Goal: Information Seeking & Learning: Learn about a topic

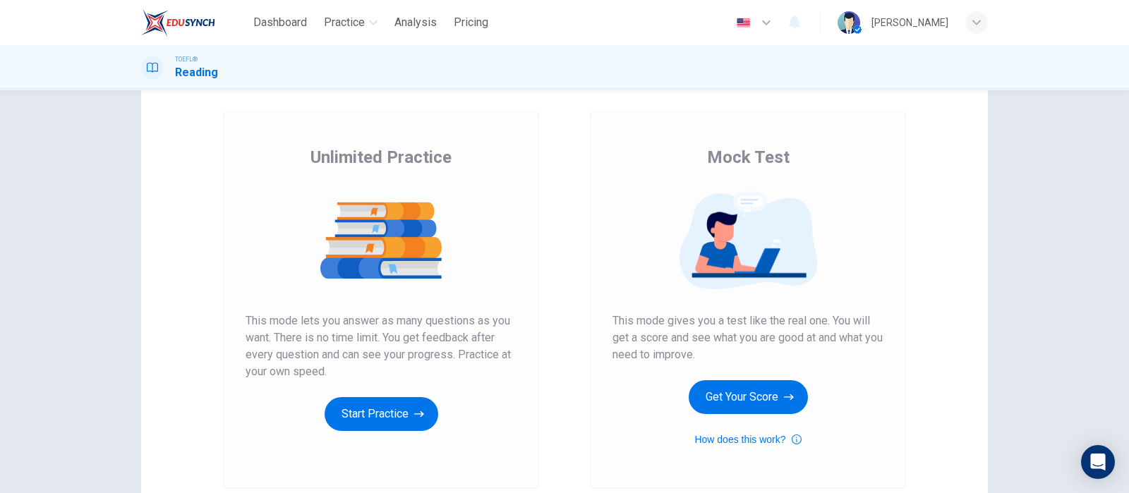
scroll to position [88, 0]
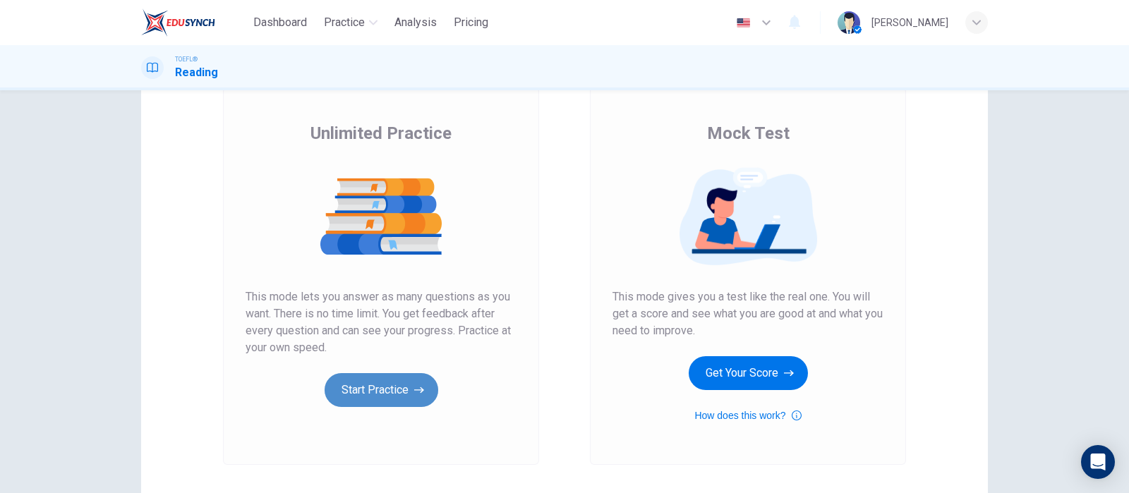
click at [404, 387] on button "Start Practice" at bounding box center [382, 390] width 114 height 34
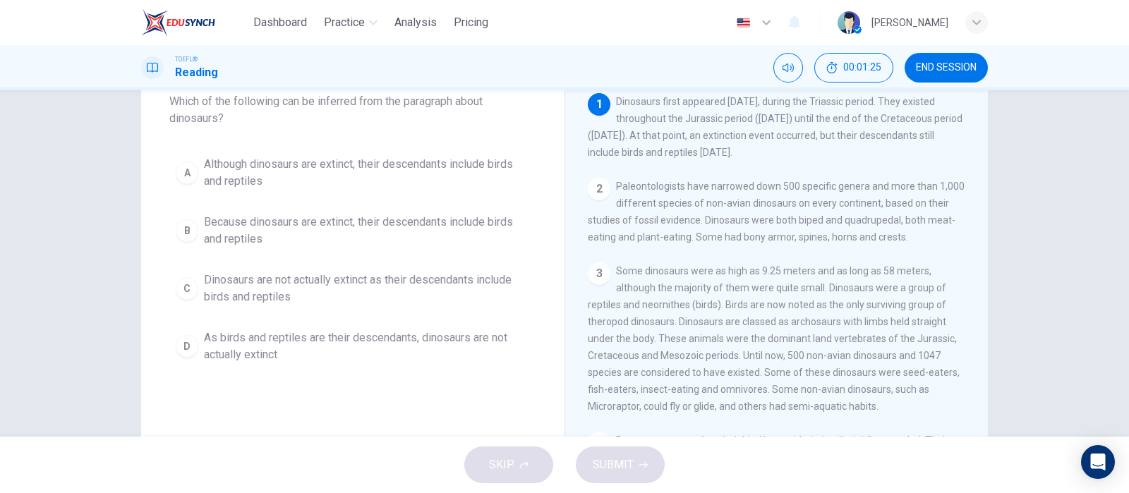
scroll to position [0, 0]
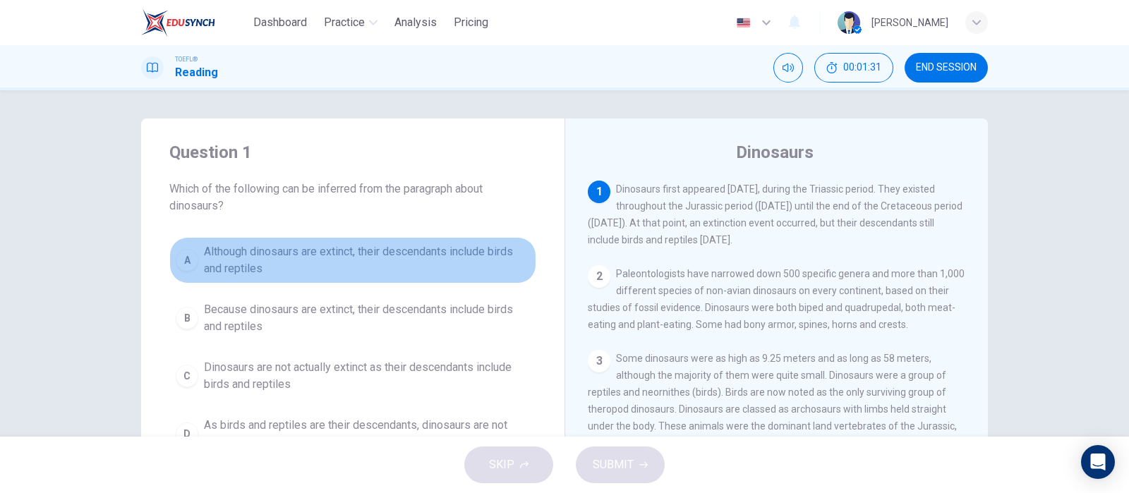
click at [458, 273] on span "Although dinosaurs are extinct, their descendants include birds and reptiles" at bounding box center [367, 260] width 326 height 34
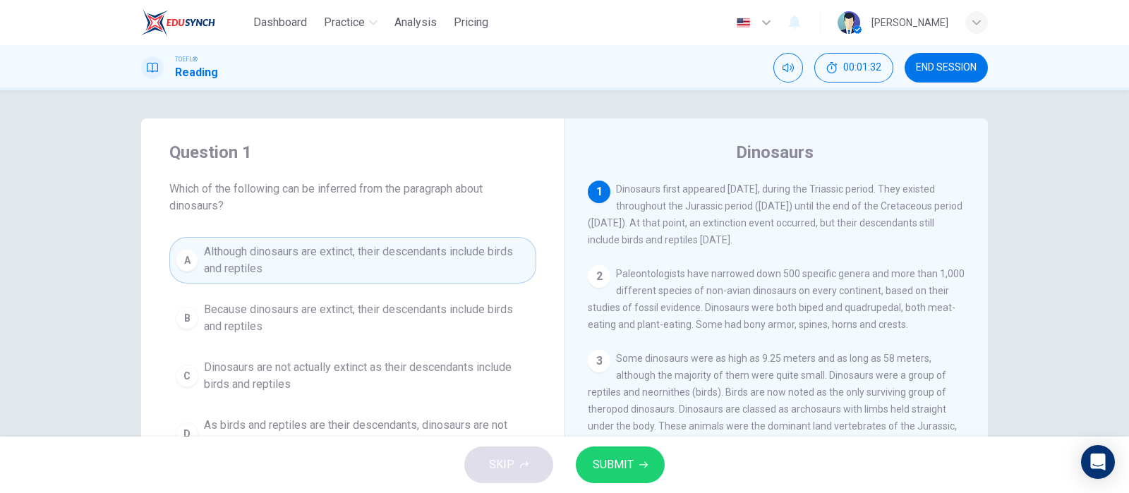
click at [604, 464] on span "SUBMIT" at bounding box center [613, 465] width 41 height 20
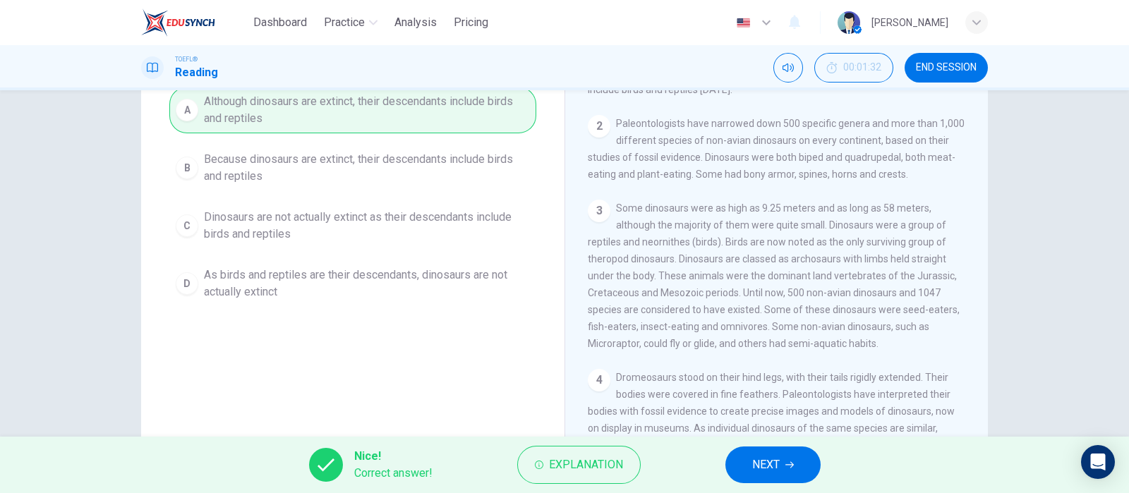
scroll to position [112, 0]
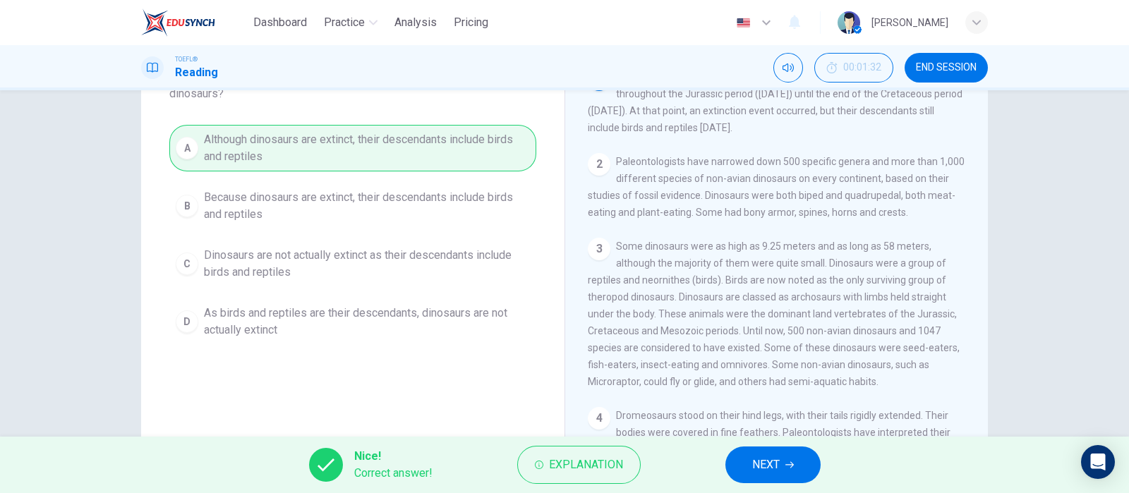
click at [812, 467] on button "NEXT" at bounding box center [772, 465] width 95 height 37
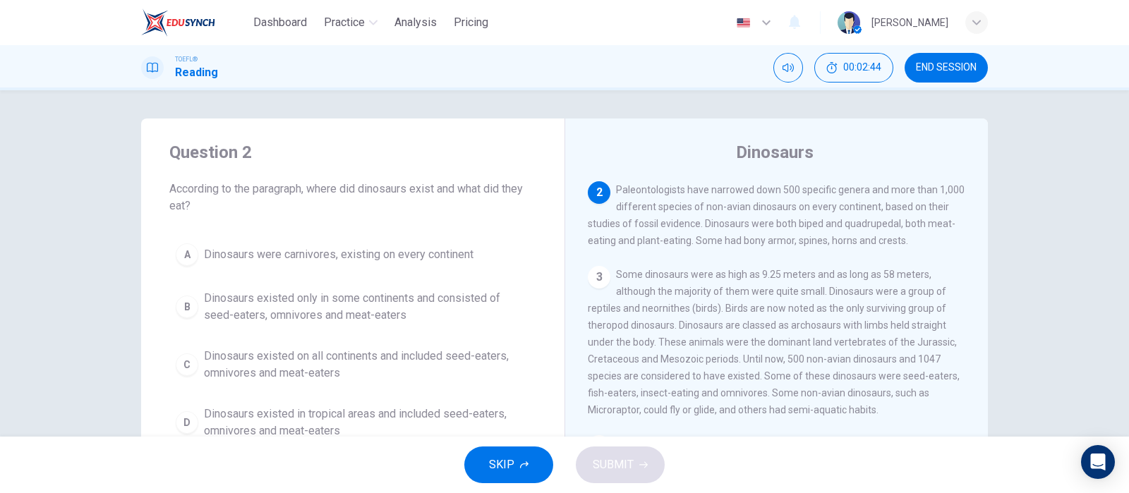
scroll to position [88, 0]
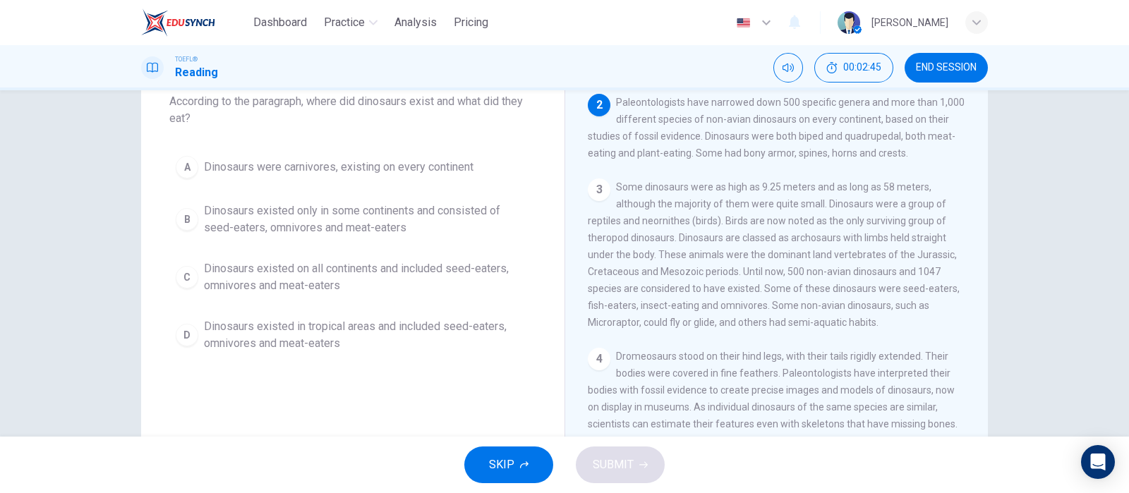
click at [423, 274] on span "Dinosaurs existed on all continents and included seed-eaters, omnivores and mea…" at bounding box center [367, 277] width 326 height 34
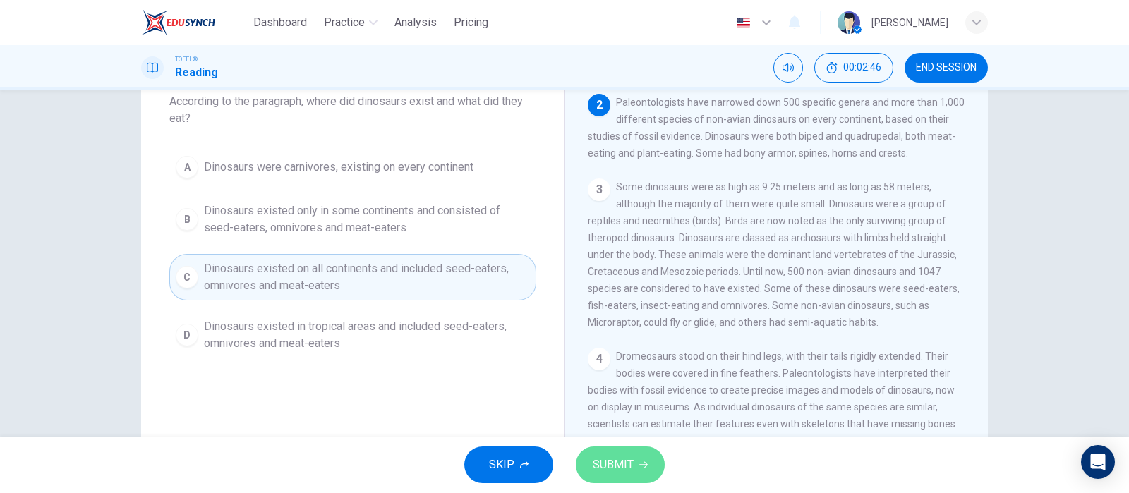
click at [615, 474] on span "SUBMIT" at bounding box center [613, 465] width 41 height 20
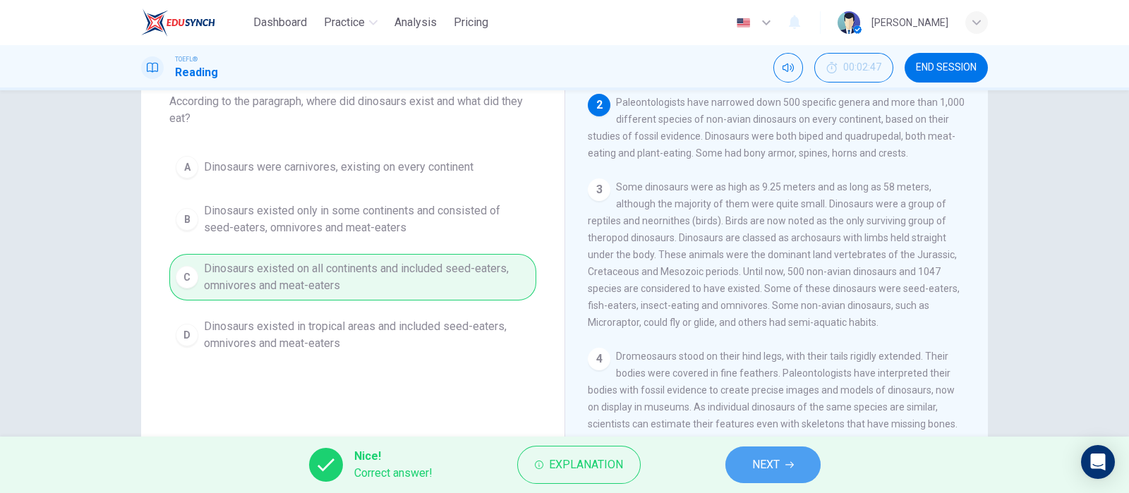
click at [762, 469] on span "NEXT" at bounding box center [766, 465] width 28 height 20
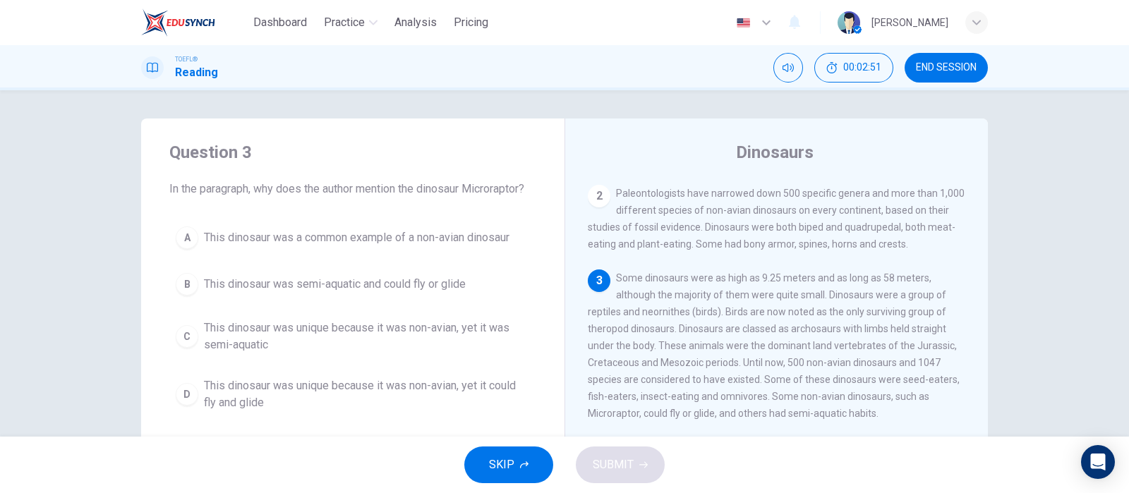
scroll to position [169, 0]
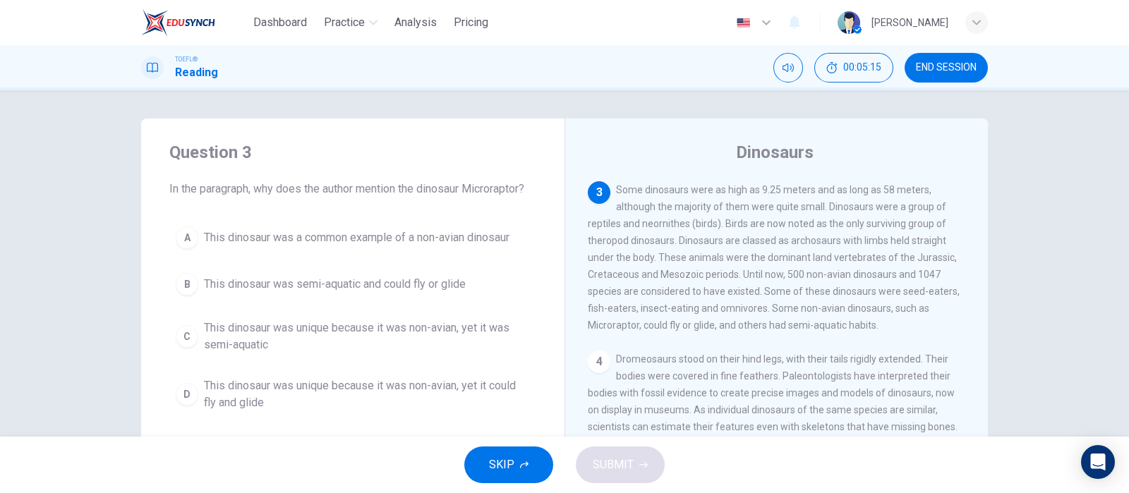
click at [421, 391] on span "This dinosaur was unique because it was non-avian, yet it could fly and glide" at bounding box center [367, 395] width 326 height 34
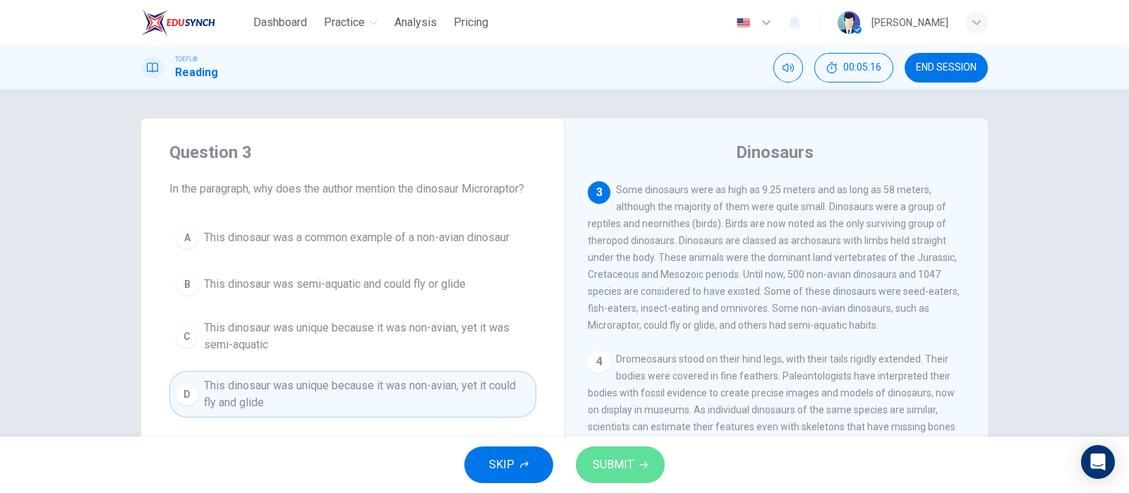
click at [629, 470] on span "SUBMIT" at bounding box center [613, 465] width 41 height 20
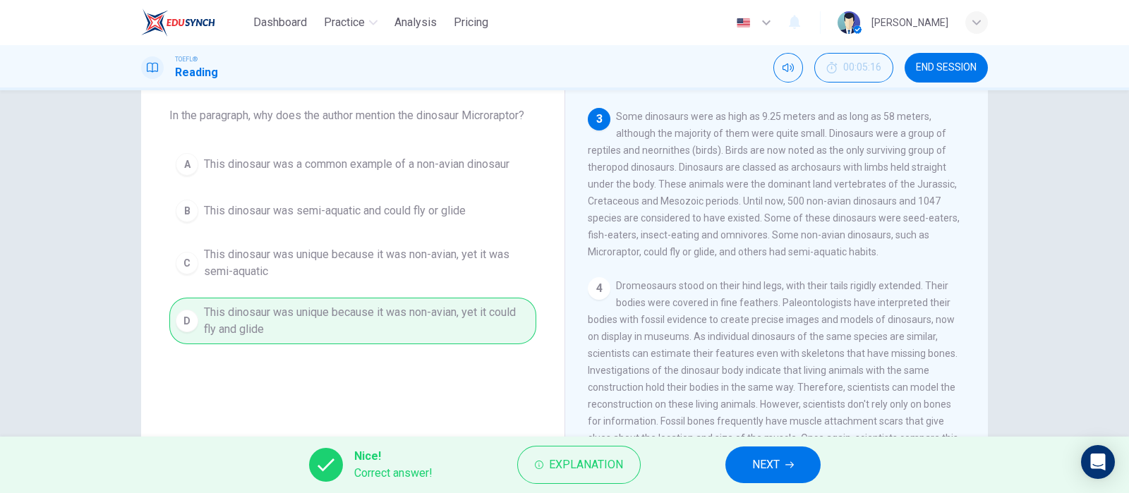
scroll to position [176, 0]
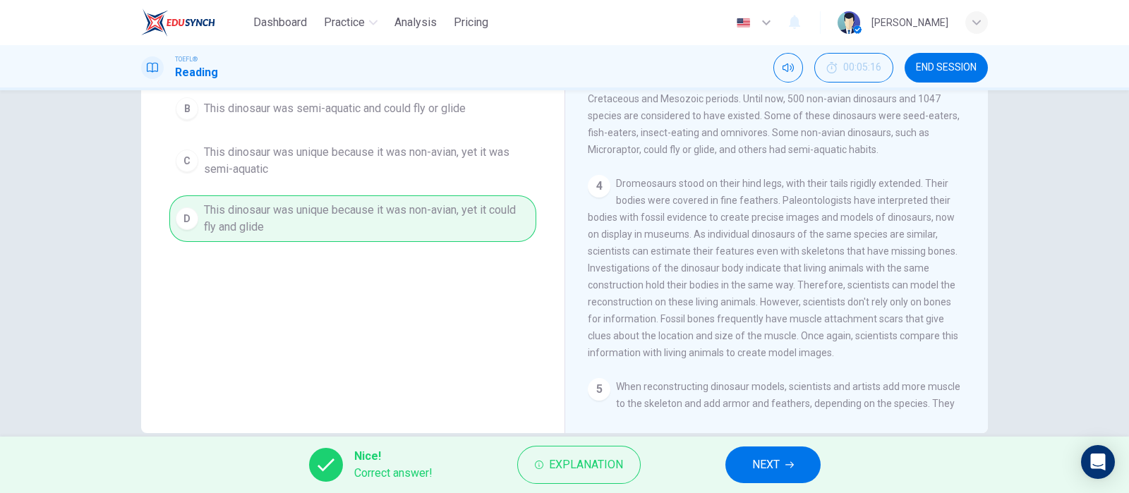
click at [794, 457] on button "NEXT" at bounding box center [772, 465] width 95 height 37
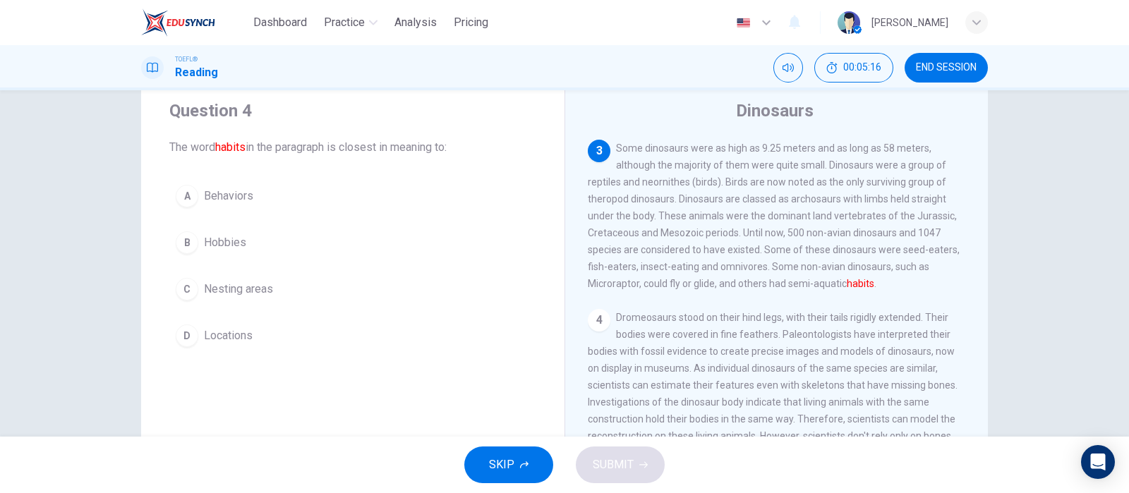
scroll to position [0, 0]
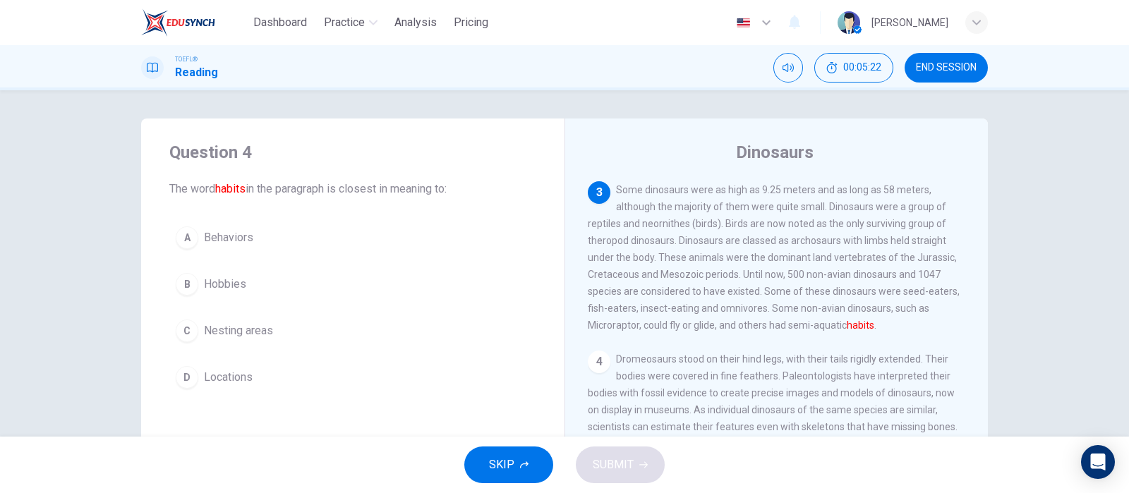
click at [204, 240] on span "Behaviors" at bounding box center [228, 237] width 49 height 17
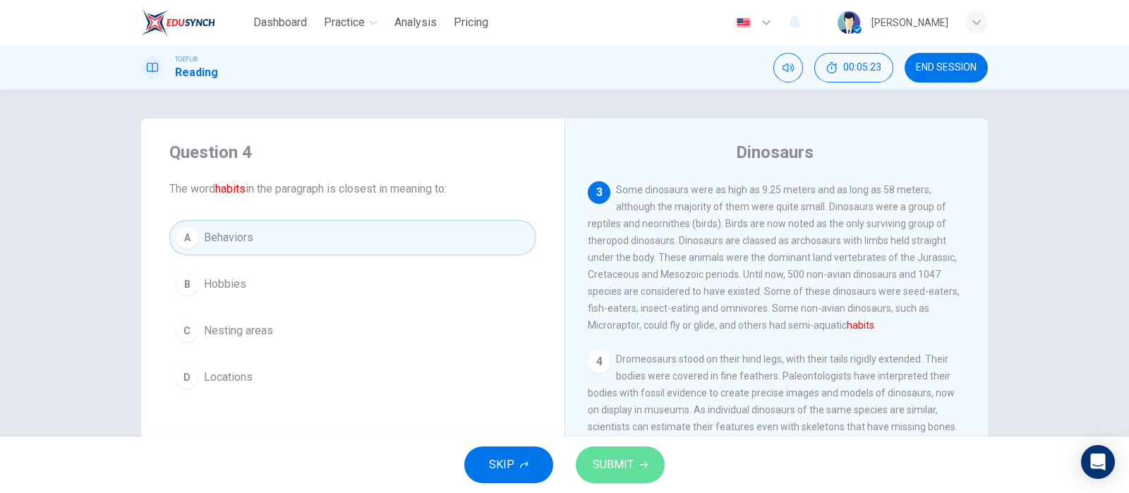
click at [599, 453] on button "SUBMIT" at bounding box center [620, 465] width 89 height 37
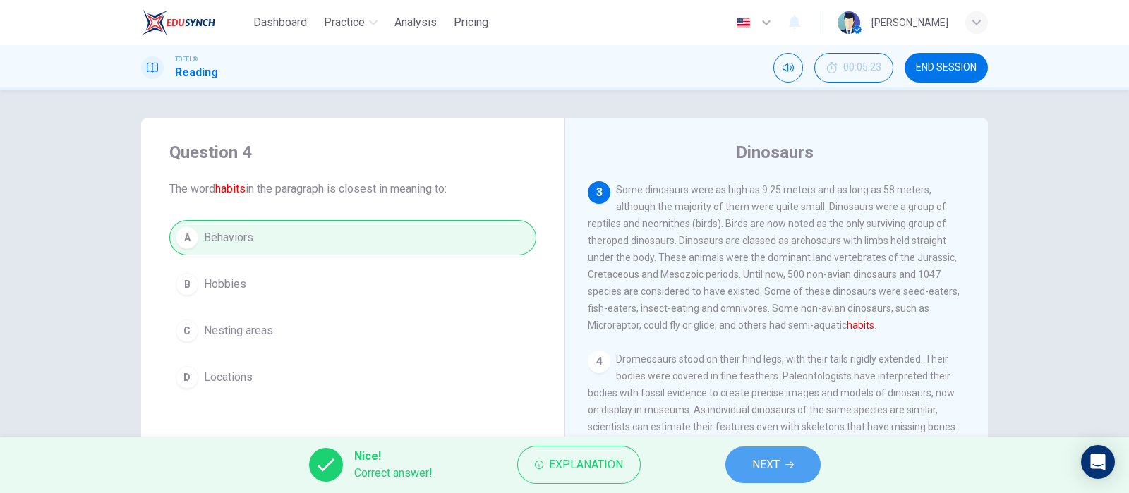
click at [776, 470] on span "NEXT" at bounding box center [766, 465] width 28 height 20
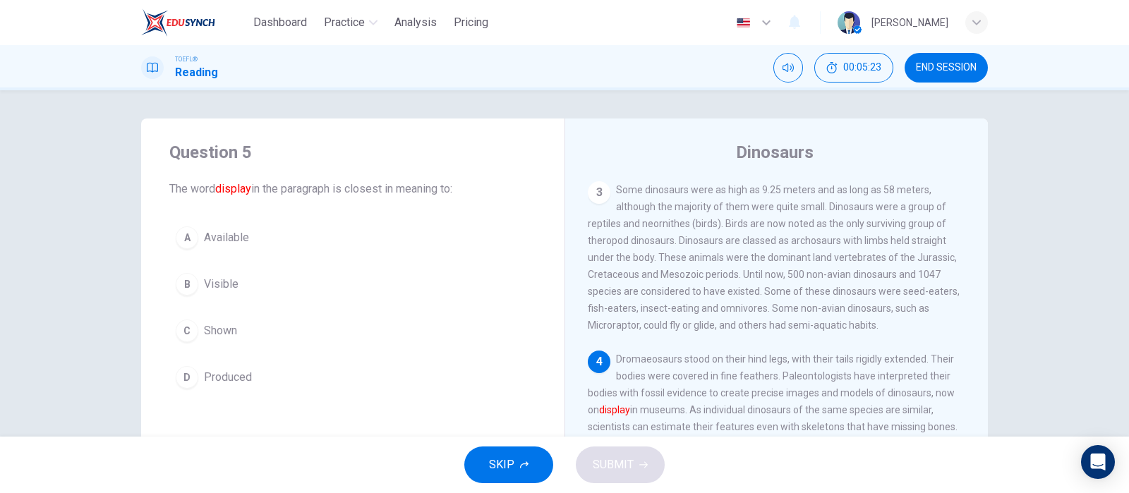
scroll to position [260, 0]
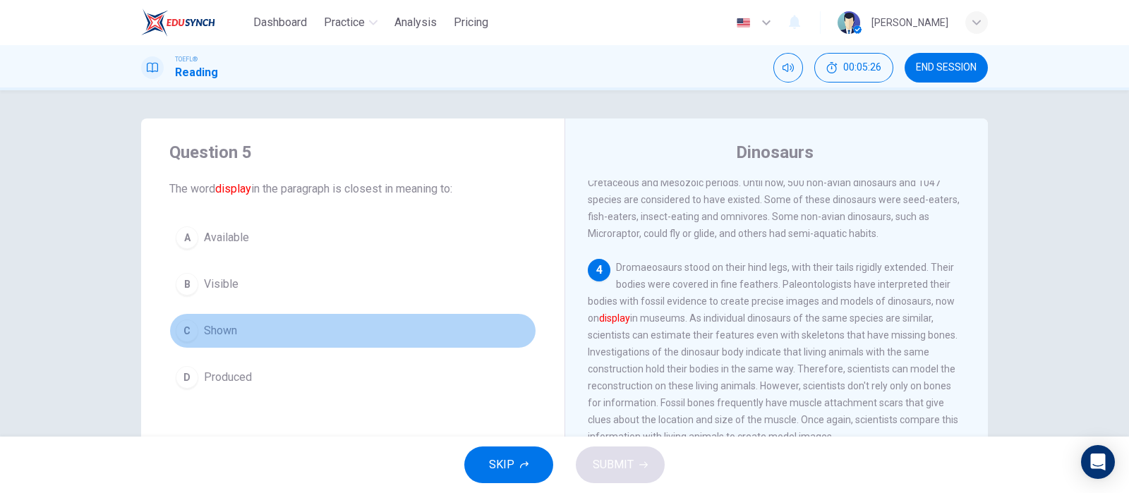
click at [272, 323] on button "C Shown" at bounding box center [352, 330] width 367 height 35
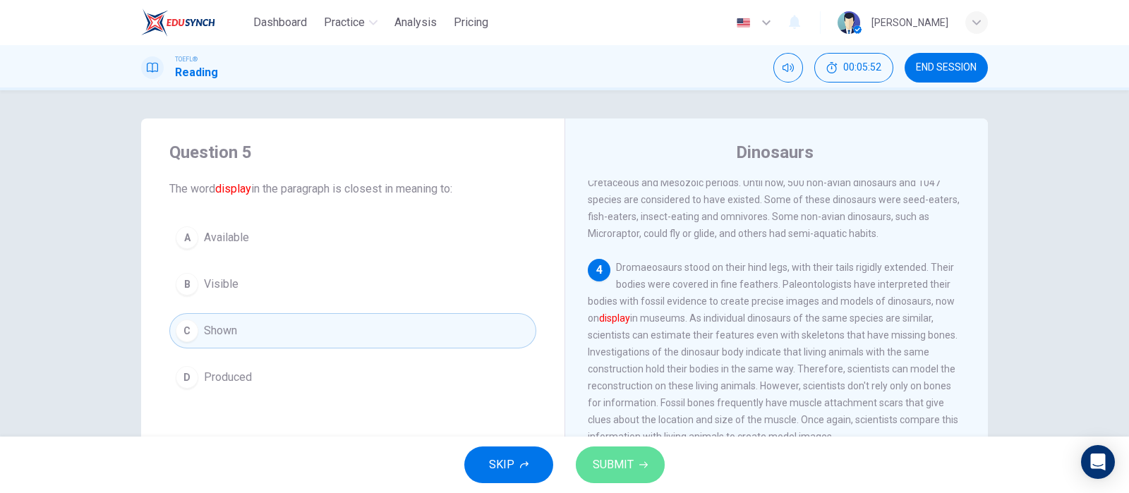
click at [614, 464] on span "SUBMIT" at bounding box center [613, 465] width 41 height 20
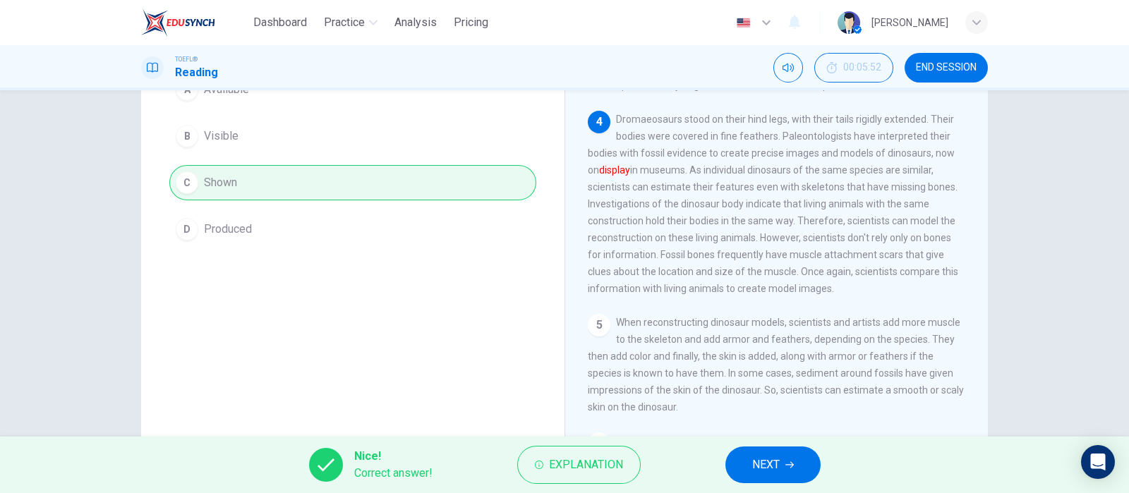
scroll to position [176, 0]
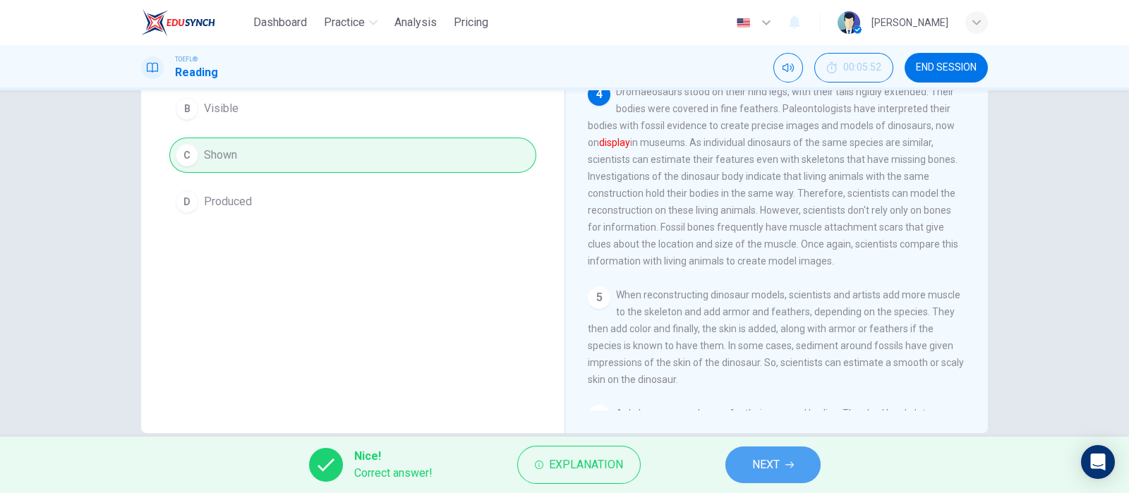
click at [784, 462] on button "NEXT" at bounding box center [772, 465] width 95 height 37
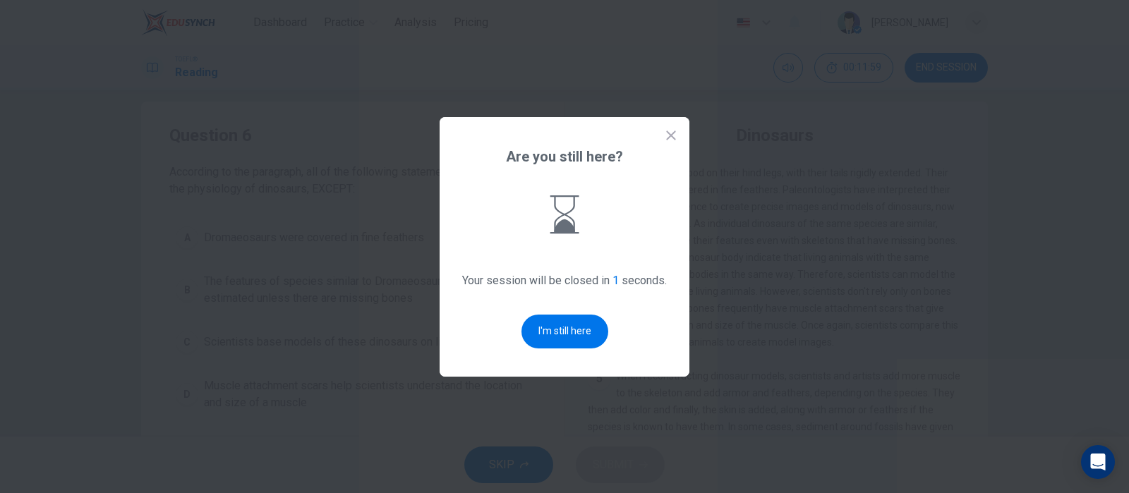
scroll to position [0, 0]
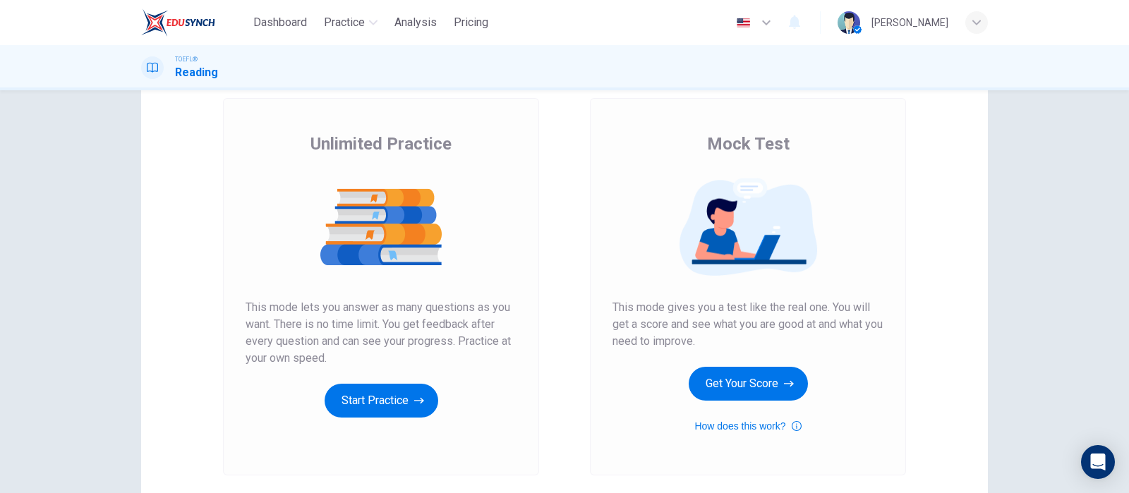
scroll to position [176, 0]
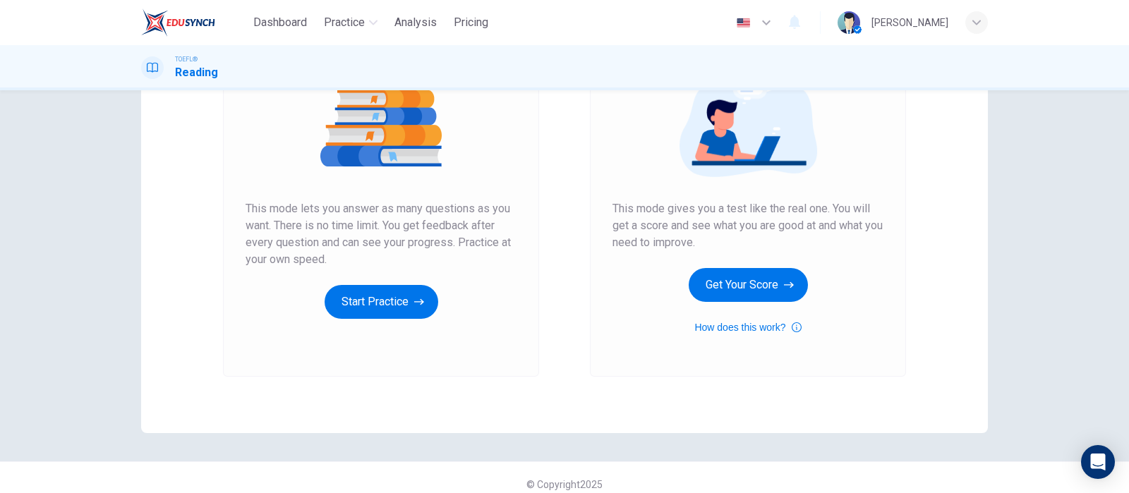
click at [759, 227] on span "This mode gives you a test like the real one. You will get a score and see what…" at bounding box center [748, 225] width 271 height 51
click at [746, 279] on button "Get Your Score" at bounding box center [748, 285] width 119 height 34
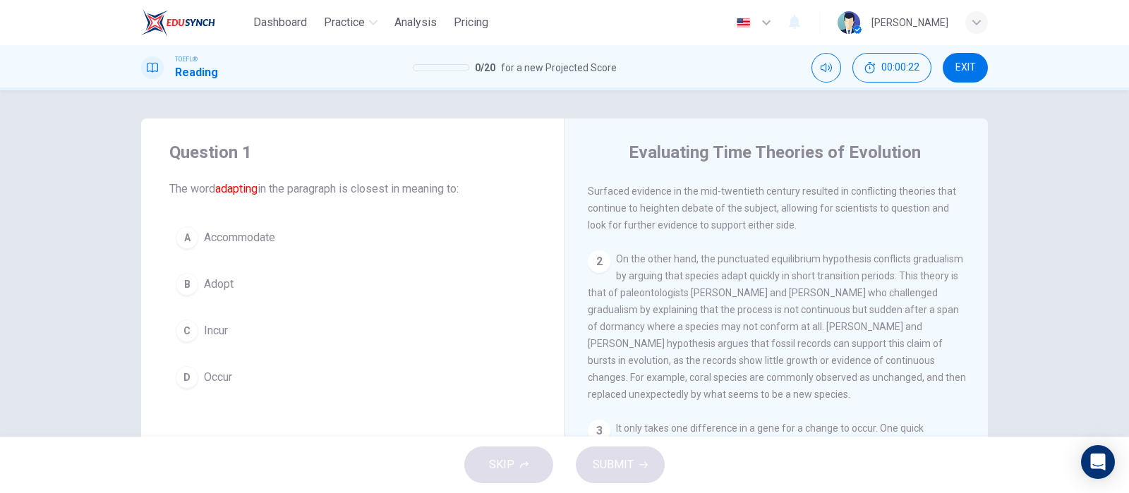
scroll to position [0, 0]
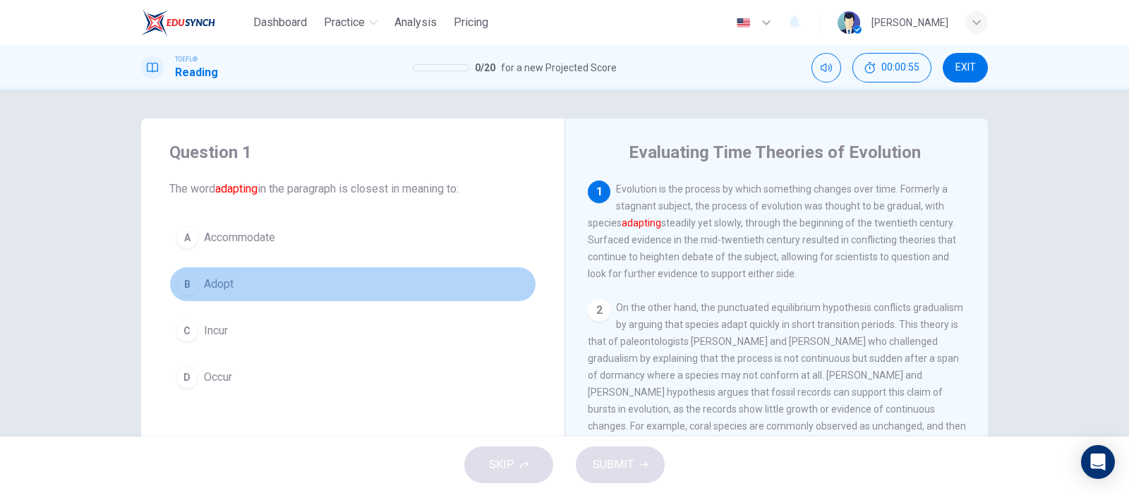
click at [255, 284] on button "B Adopt" at bounding box center [352, 284] width 367 height 35
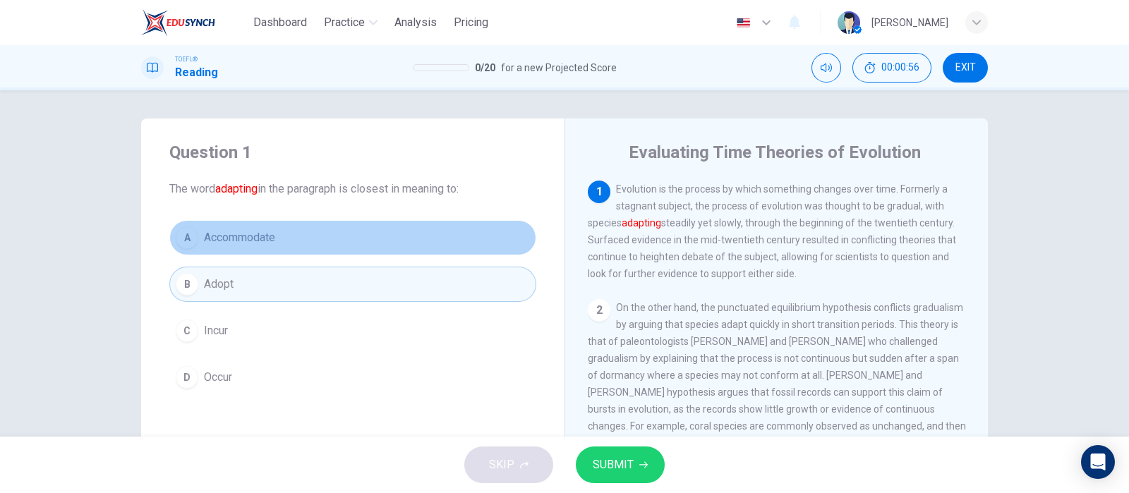
click at [281, 229] on button "A Accommodate" at bounding box center [352, 237] width 367 height 35
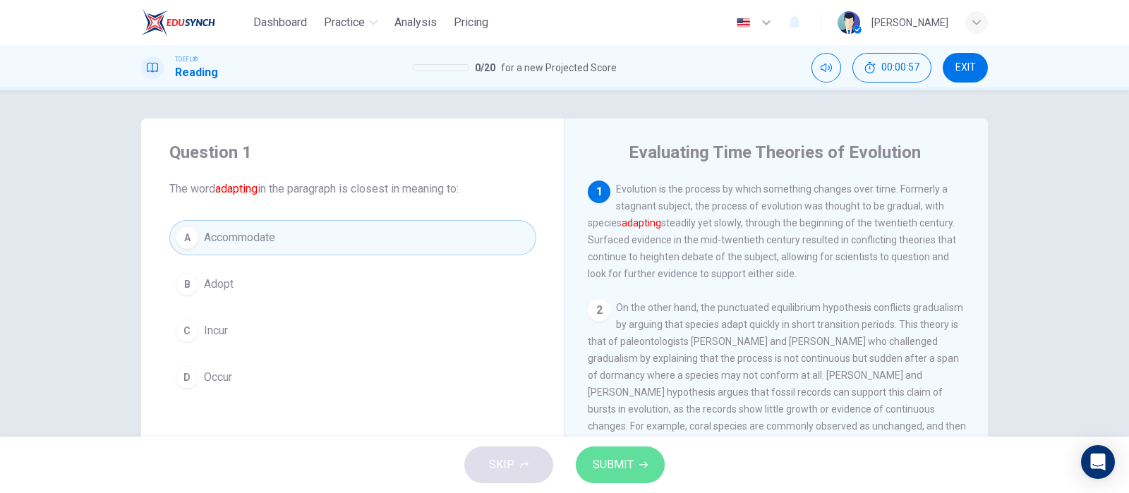
click at [613, 474] on span "SUBMIT" at bounding box center [613, 465] width 41 height 20
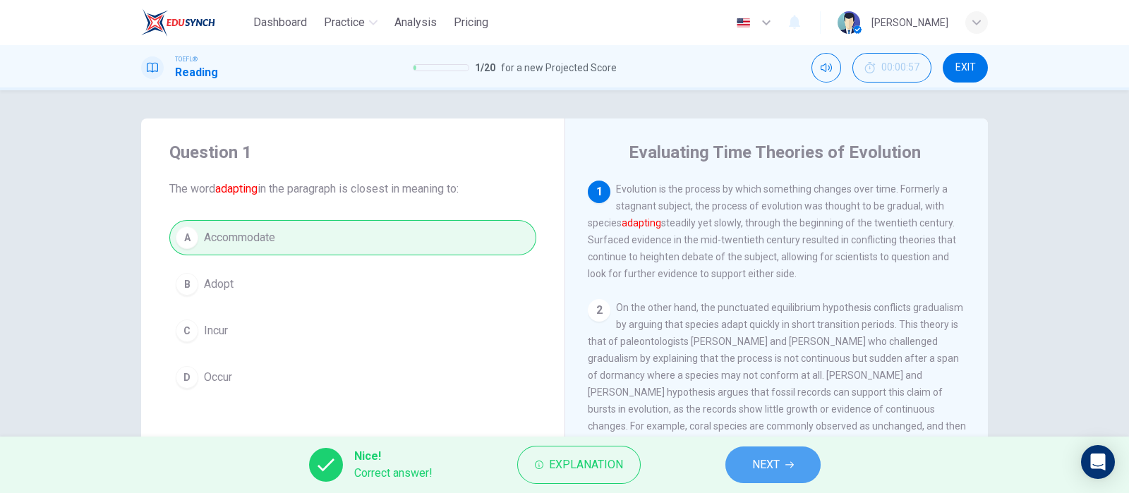
click at [777, 469] on span "NEXT" at bounding box center [766, 465] width 28 height 20
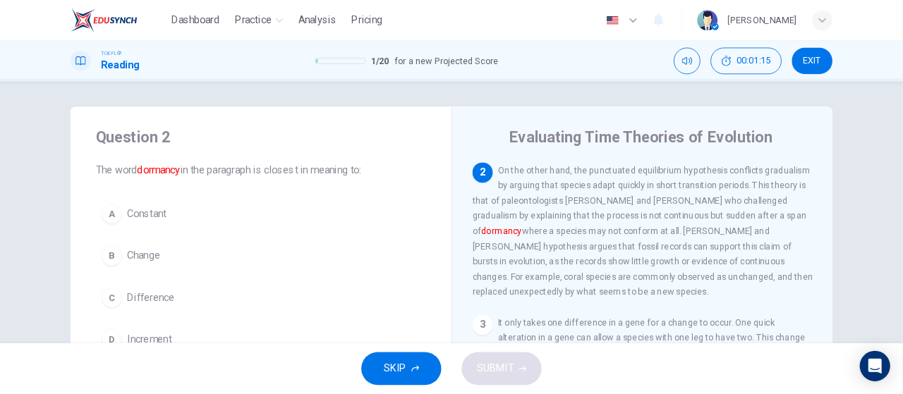
scroll to position [119, 0]
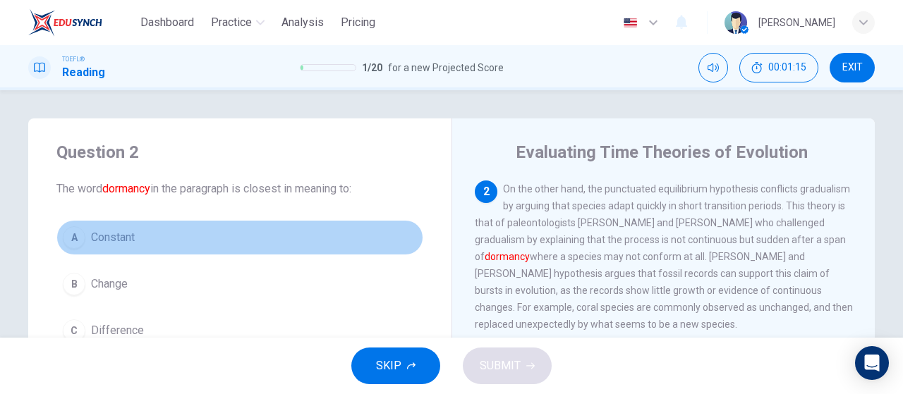
drag, startPoint x: 1022, startPoint y: 1, endPoint x: 350, endPoint y: 231, distance: 709.9
click at [350, 230] on button "A Constant" at bounding box center [239, 237] width 367 height 35
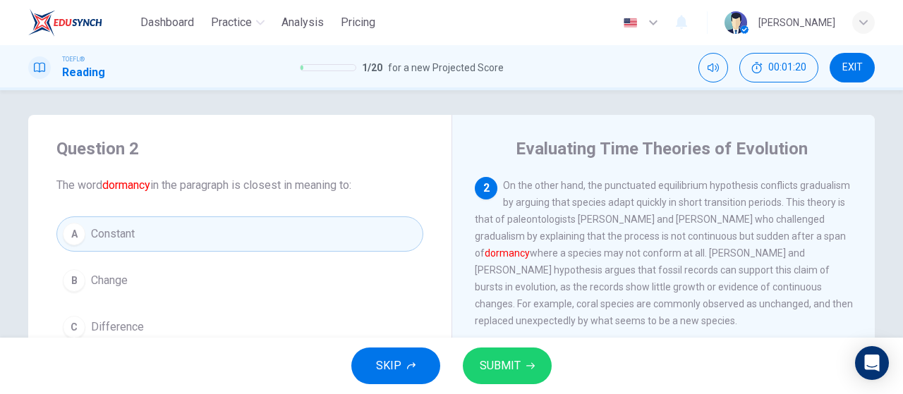
scroll to position [17, 0]
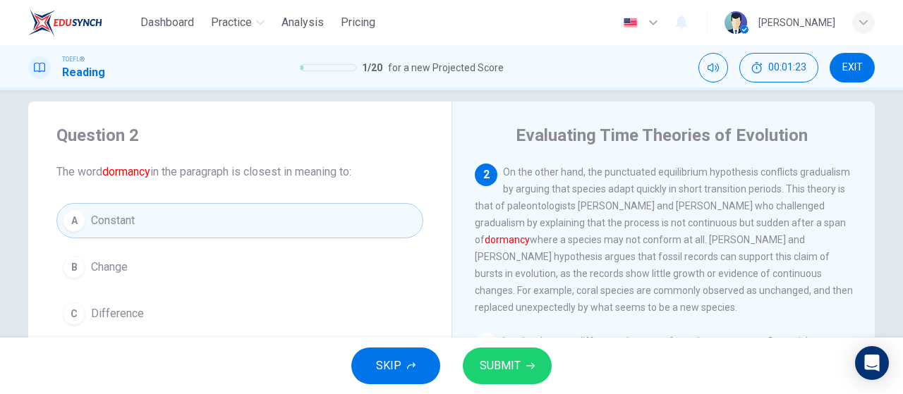
click at [645, 21] on icon "button" at bounding box center [653, 22] width 17 height 17
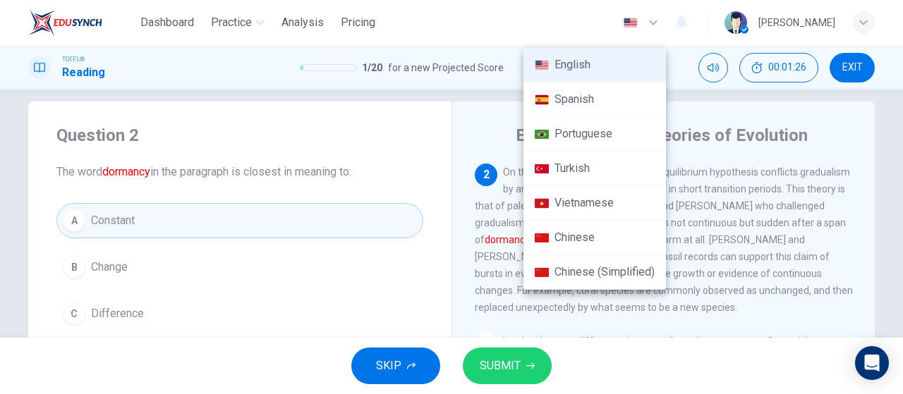
click at [879, 254] on div at bounding box center [451, 197] width 903 height 394
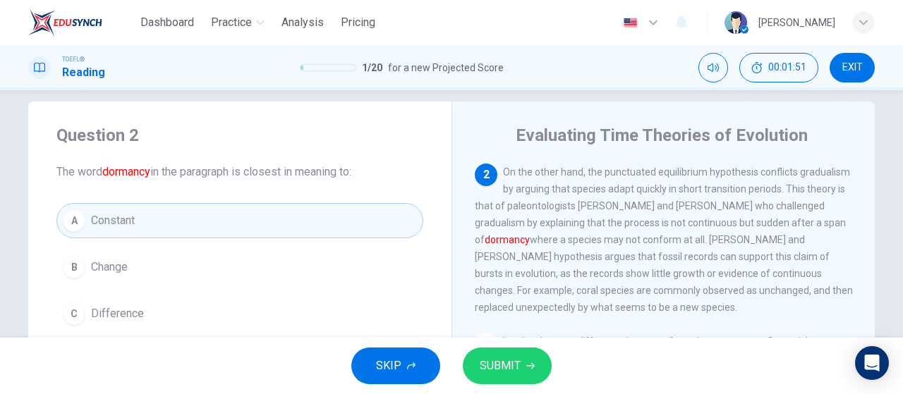
scroll to position [88, 0]
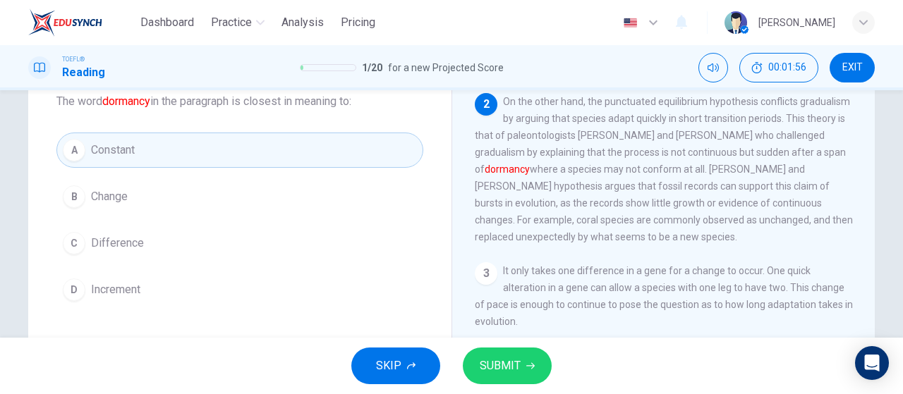
click at [248, 253] on button "C Difference" at bounding box center [239, 243] width 367 height 35
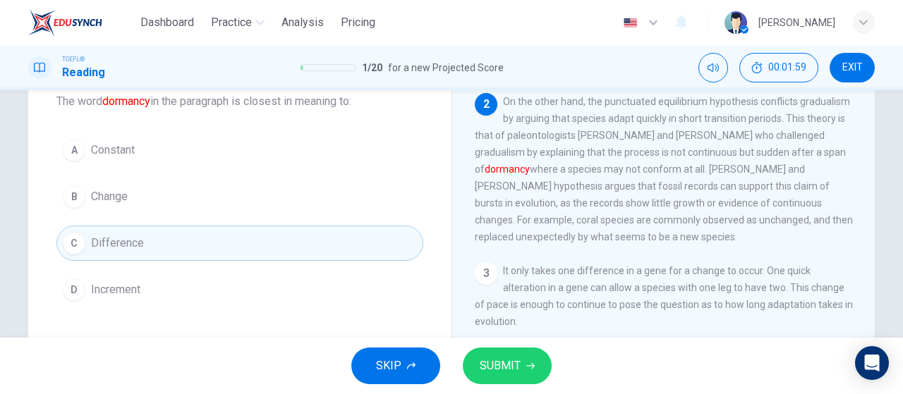
click at [225, 191] on button "B Change" at bounding box center [239, 196] width 367 height 35
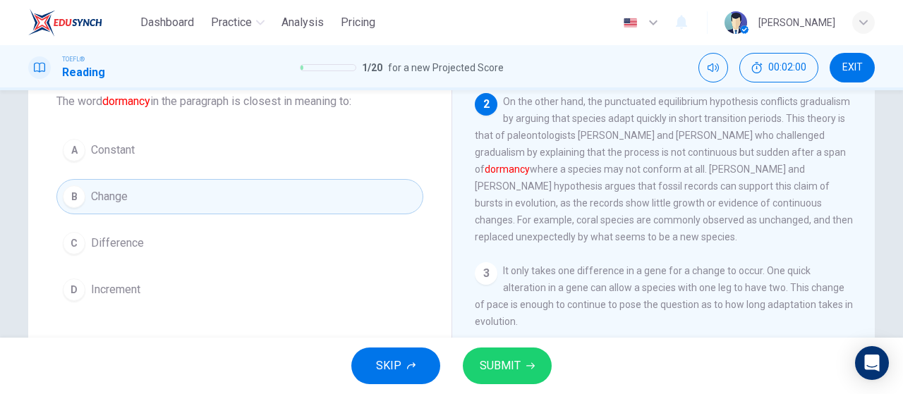
click at [205, 150] on button "A Constant" at bounding box center [239, 150] width 367 height 35
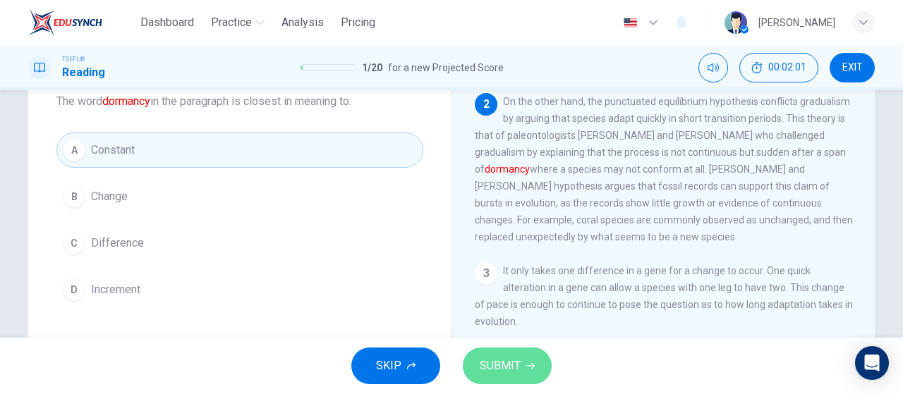
click at [515, 354] on button "SUBMIT" at bounding box center [507, 366] width 89 height 37
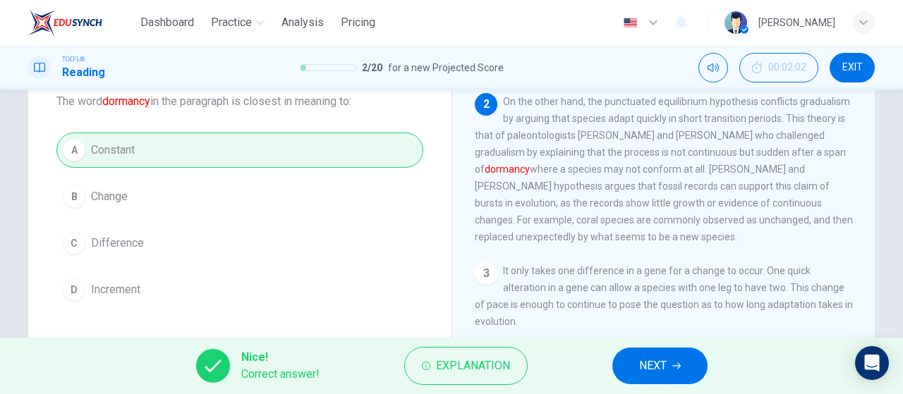
click at [641, 375] on span "NEXT" at bounding box center [653, 366] width 28 height 20
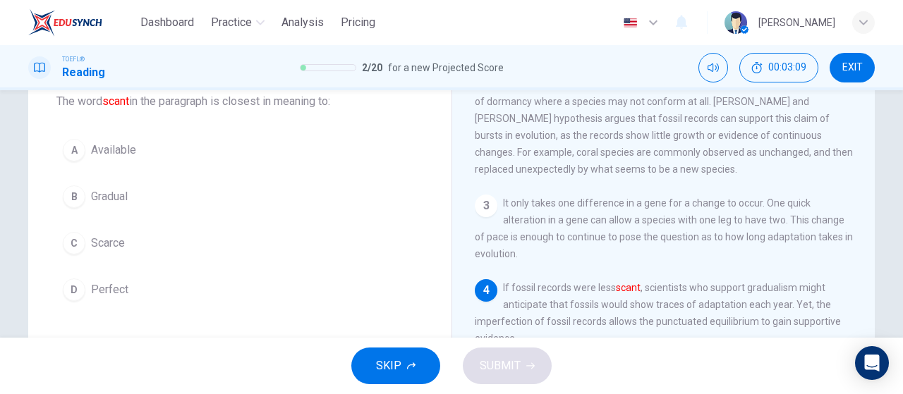
click at [121, 289] on span "Perfect" at bounding box center [109, 290] width 37 height 17
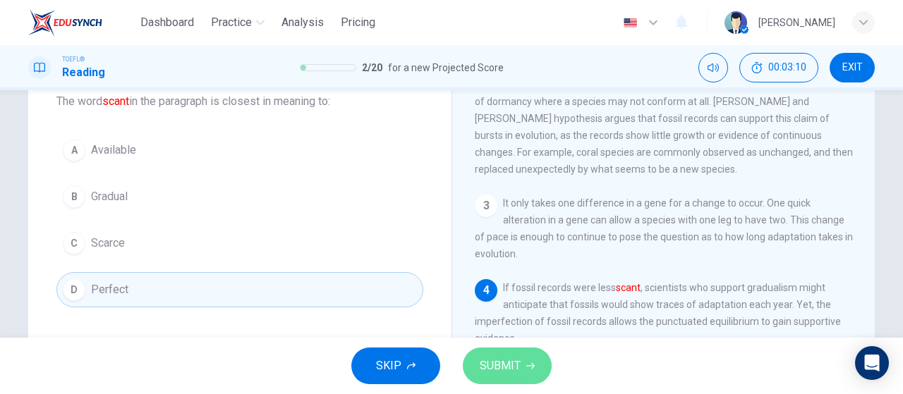
click at [474, 367] on button "SUBMIT" at bounding box center [507, 366] width 89 height 37
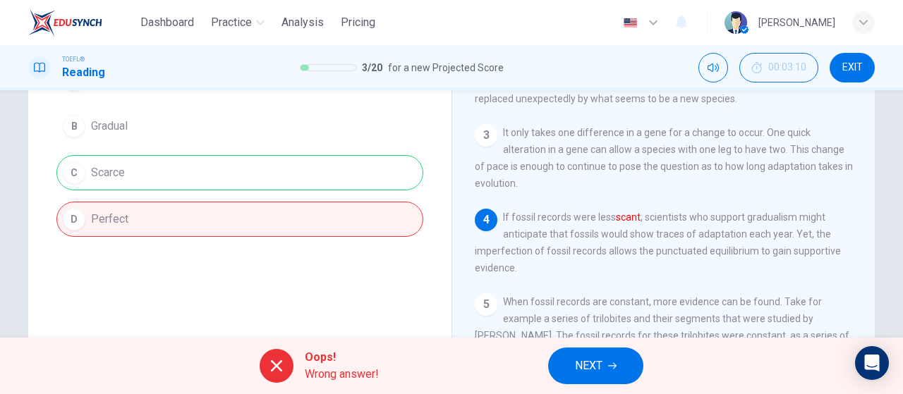
scroll to position [229, 0]
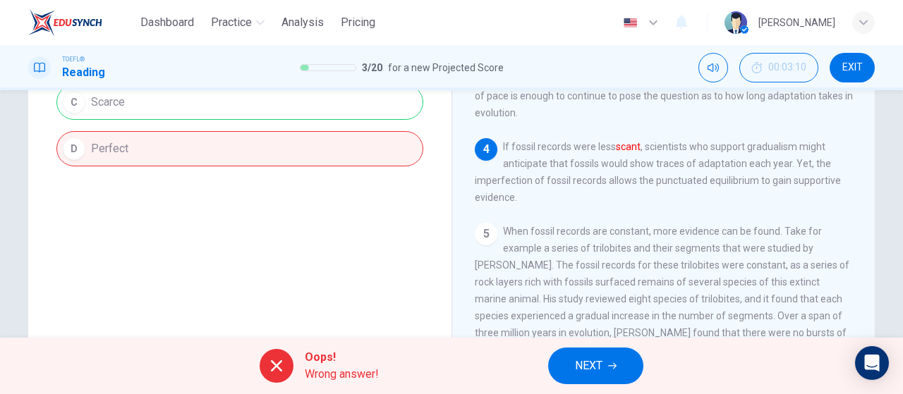
click at [587, 364] on span "NEXT" at bounding box center [589, 366] width 28 height 20
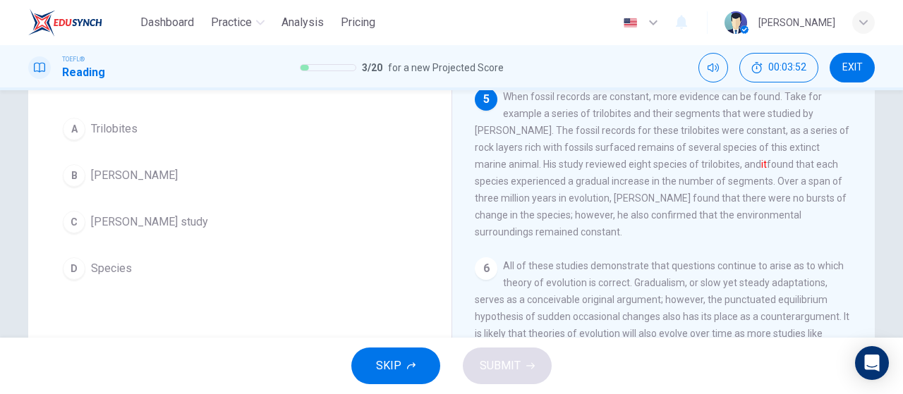
scroll to position [88, 0]
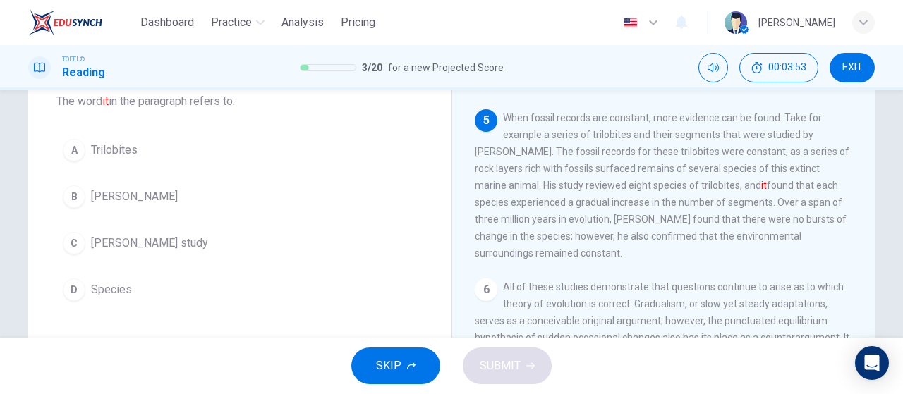
click at [241, 249] on button "C Sheldon's study" at bounding box center [239, 243] width 367 height 35
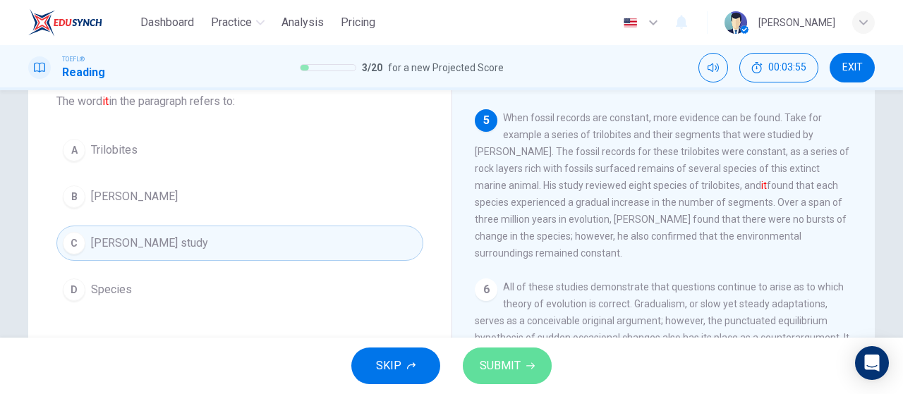
click at [491, 371] on span "SUBMIT" at bounding box center [500, 366] width 41 height 20
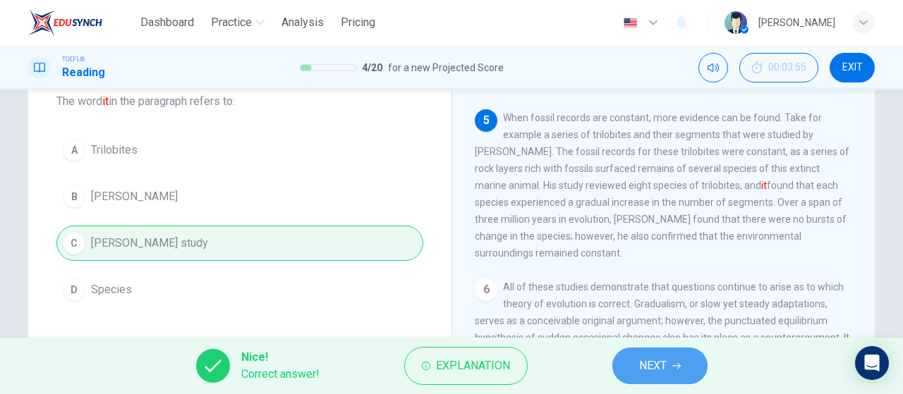
click at [645, 372] on span "NEXT" at bounding box center [653, 366] width 28 height 20
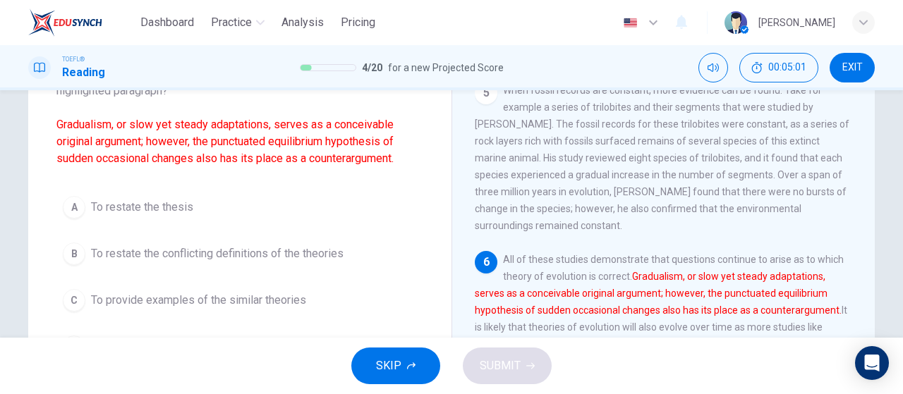
scroll to position [158, 0]
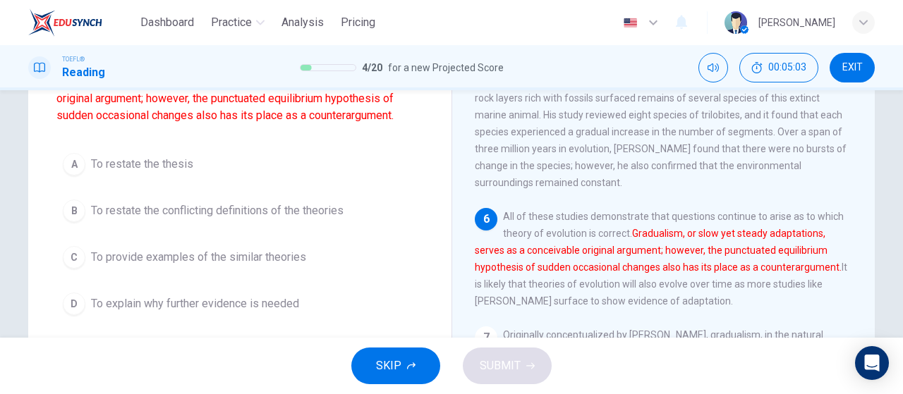
click at [336, 213] on span "To restate the conflicting definitions of the theories" at bounding box center [217, 211] width 253 height 17
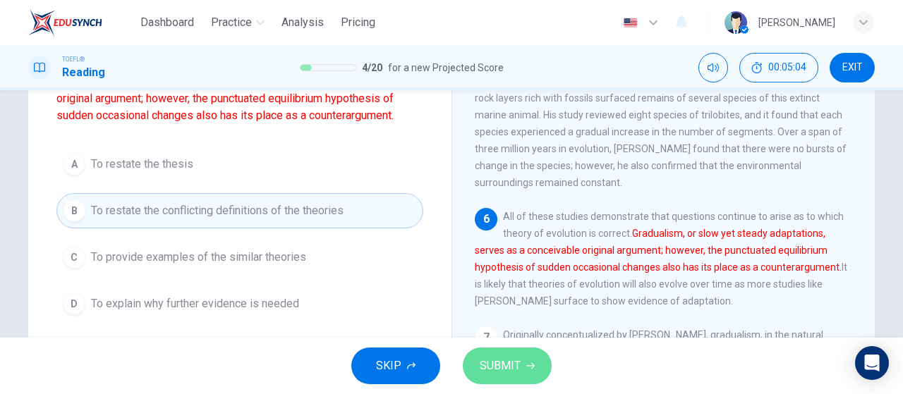
click at [525, 380] on button "SUBMIT" at bounding box center [507, 366] width 89 height 37
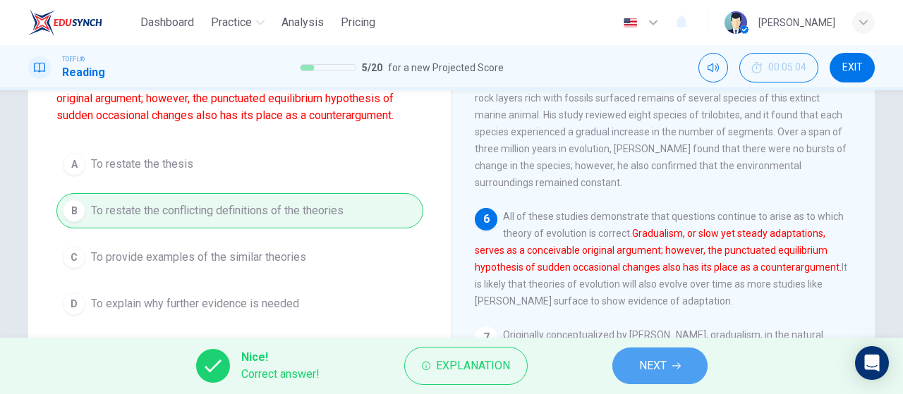
click at [660, 375] on span "NEXT" at bounding box center [653, 366] width 28 height 20
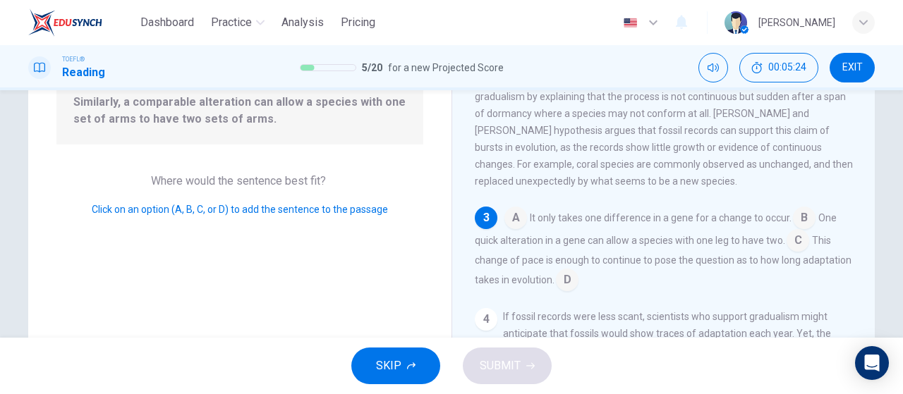
scroll to position [115, 0]
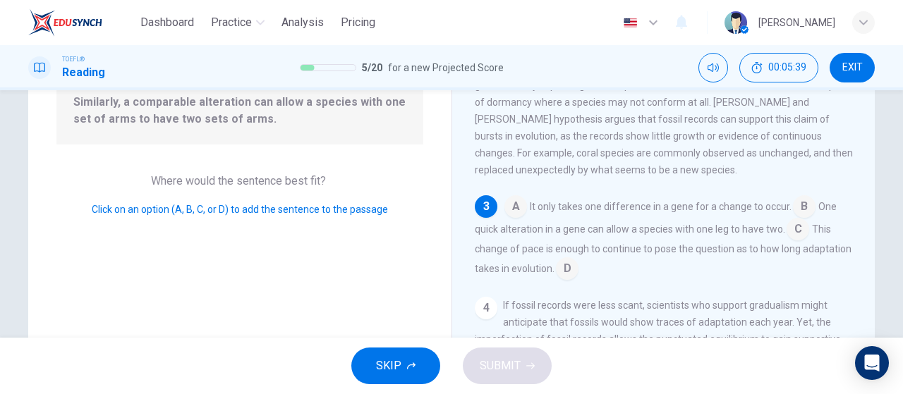
click at [800, 234] on input at bounding box center [798, 230] width 23 height 23
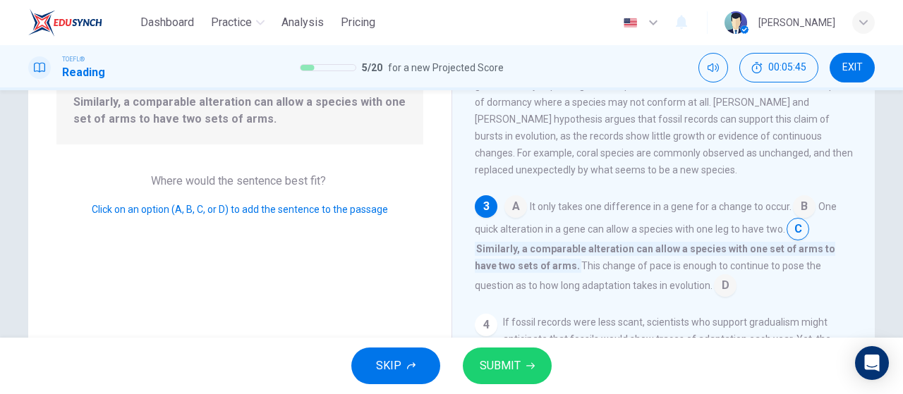
click at [526, 369] on icon "button" at bounding box center [530, 366] width 8 height 8
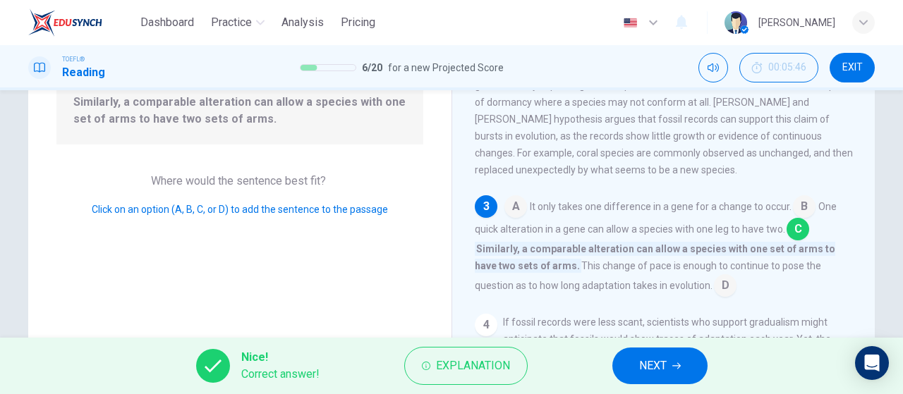
click at [675, 363] on icon "button" at bounding box center [677, 366] width 8 height 8
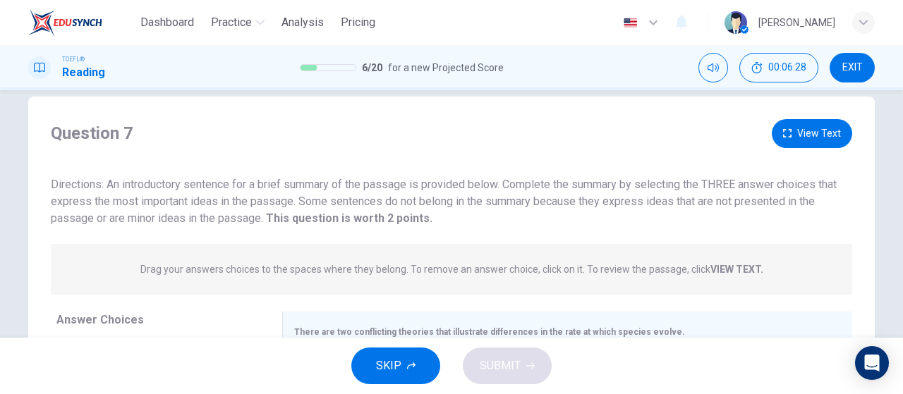
scroll to position [17, 0]
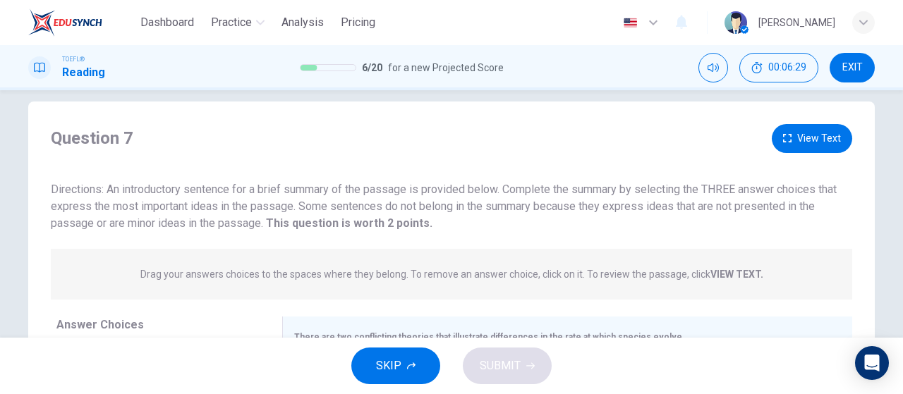
click at [797, 135] on button "View Text" at bounding box center [812, 138] width 80 height 29
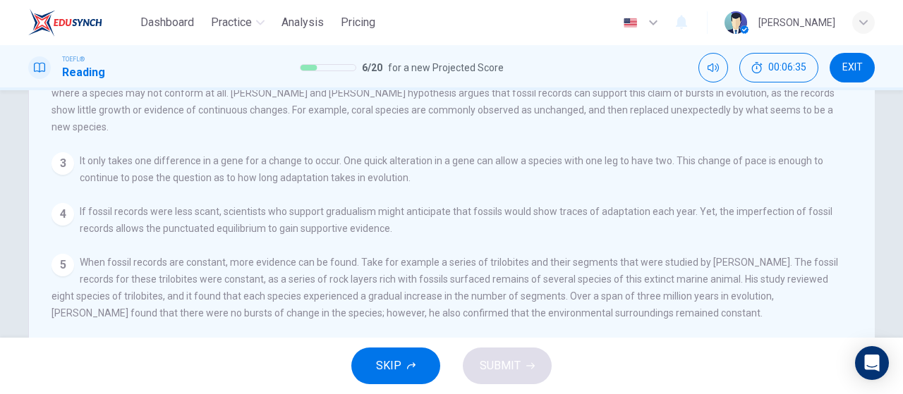
scroll to position [0, 0]
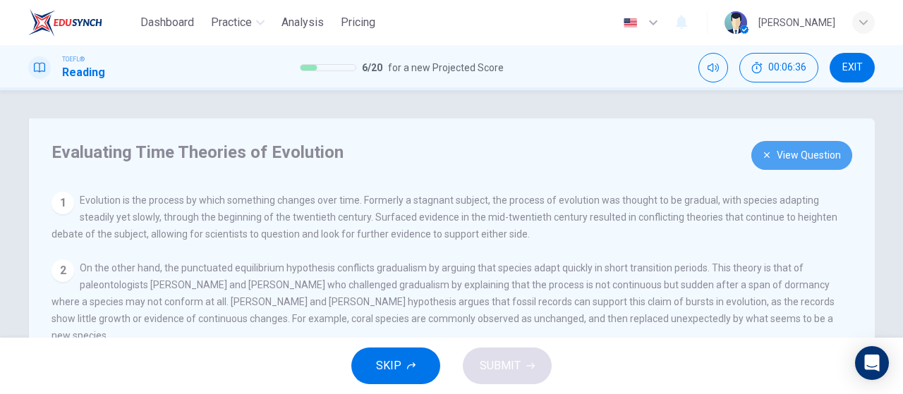
click at [831, 150] on button "View Question" at bounding box center [802, 155] width 101 height 29
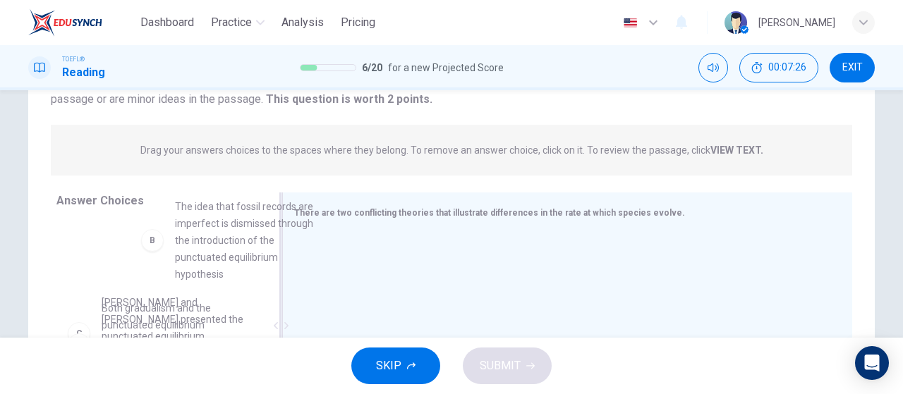
scroll to position [82, 0]
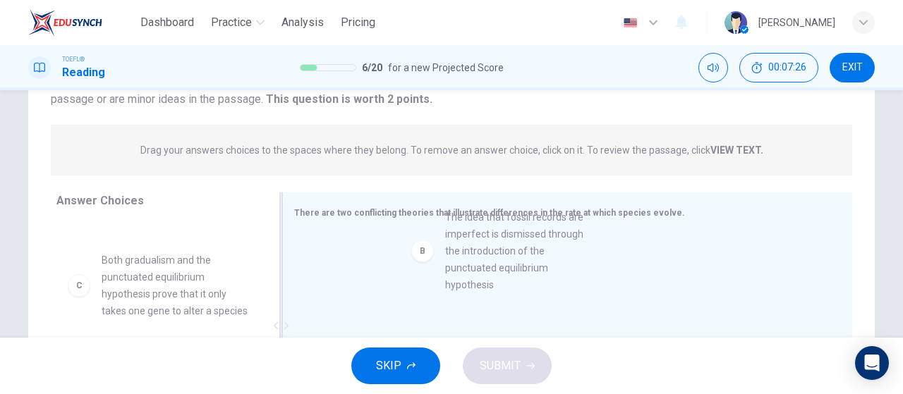
drag, startPoint x: 299, startPoint y: 284, endPoint x: 499, endPoint y: 294, distance: 200.0
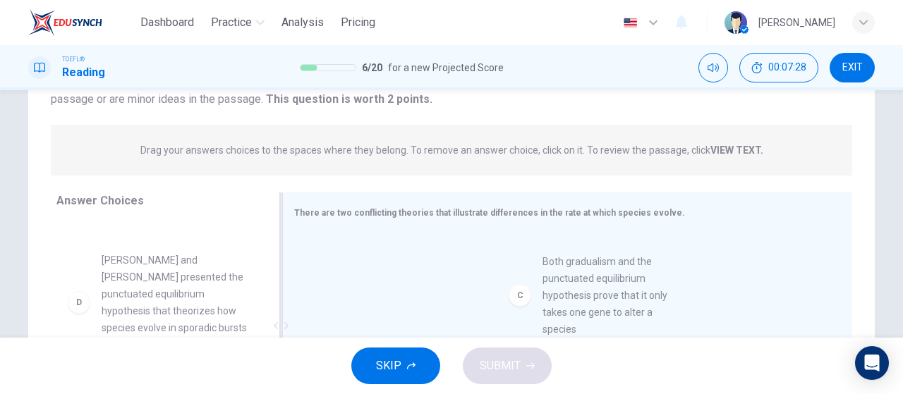
drag, startPoint x: 133, startPoint y: 299, endPoint x: 425, endPoint y: 280, distance: 292.0
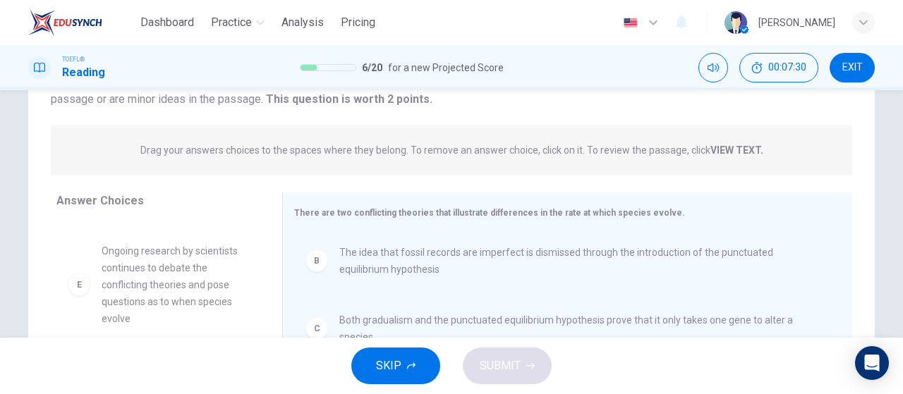
scroll to position [229, 0]
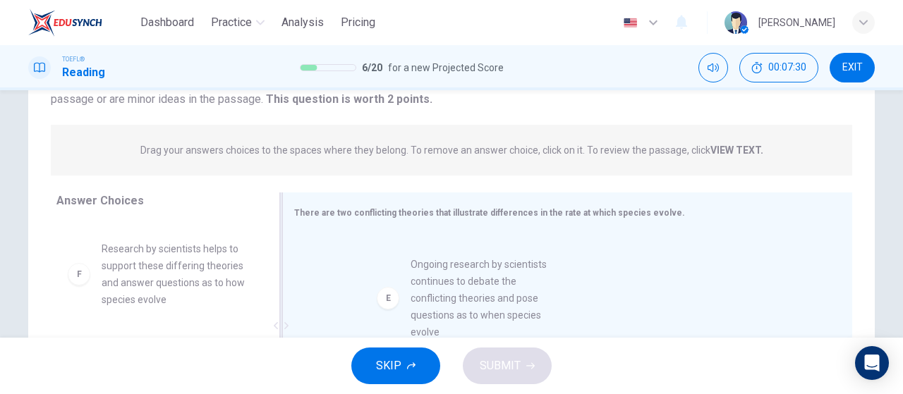
drag, startPoint x: 169, startPoint y: 289, endPoint x: 464, endPoint y: 308, distance: 295.6
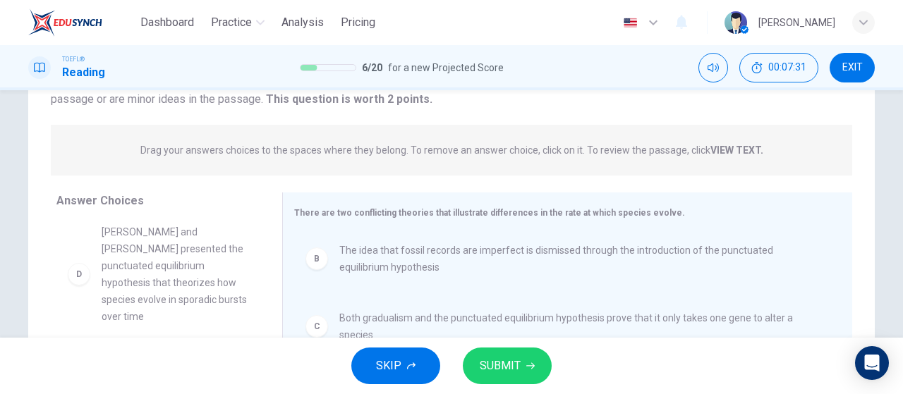
scroll to position [3, 0]
click at [526, 375] on button "SUBMIT" at bounding box center [507, 366] width 89 height 37
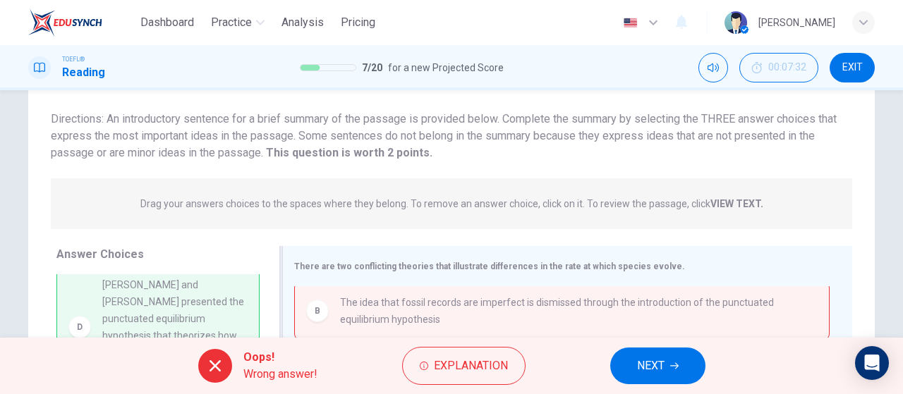
scroll to position [6, 0]
click at [445, 370] on span "Explanation" at bounding box center [471, 366] width 74 height 20
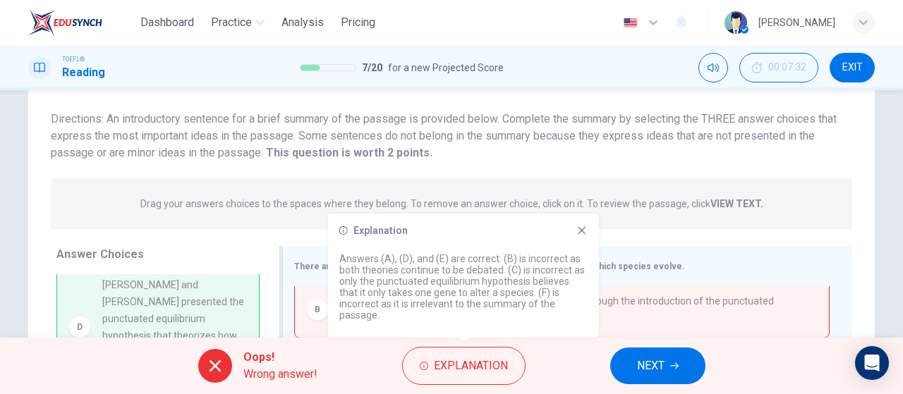
click at [677, 272] on div "There are two conflicting theories that illustrate differences in the rate at w…" at bounding box center [559, 267] width 530 height 18
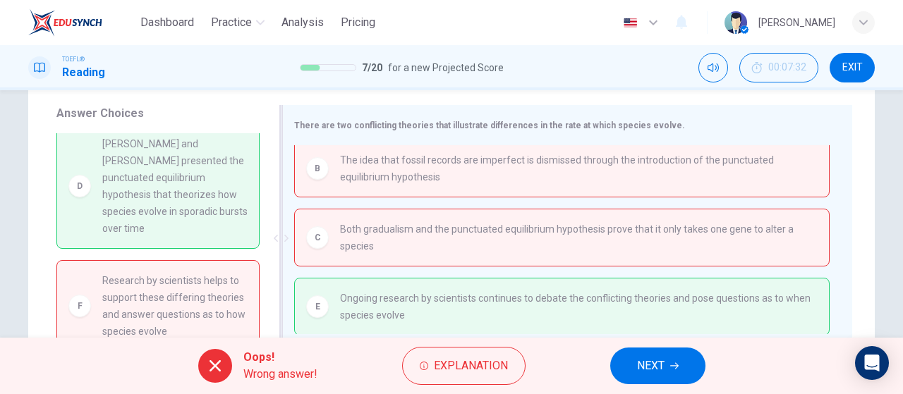
scroll to position [299, 0]
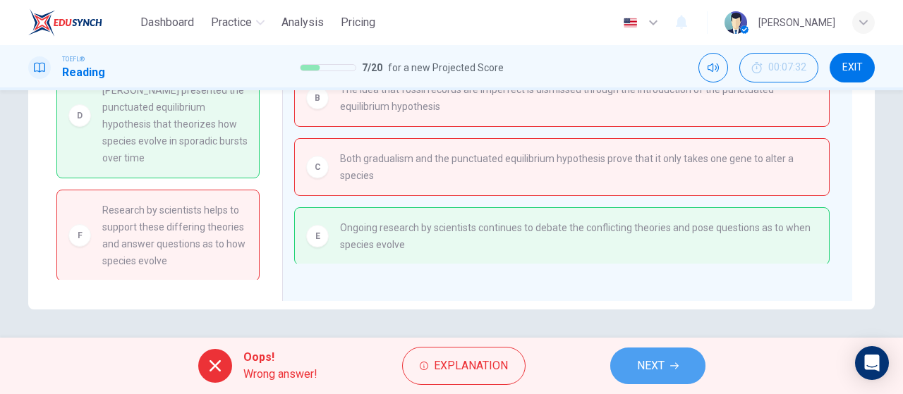
click at [642, 361] on span "NEXT" at bounding box center [651, 366] width 28 height 20
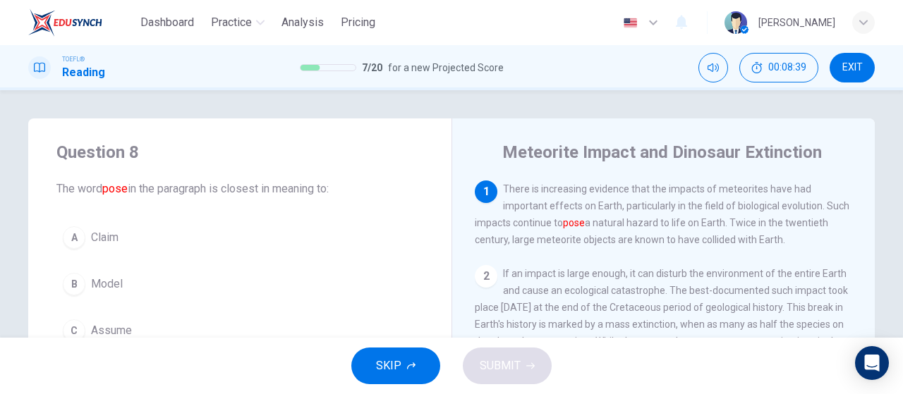
scroll to position [71, 0]
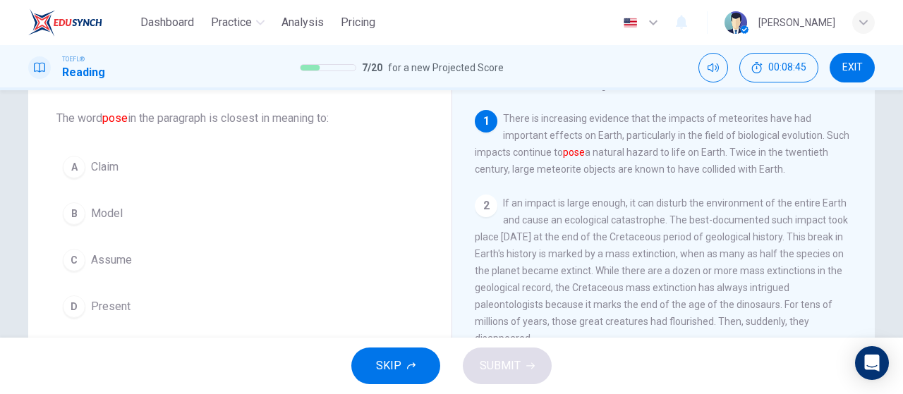
click at [153, 251] on button "C Assume" at bounding box center [239, 260] width 367 height 35
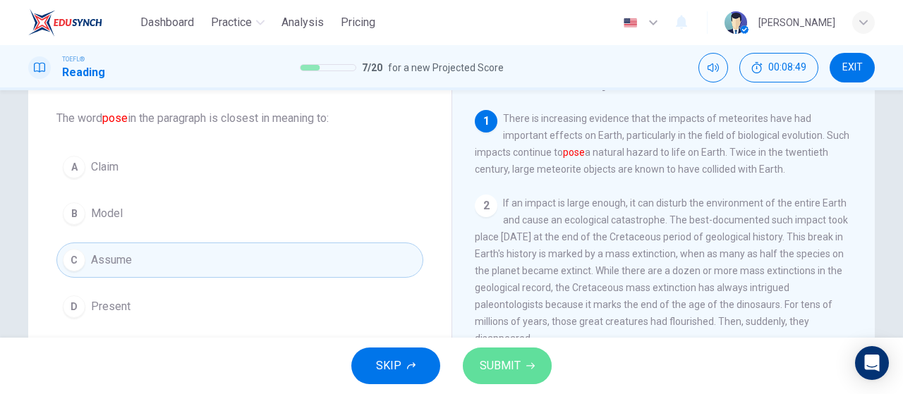
click at [490, 368] on span "SUBMIT" at bounding box center [500, 366] width 41 height 20
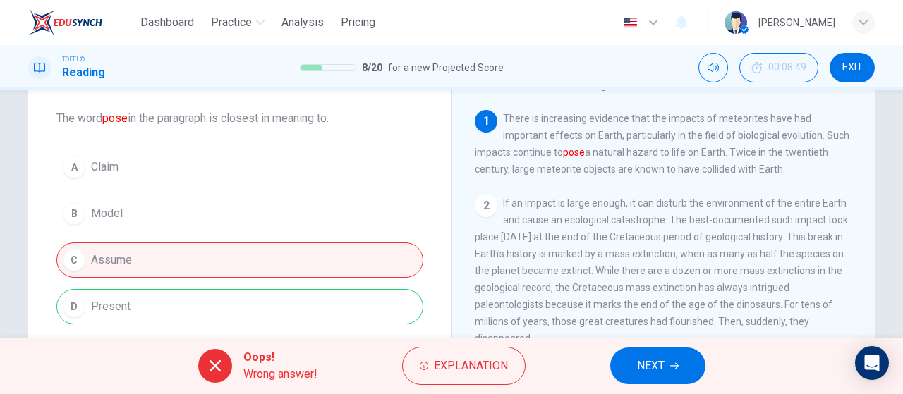
click at [663, 370] on span "NEXT" at bounding box center [651, 366] width 28 height 20
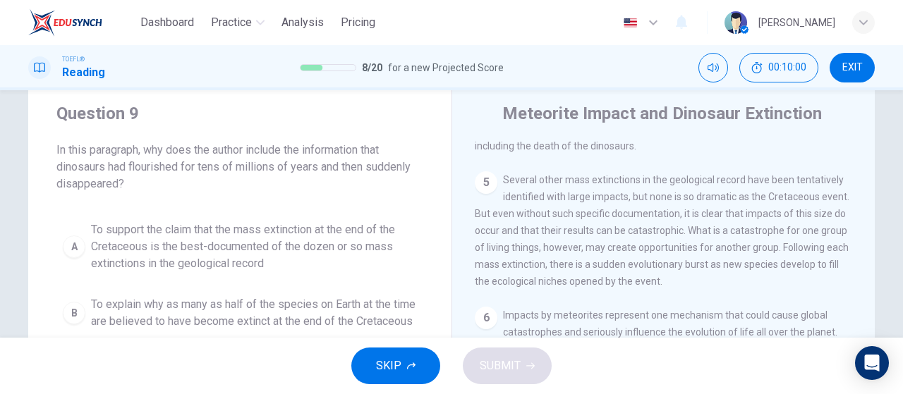
scroll to position [0, 0]
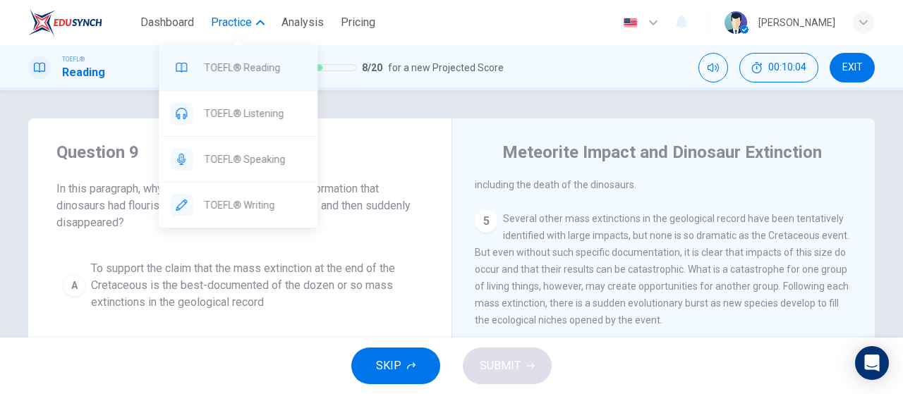
click at [241, 69] on span "TOEFL® Reading" at bounding box center [255, 67] width 102 height 17
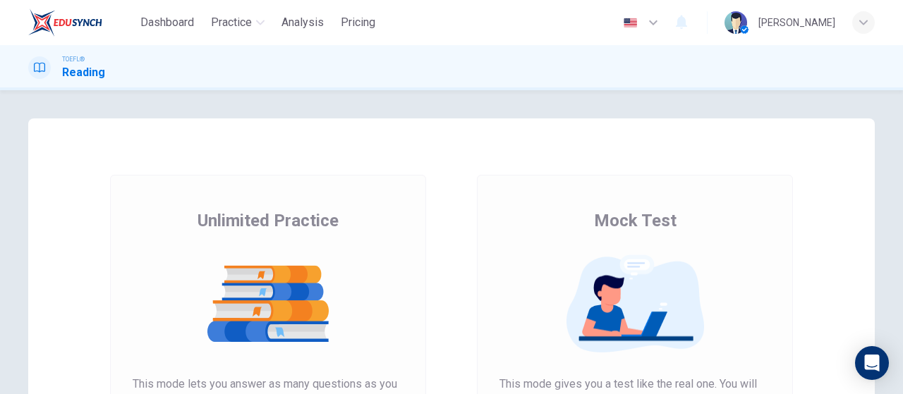
click at [619, 302] on img at bounding box center [635, 304] width 271 height 99
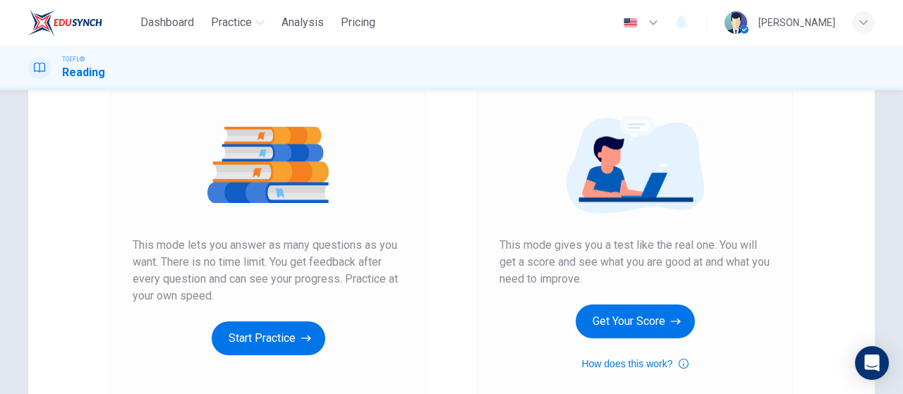
scroll to position [141, 0]
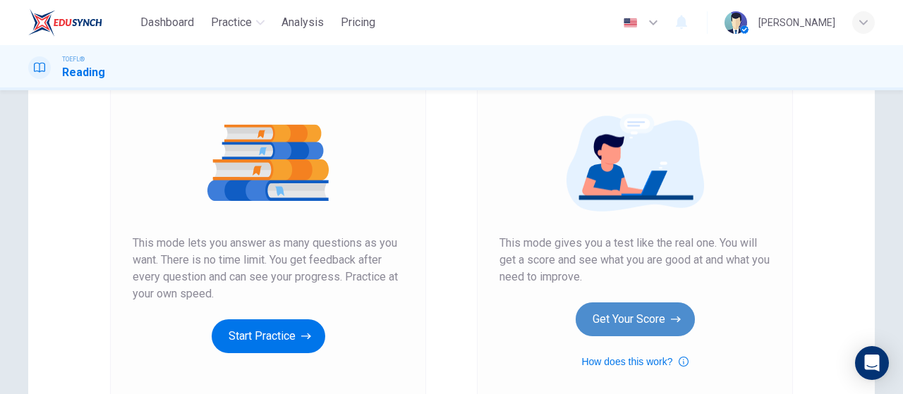
click at [629, 310] on button "Get Your Score" at bounding box center [635, 320] width 119 height 34
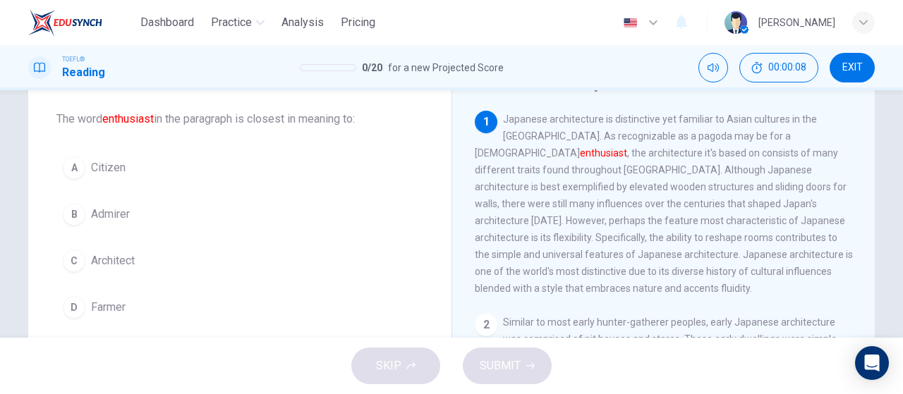
scroll to position [71, 0]
click at [215, 265] on button "C Architect" at bounding box center [239, 260] width 367 height 35
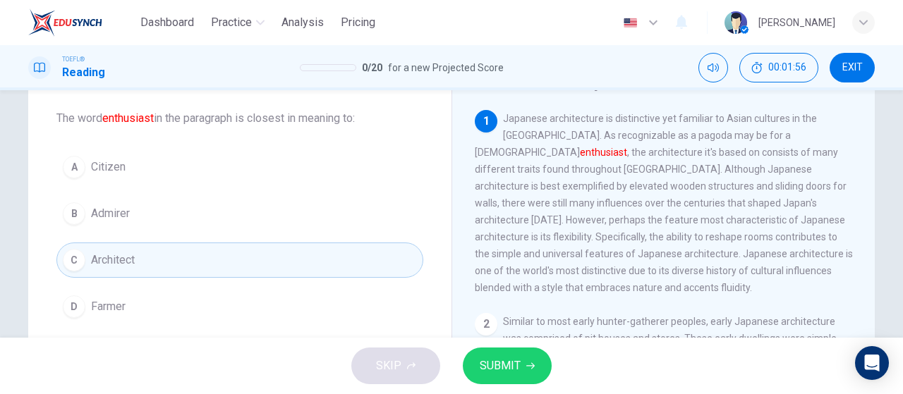
click at [519, 352] on button "SUBMIT" at bounding box center [507, 366] width 89 height 37
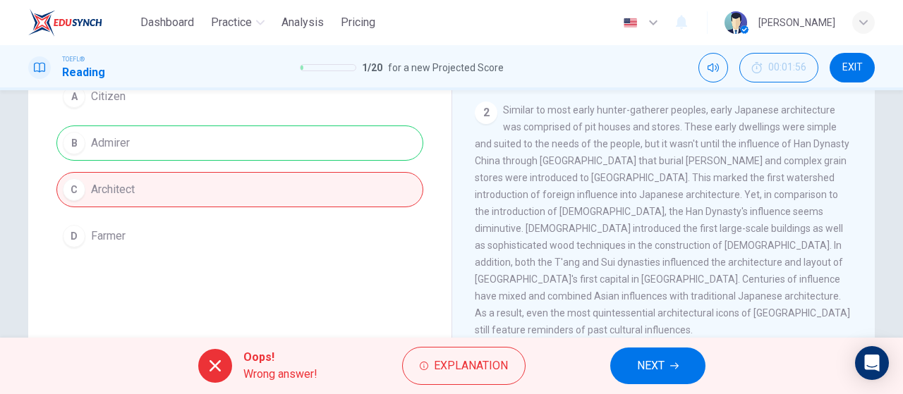
scroll to position [282, 0]
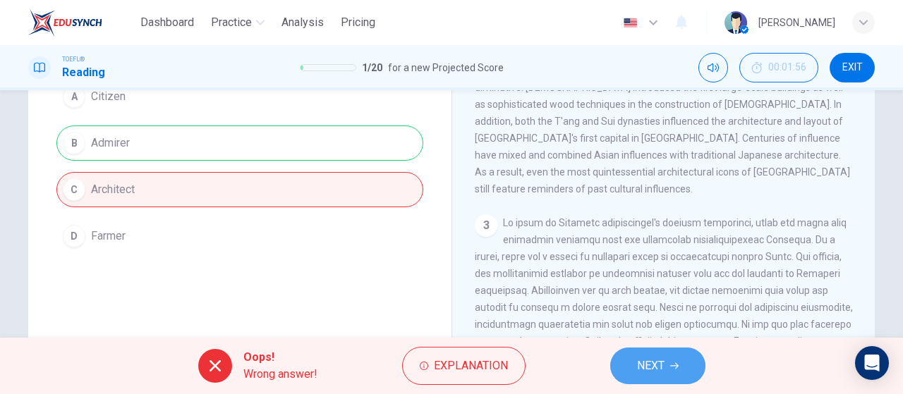
click at [672, 372] on button "NEXT" at bounding box center [657, 366] width 95 height 37
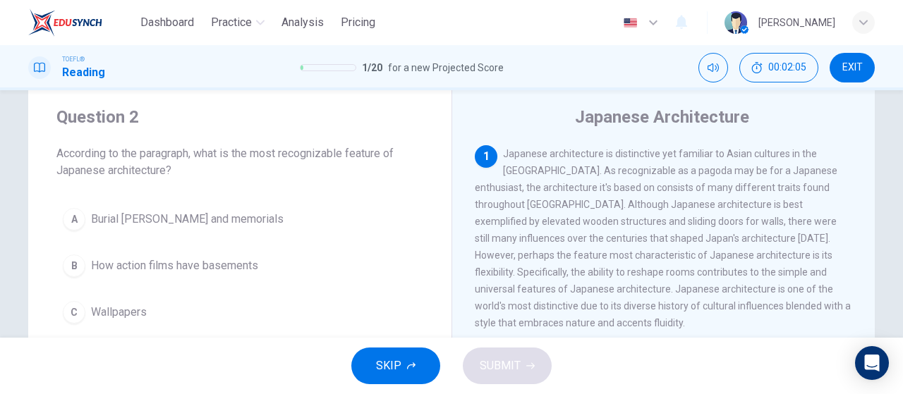
scroll to position [17, 0]
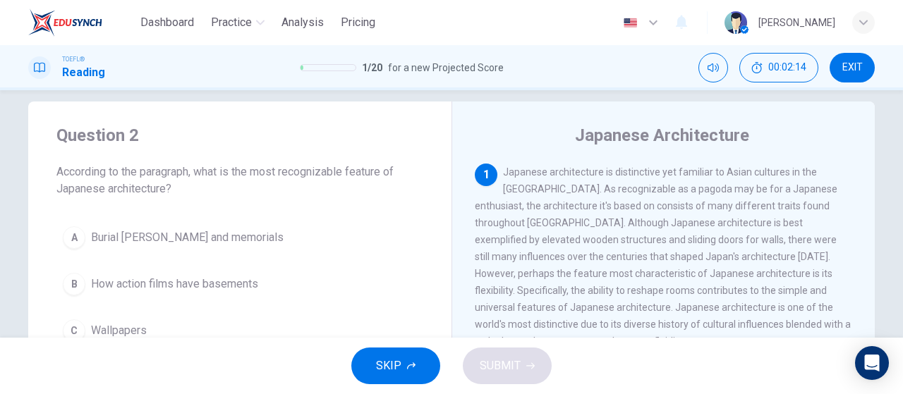
drag, startPoint x: 529, startPoint y: 194, endPoint x: 617, endPoint y: 192, distance: 87.5
click at [617, 192] on span "Japanese architecture is distinctive yet familiar to Asian cultures in the far …" at bounding box center [663, 257] width 376 height 181
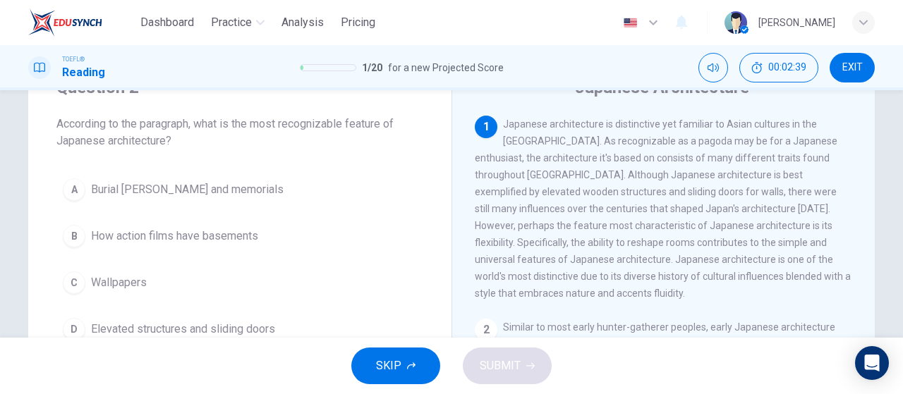
scroll to position [88, 0]
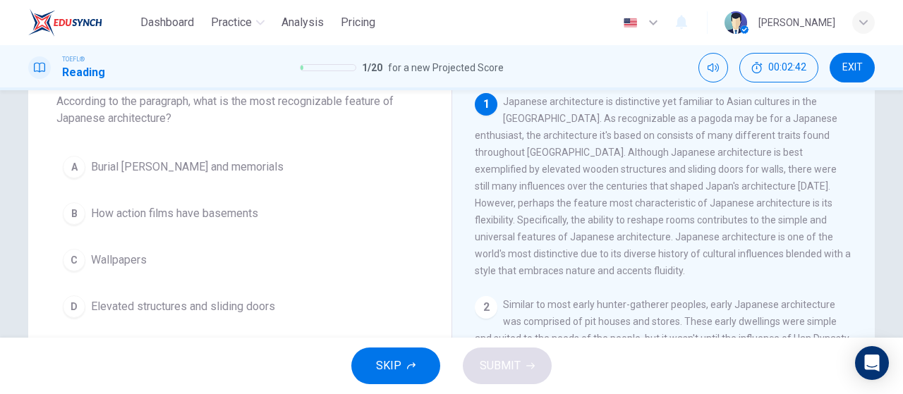
click at [323, 307] on button "D Elevated structures and sliding doors" at bounding box center [239, 306] width 367 height 35
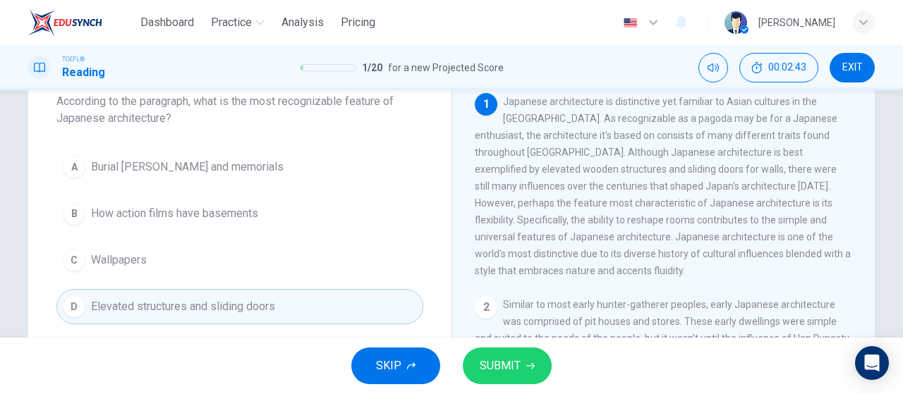
click at [524, 371] on button "SUBMIT" at bounding box center [507, 366] width 89 height 37
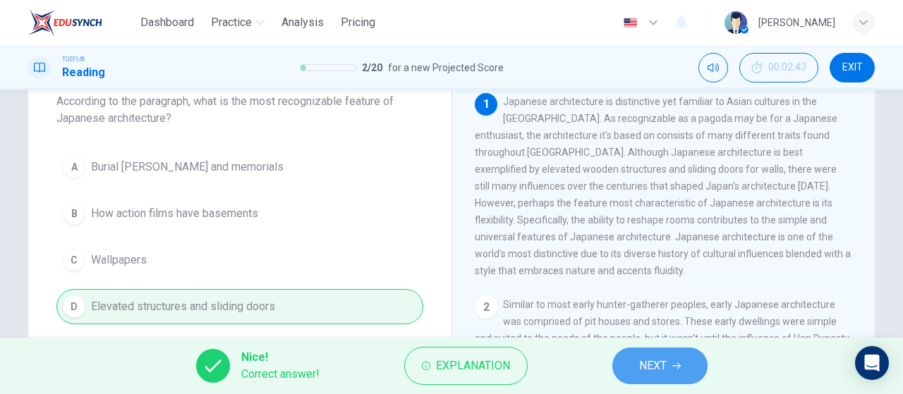
click at [688, 361] on button "NEXT" at bounding box center [660, 366] width 95 height 37
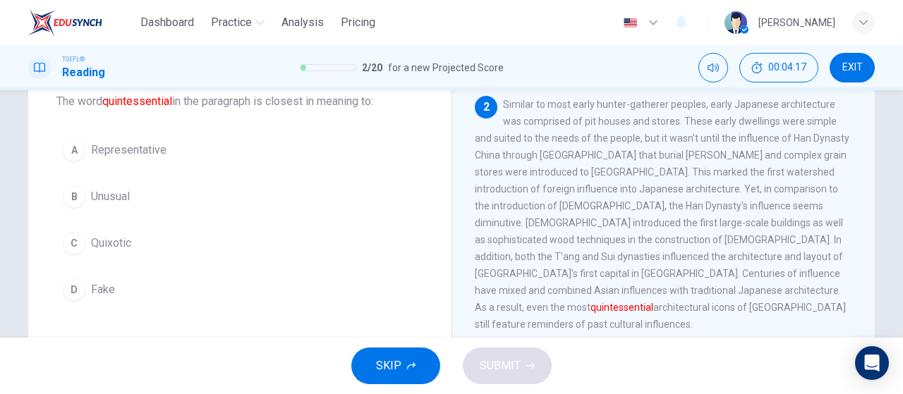
scroll to position [223, 0]
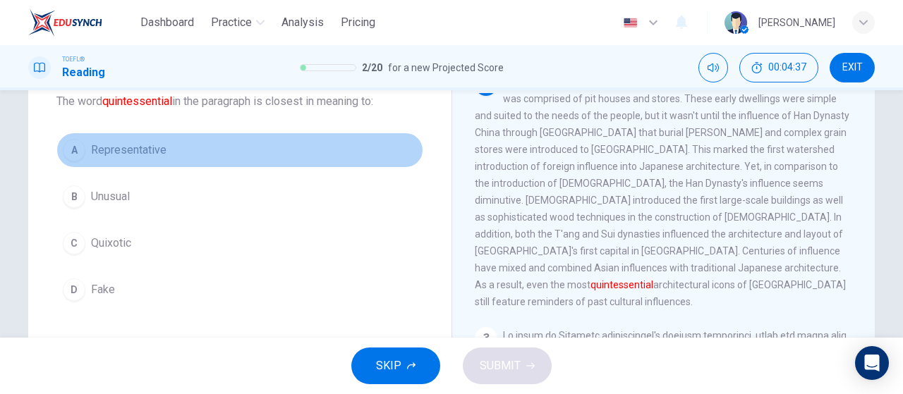
click at [150, 155] on span "Representative" at bounding box center [129, 150] width 76 height 17
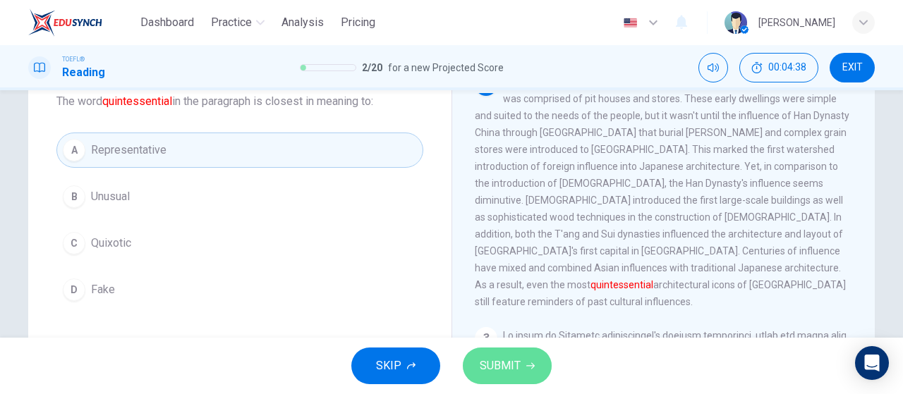
click at [538, 358] on button "SUBMIT" at bounding box center [507, 366] width 89 height 37
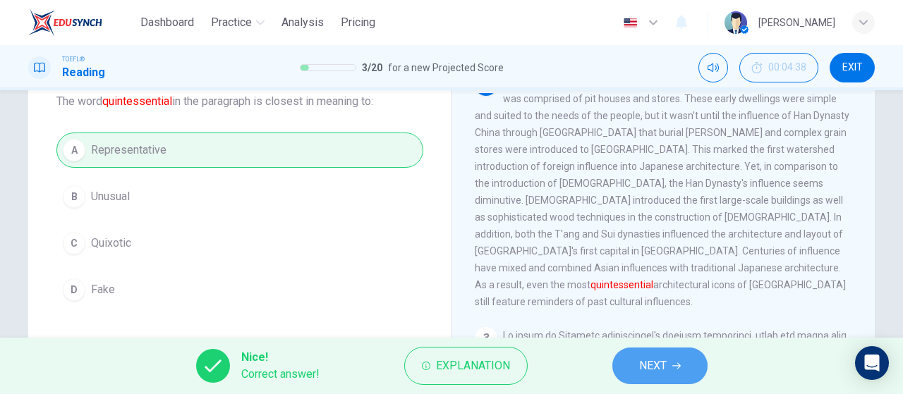
click at [648, 374] on span "NEXT" at bounding box center [653, 366] width 28 height 20
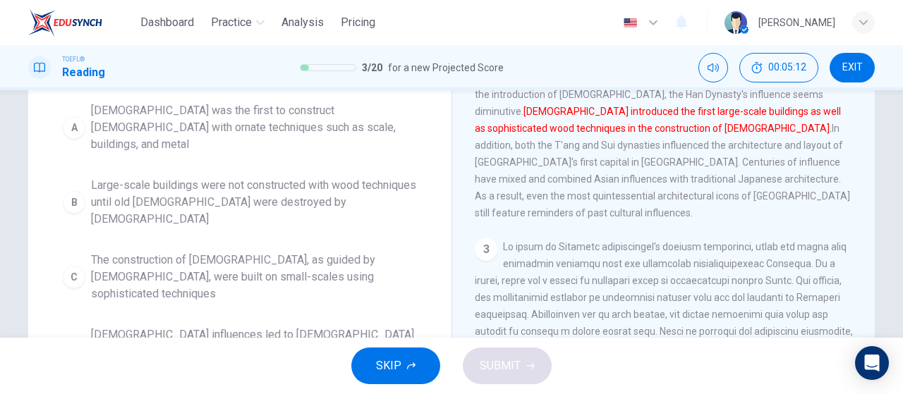
scroll to position [229, 0]
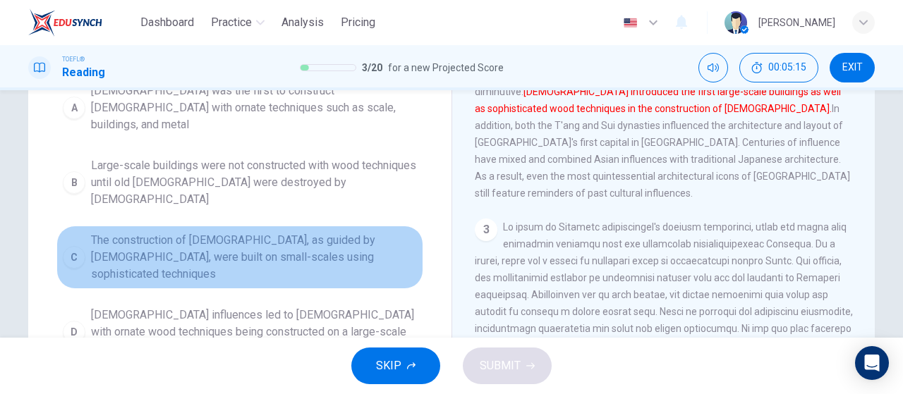
click at [325, 232] on span "The construction of temples, as guided by Buddhists, were built on small-scales…" at bounding box center [254, 257] width 326 height 51
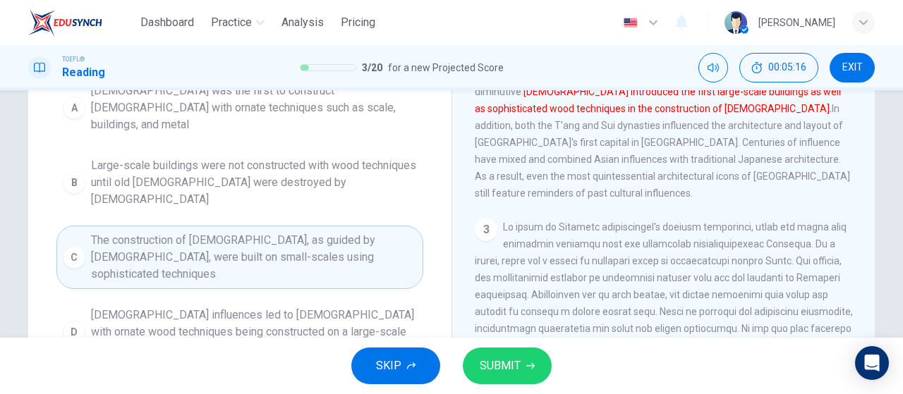
click at [512, 370] on span "SUBMIT" at bounding box center [500, 366] width 41 height 20
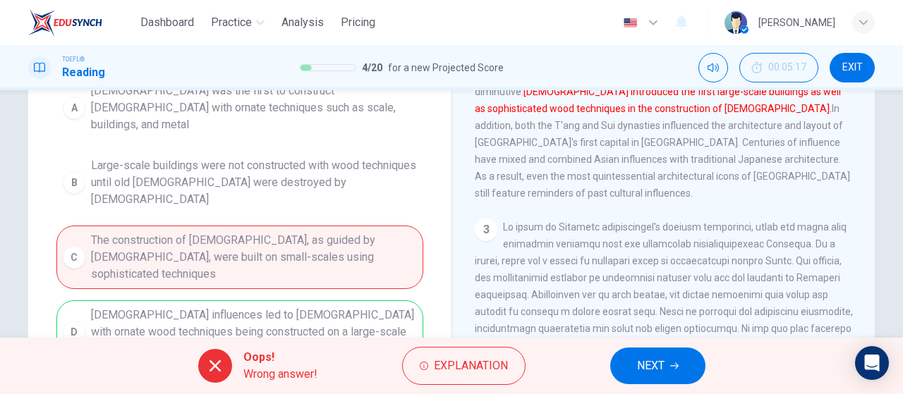
drag, startPoint x: 381, startPoint y: 222, endPoint x: 754, endPoint y: 311, distance: 383.8
click at [381, 222] on div "A Buddhism was the first to construct temples with ornate techniques such as sc…" at bounding box center [239, 220] width 367 height 288
click at [666, 382] on button "NEXT" at bounding box center [657, 366] width 95 height 37
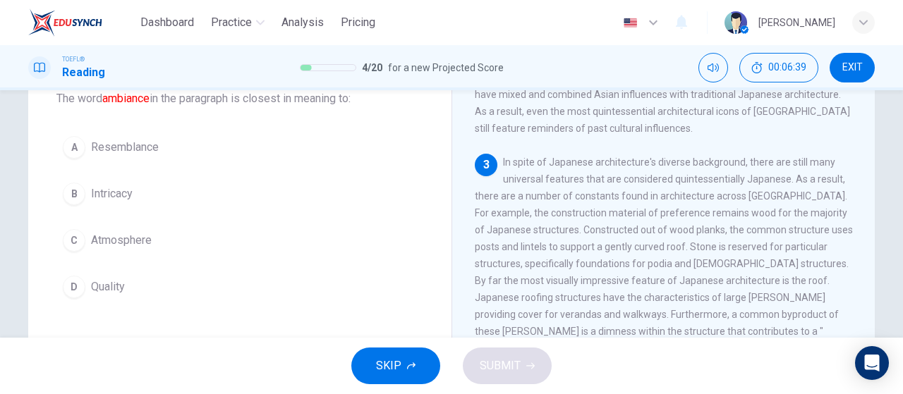
scroll to position [414, 0]
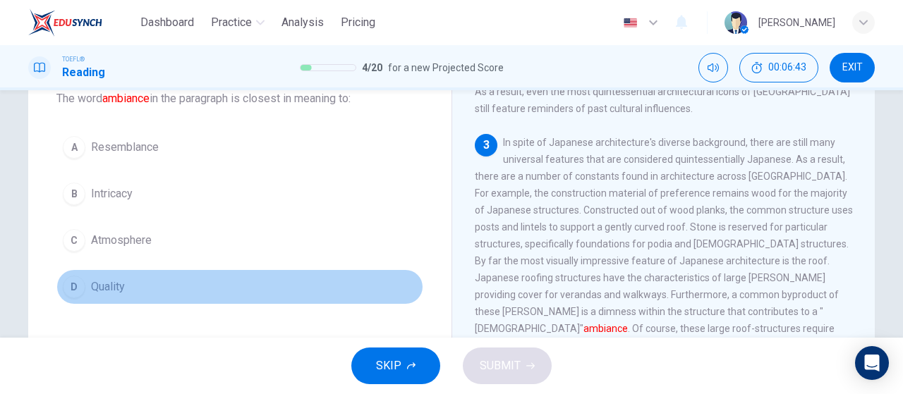
click at [128, 280] on button "D Quality" at bounding box center [239, 287] width 367 height 35
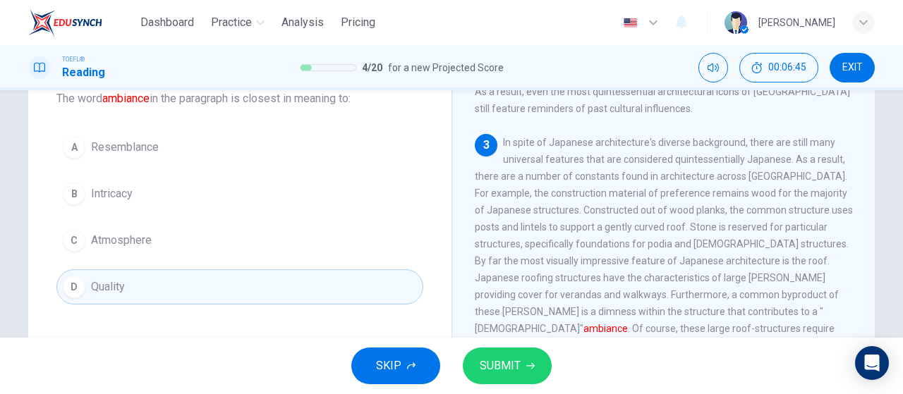
click at [536, 375] on button "SUBMIT" at bounding box center [507, 366] width 89 height 37
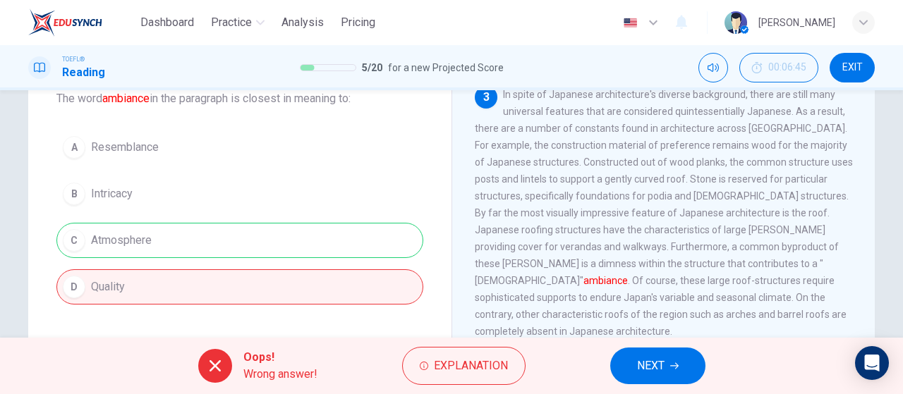
scroll to position [484, 0]
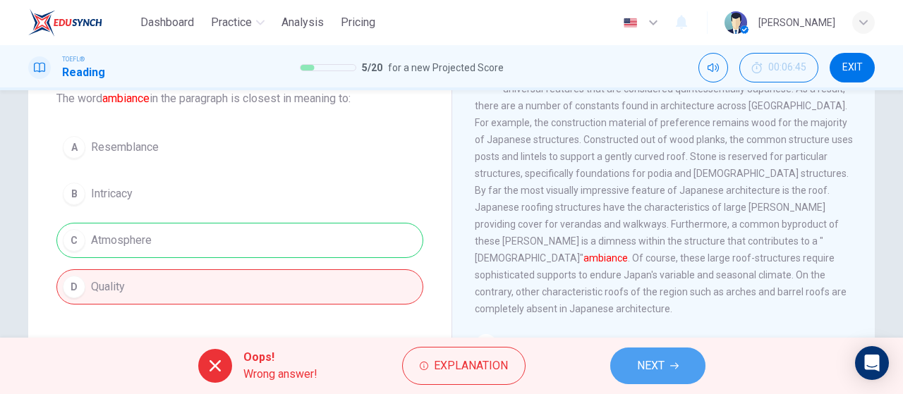
click at [649, 363] on span "NEXT" at bounding box center [651, 366] width 28 height 20
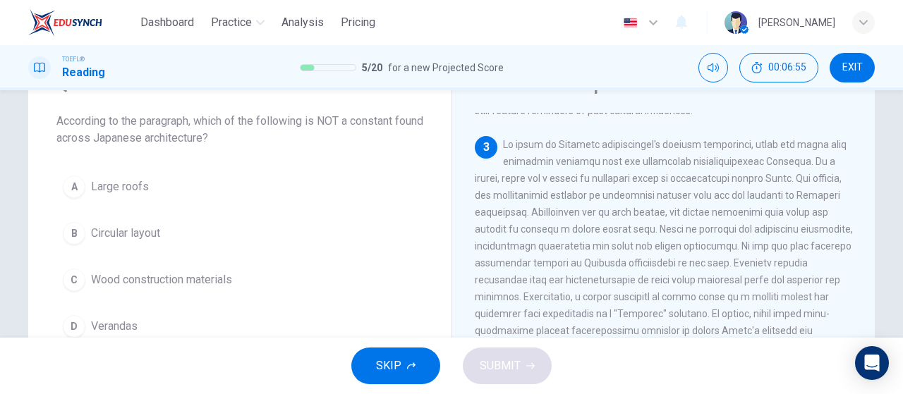
scroll to position [90, 0]
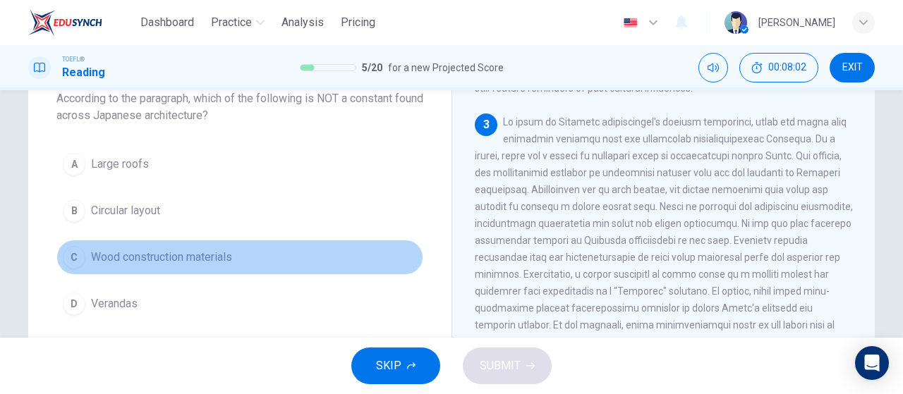
click at [152, 249] on span "Wood construction materials" at bounding box center [161, 257] width 141 height 17
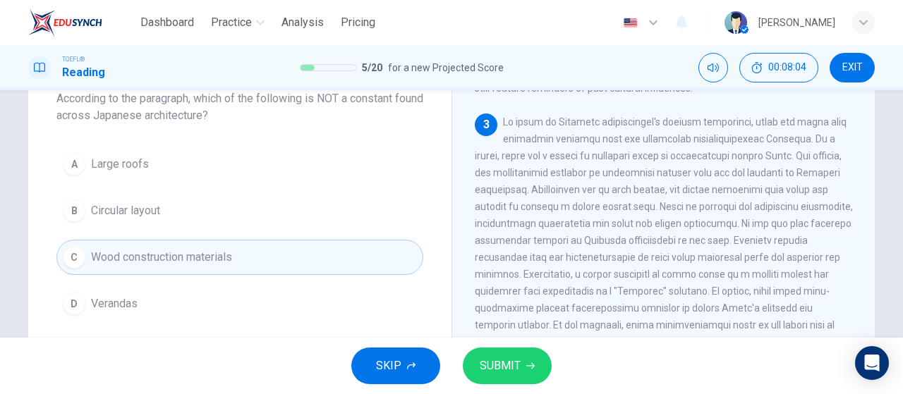
click at [513, 361] on span "SUBMIT" at bounding box center [500, 366] width 41 height 20
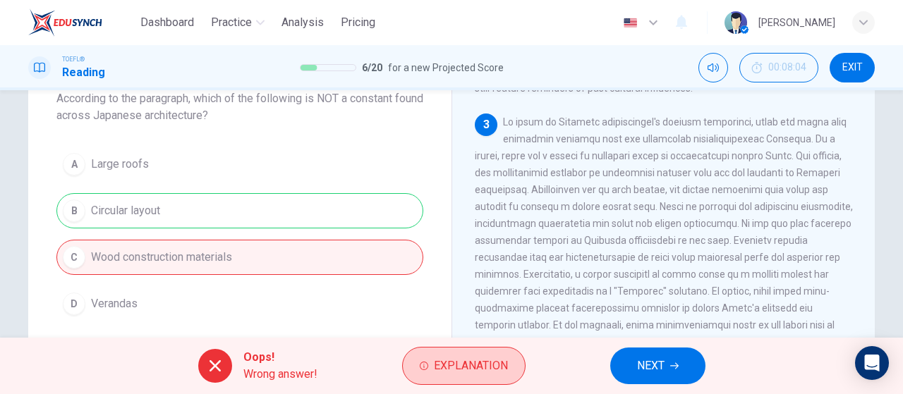
click at [480, 359] on span "Explanation" at bounding box center [471, 366] width 74 height 20
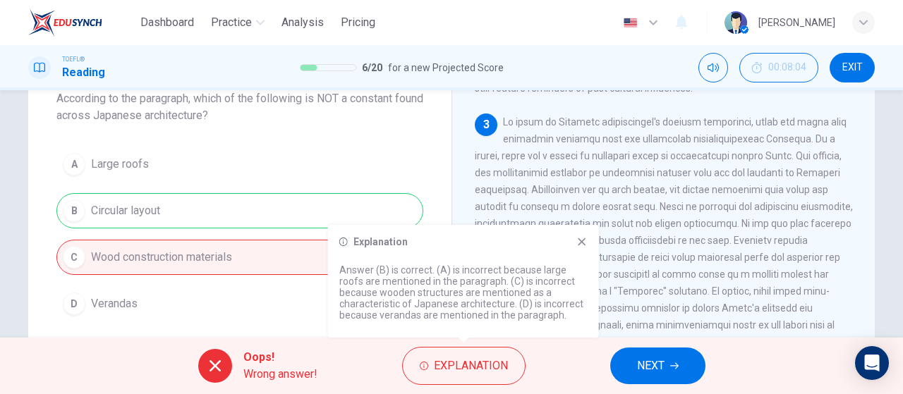
click at [661, 269] on span at bounding box center [664, 231] width 378 height 231
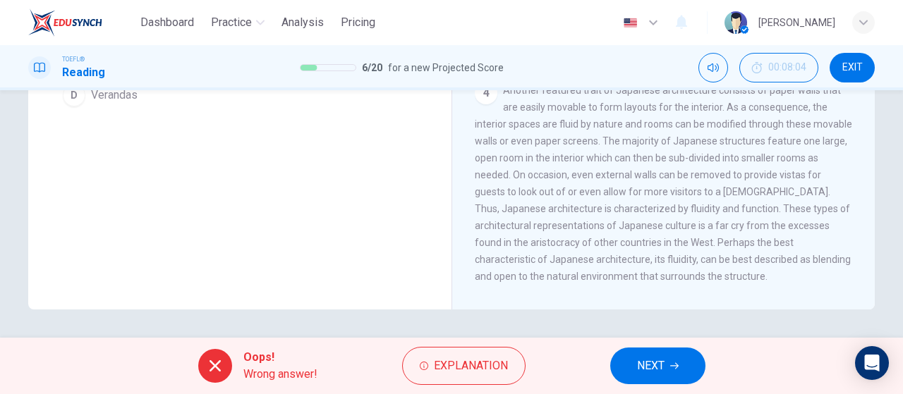
scroll to position [440, 0]
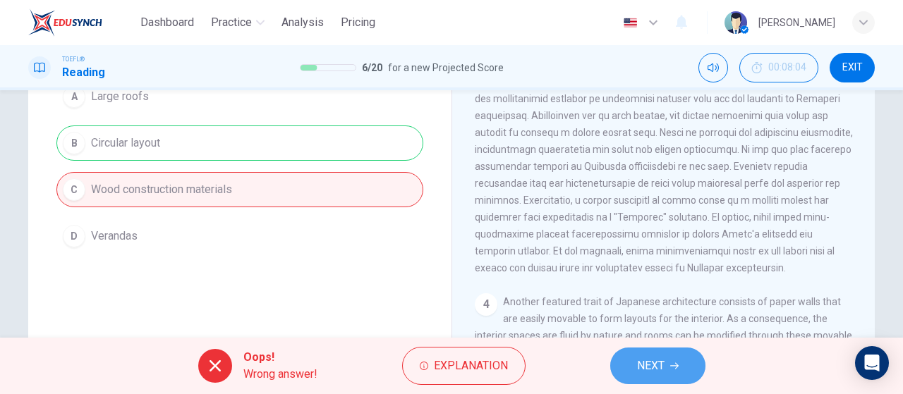
click at [654, 359] on span "NEXT" at bounding box center [651, 366] width 28 height 20
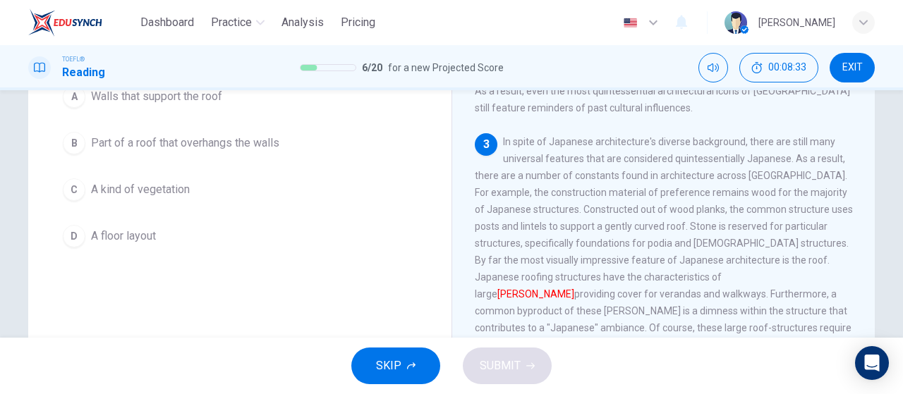
scroll to position [71, 0]
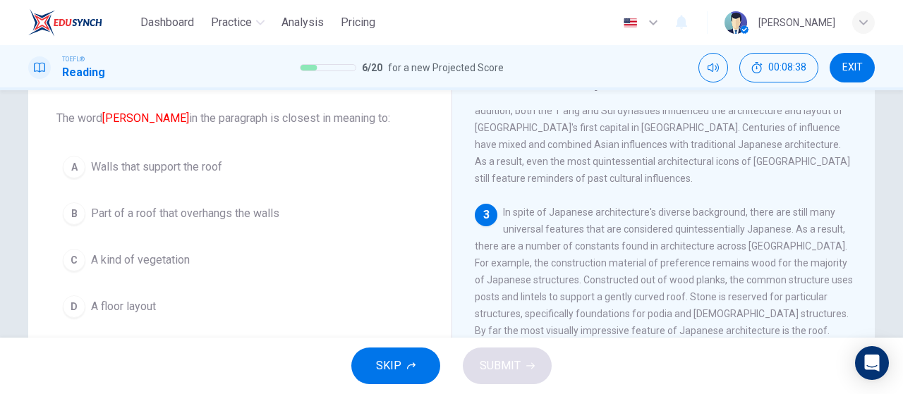
click at [302, 217] on button "B Part of a roof that overhangs the walls" at bounding box center [239, 213] width 367 height 35
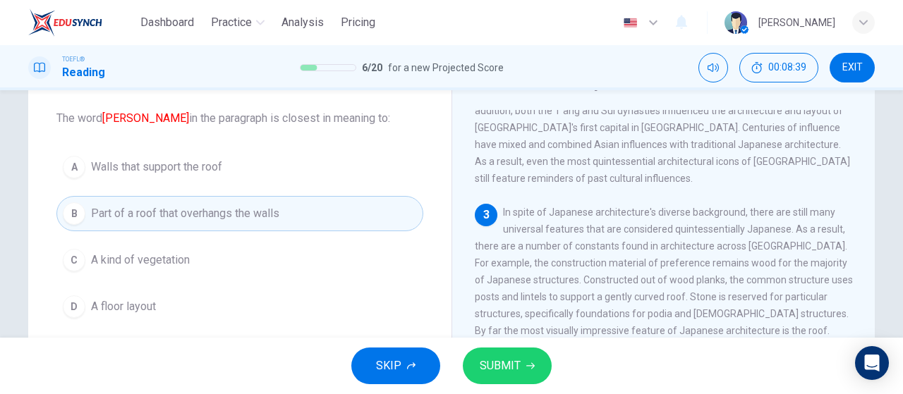
click at [502, 364] on span "SUBMIT" at bounding box center [500, 366] width 41 height 20
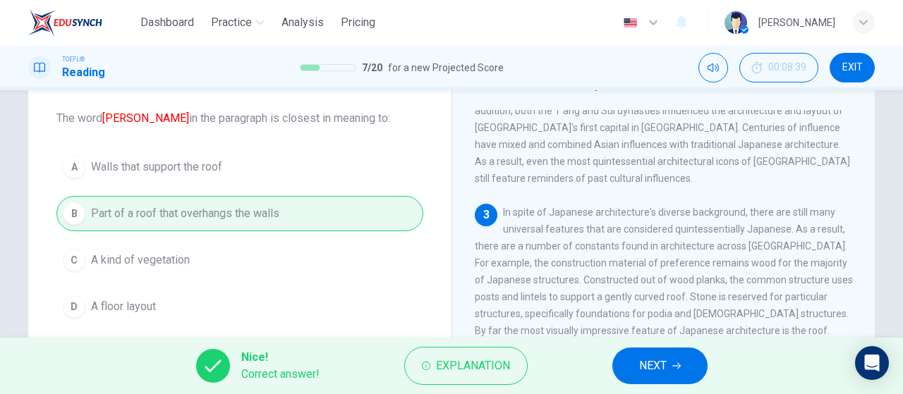
click at [656, 378] on button "NEXT" at bounding box center [660, 366] width 95 height 37
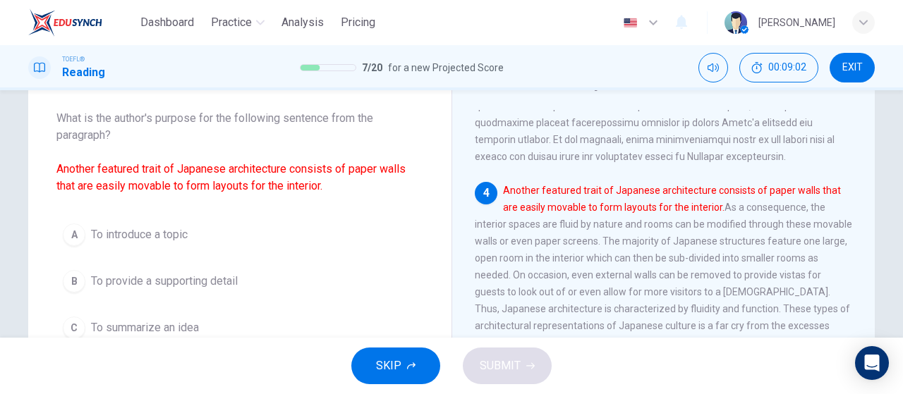
scroll to position [141, 0]
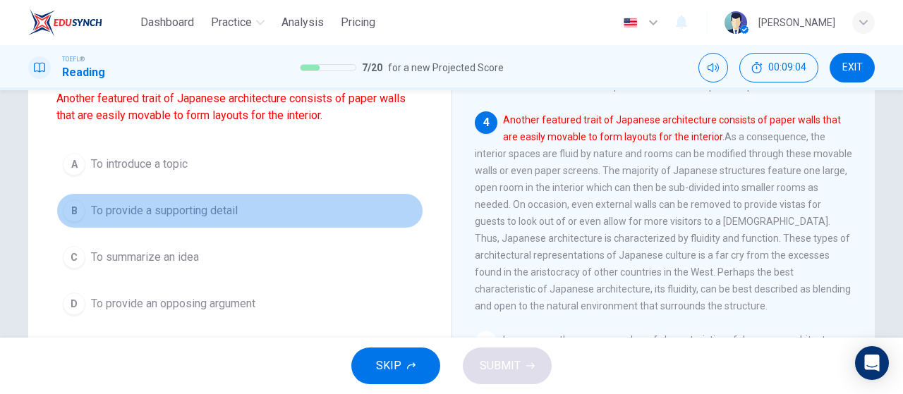
click at [294, 215] on button "B To provide a supporting detail" at bounding box center [239, 210] width 367 height 35
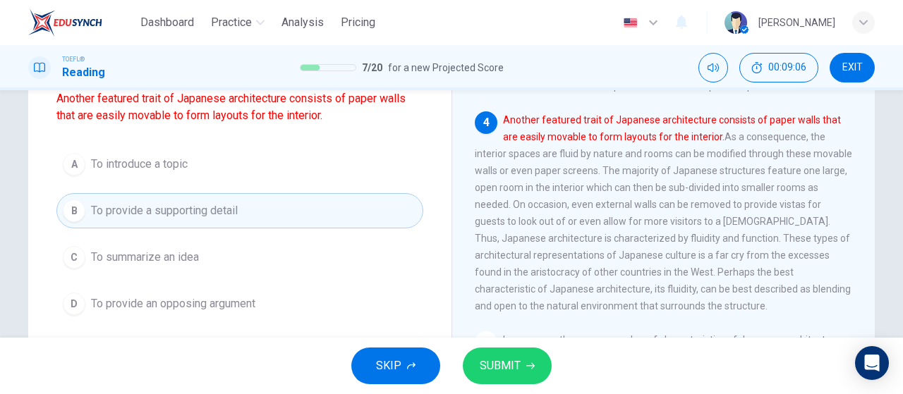
click at [498, 362] on span "SUBMIT" at bounding box center [500, 366] width 41 height 20
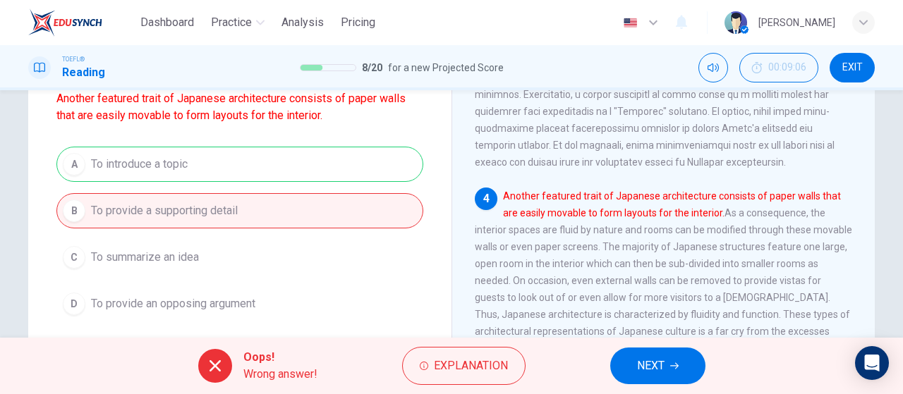
scroll to position [639, 0]
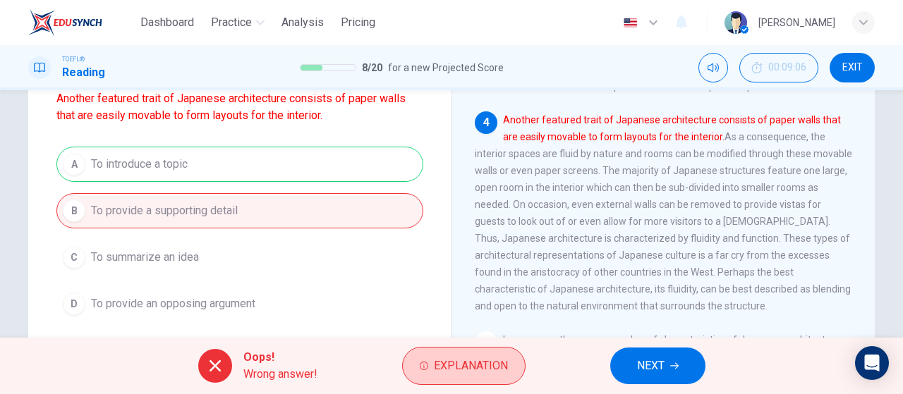
click at [460, 378] on button "Explanation" at bounding box center [463, 366] width 123 height 38
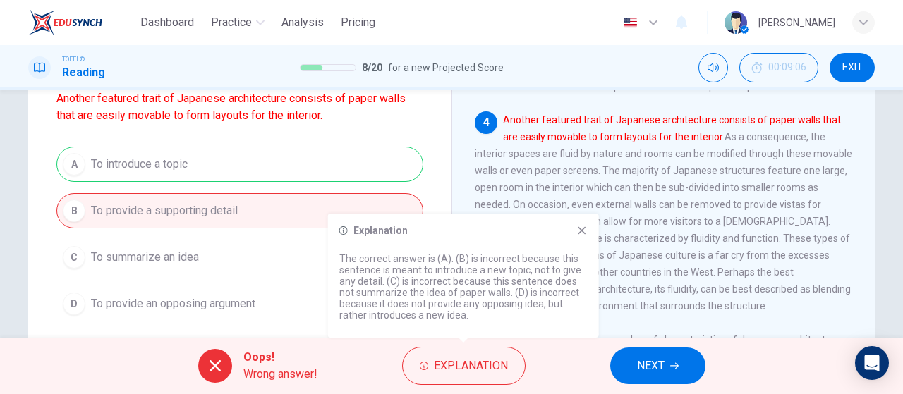
click at [411, 164] on div "A To introduce a topic B To provide a supporting detail C To summarize an idea …" at bounding box center [239, 234] width 367 height 175
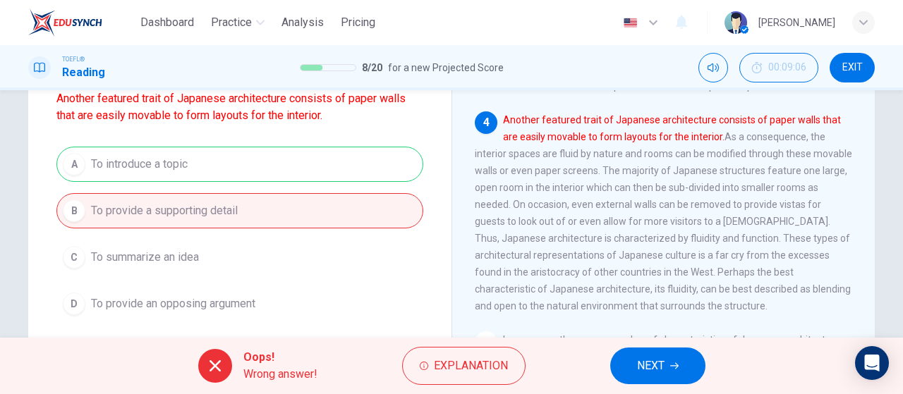
click at [629, 361] on button "NEXT" at bounding box center [657, 366] width 95 height 37
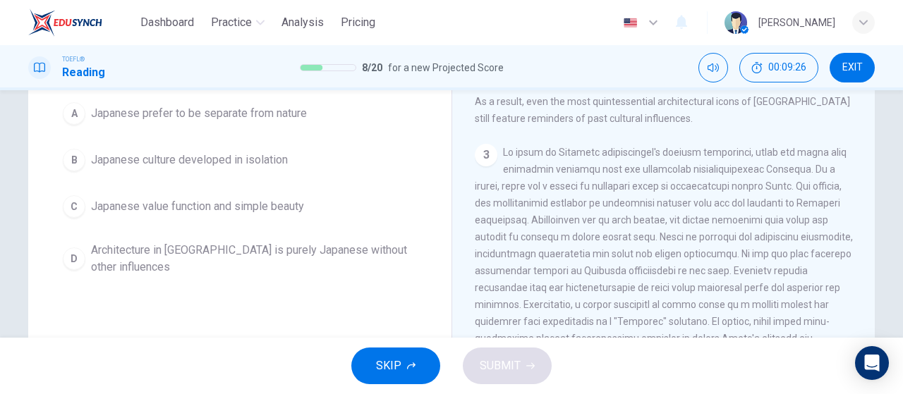
scroll to position [71, 0]
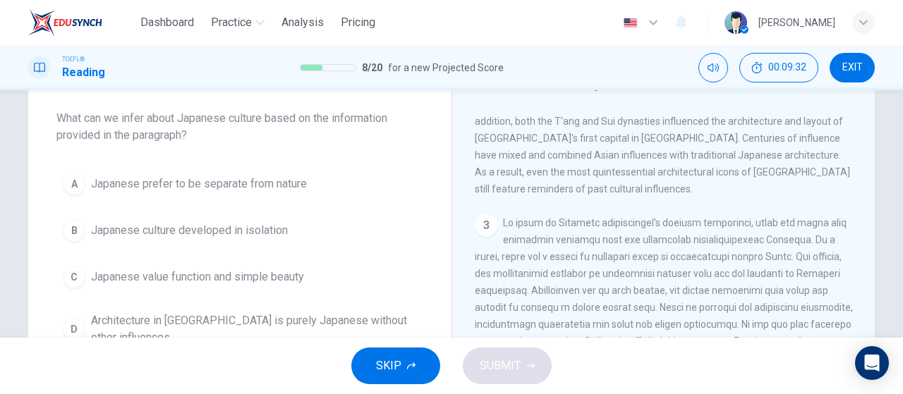
click at [303, 295] on div "A Japanese prefer to be separate from nature B Japanese culture developed in is…" at bounding box center [239, 260] width 367 height 186
click at [306, 286] on button "C Japanese value function and simple beauty" at bounding box center [239, 277] width 367 height 35
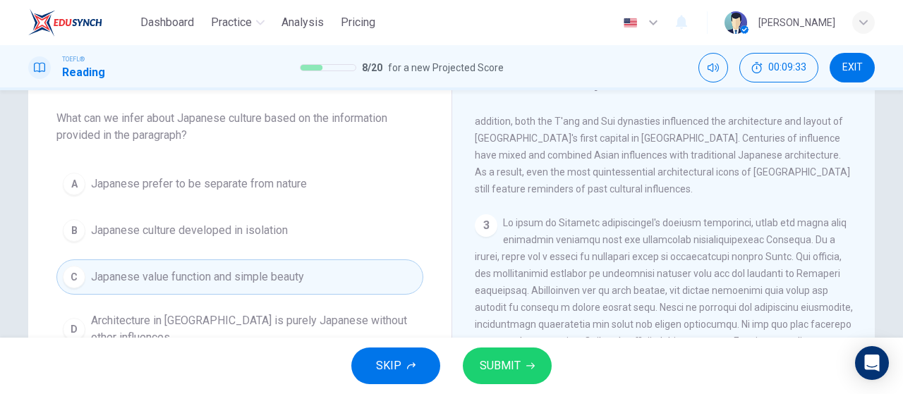
click at [510, 363] on span "SUBMIT" at bounding box center [500, 366] width 41 height 20
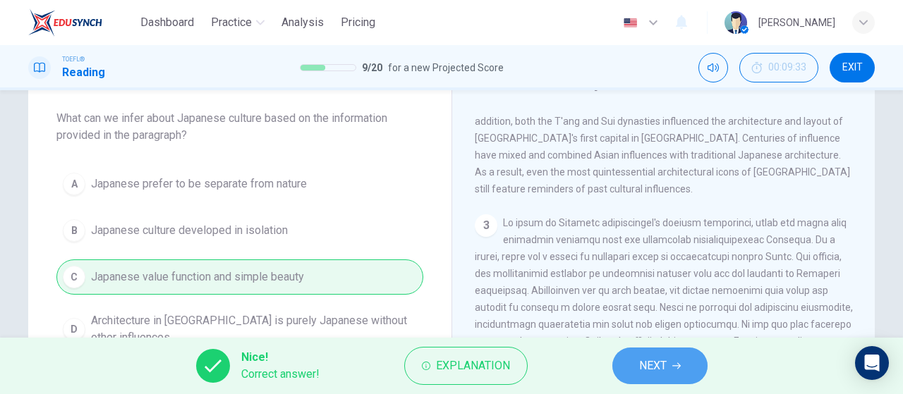
click at [689, 376] on button "NEXT" at bounding box center [660, 366] width 95 height 37
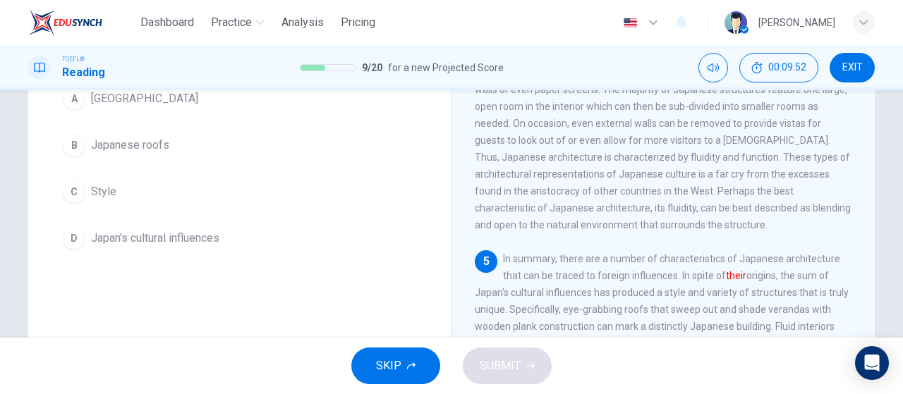
scroll to position [88, 0]
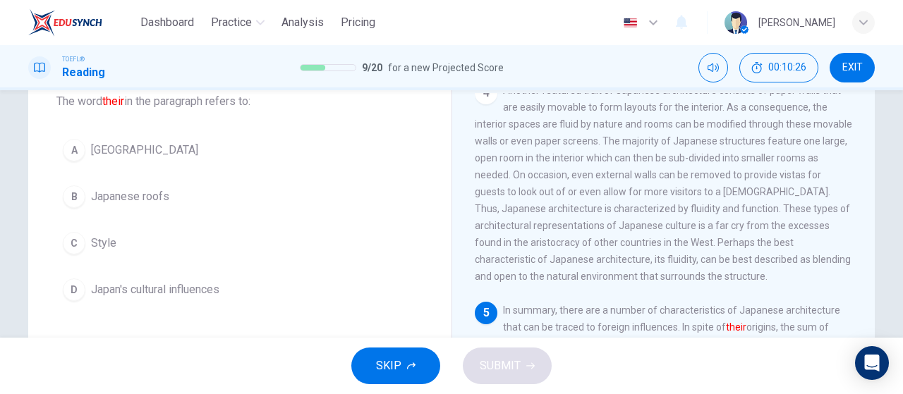
click at [193, 290] on span "Japan's cultural influences" at bounding box center [155, 290] width 128 height 17
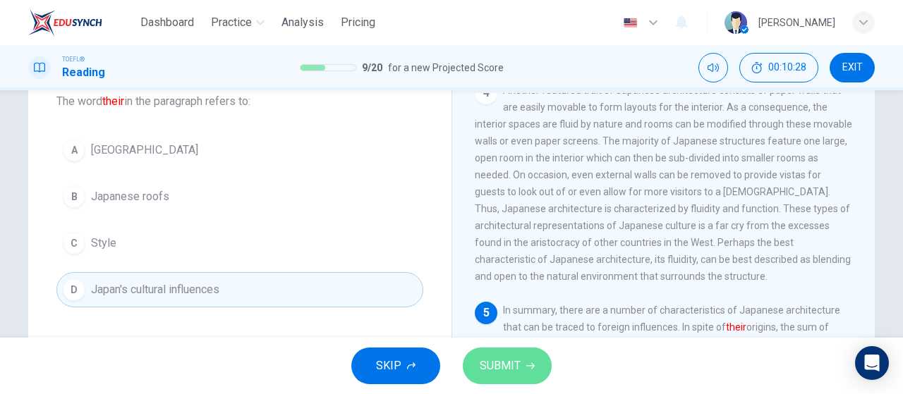
click at [531, 363] on icon "button" at bounding box center [530, 366] width 8 height 8
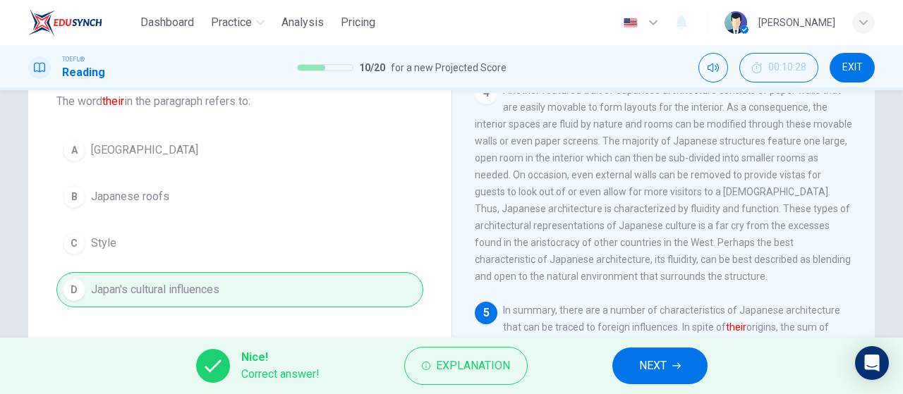
click at [696, 370] on button "NEXT" at bounding box center [660, 366] width 95 height 37
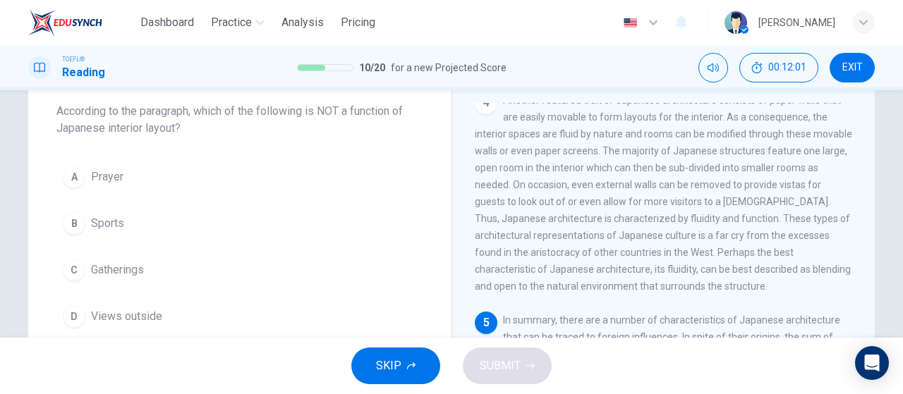
scroll to position [158, 0]
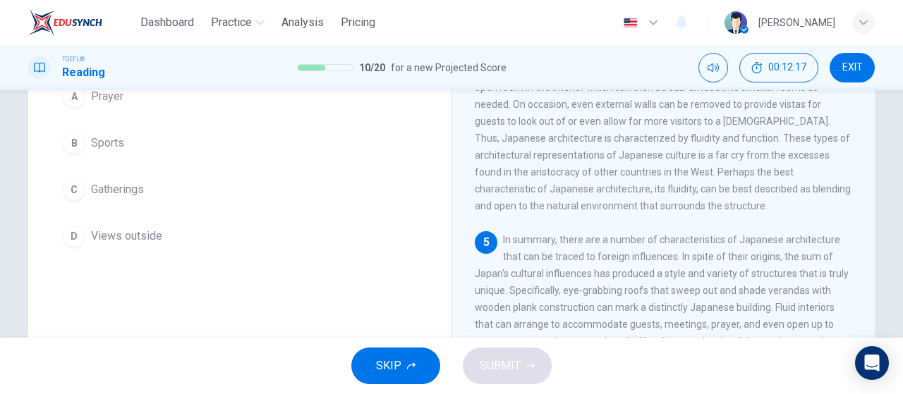
drag, startPoint x: 656, startPoint y: 316, endPoint x: 679, endPoint y: 314, distance: 22.7
click at [679, 314] on span "In summary, there are a number of characteristics of Japanese architecture that…" at bounding box center [662, 324] width 375 height 181
click at [132, 144] on button "B Sports" at bounding box center [239, 143] width 367 height 35
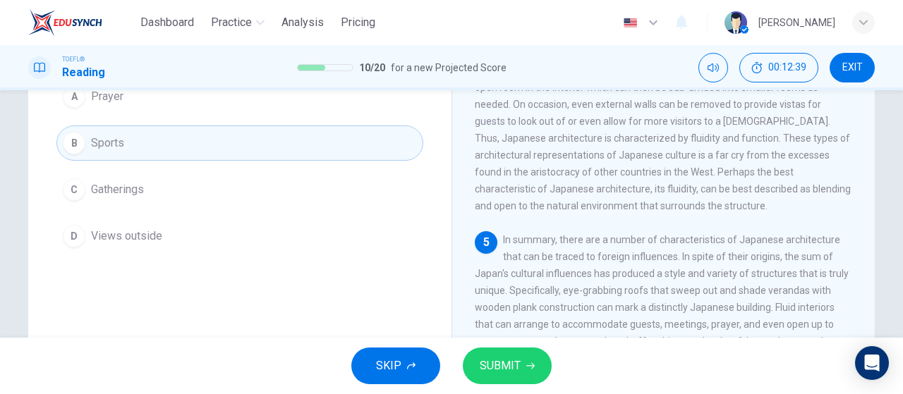
click at [502, 352] on button "SUBMIT" at bounding box center [507, 366] width 89 height 37
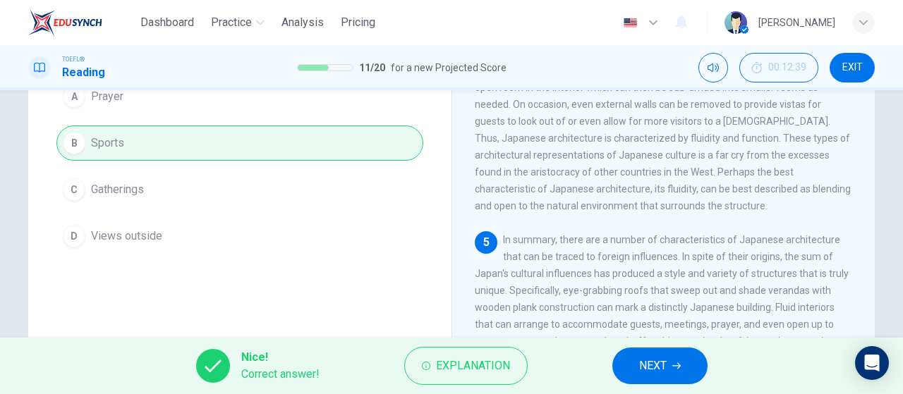
drag, startPoint x: 649, startPoint y: 365, endPoint x: 642, endPoint y: 346, distance: 19.7
click at [651, 364] on span "NEXT" at bounding box center [653, 366] width 28 height 20
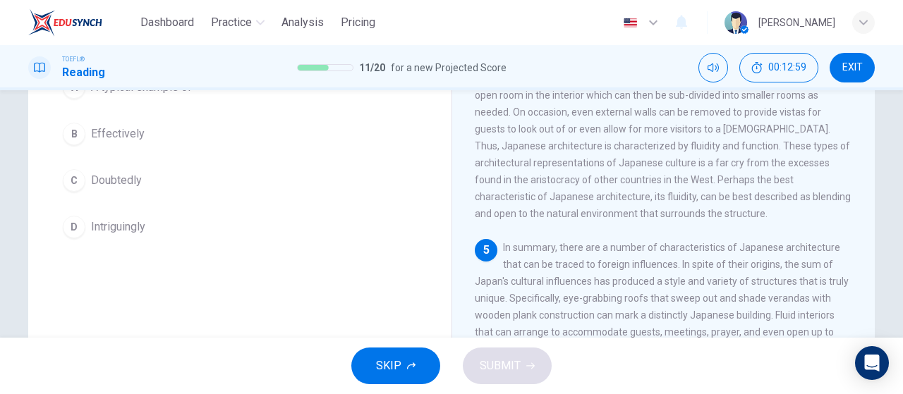
scroll to position [88, 0]
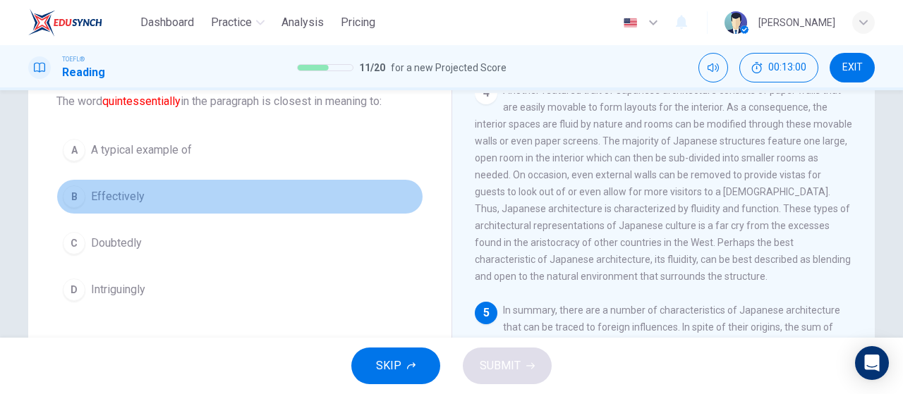
click at [121, 186] on button "B Effectively" at bounding box center [239, 196] width 367 height 35
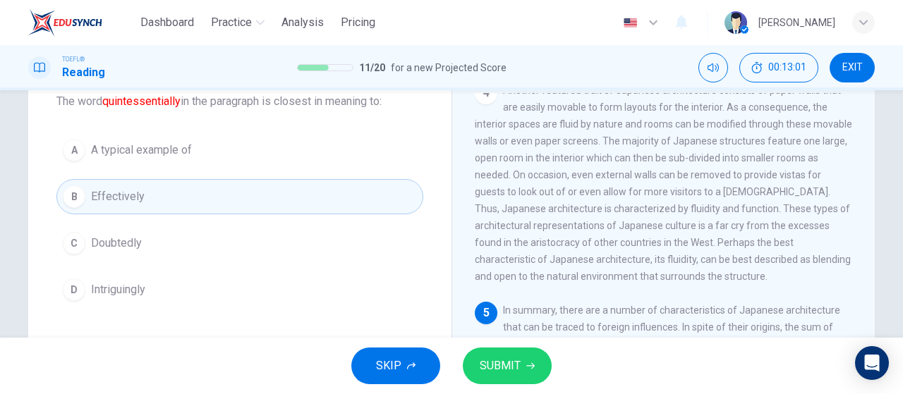
drag, startPoint x: 507, startPoint y: 364, endPoint x: 464, endPoint y: 337, distance: 50.5
click at [507, 365] on span "SUBMIT" at bounding box center [500, 366] width 41 height 20
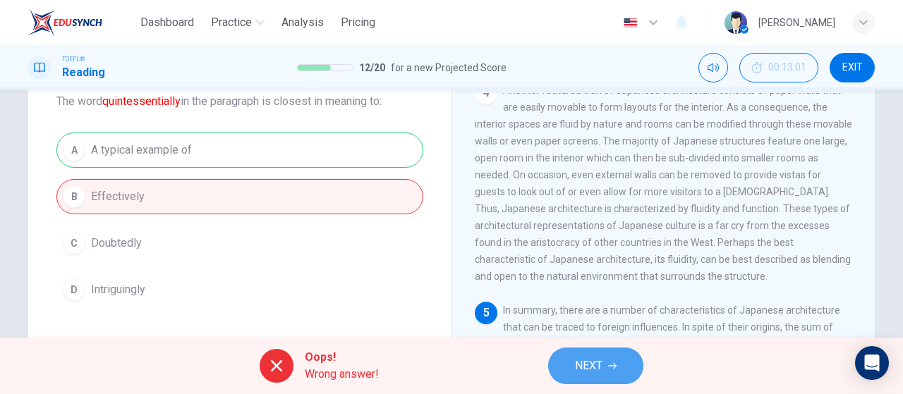
click at [629, 373] on button "NEXT" at bounding box center [595, 366] width 95 height 37
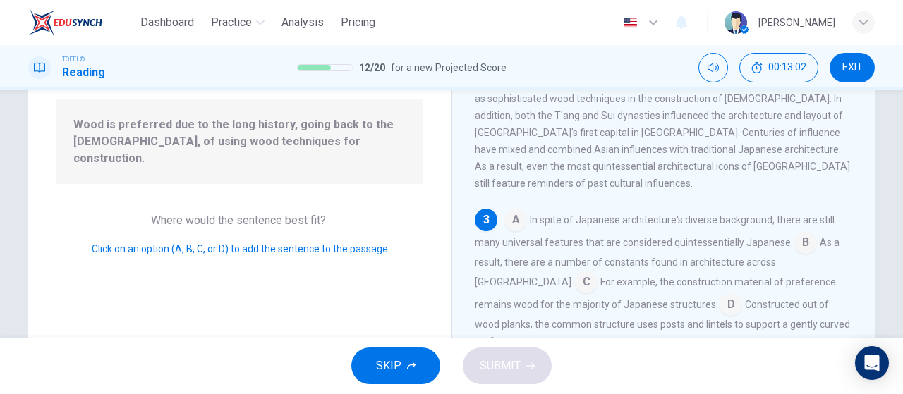
scroll to position [158, 0]
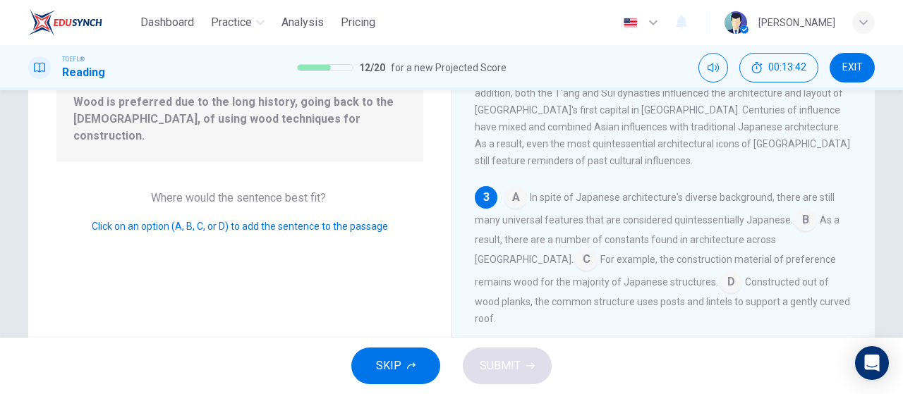
click at [598, 250] on input at bounding box center [586, 261] width 23 height 23
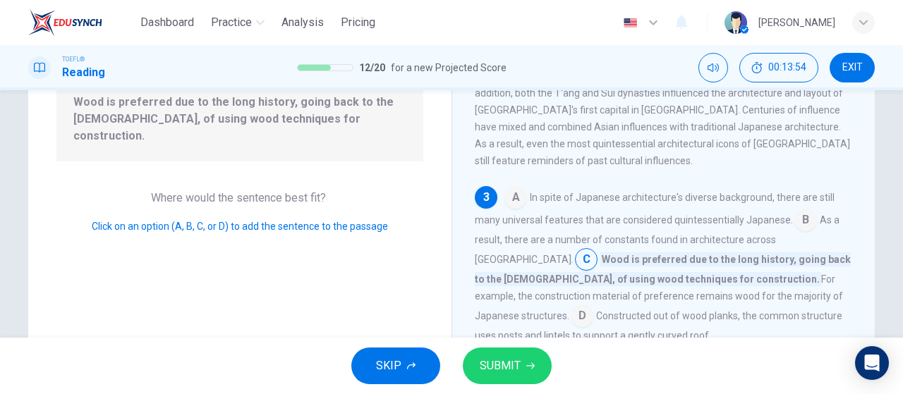
click at [593, 306] on input at bounding box center [582, 317] width 23 height 23
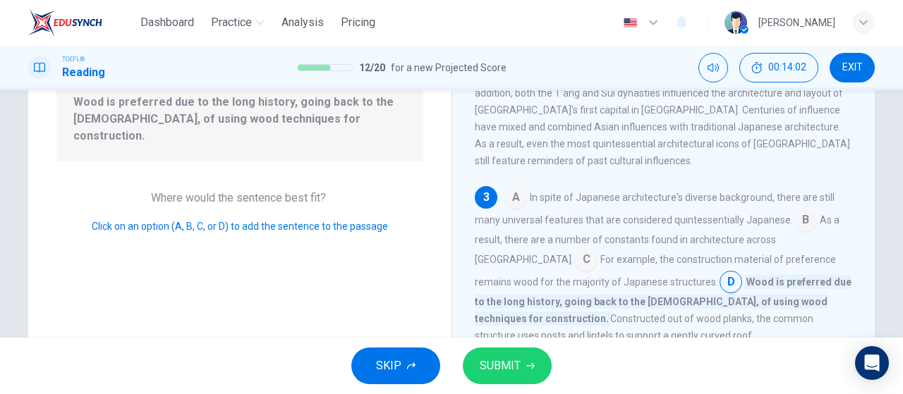
click at [535, 366] on button "SUBMIT" at bounding box center [507, 366] width 89 height 37
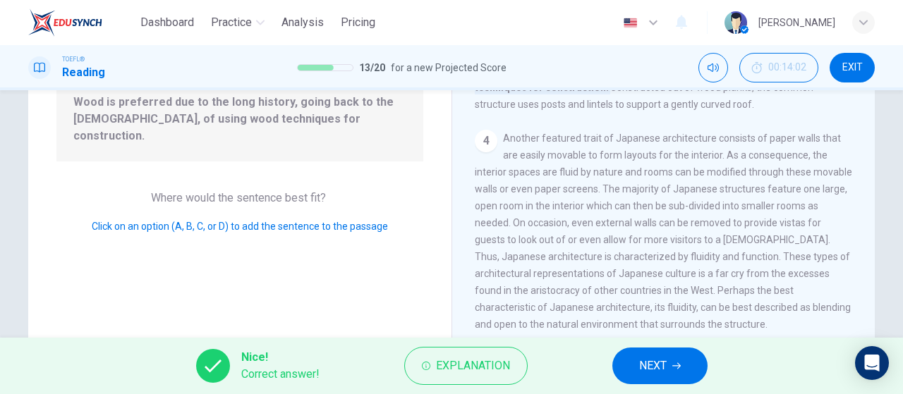
scroll to position [576, 0]
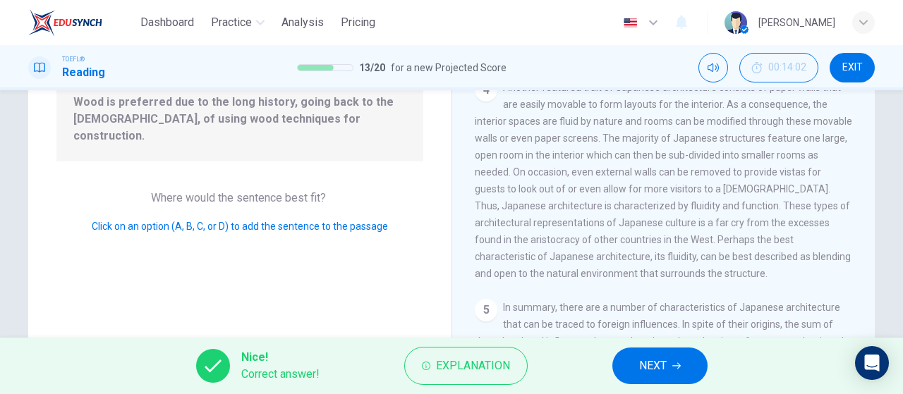
click at [681, 375] on button "NEXT" at bounding box center [660, 366] width 95 height 37
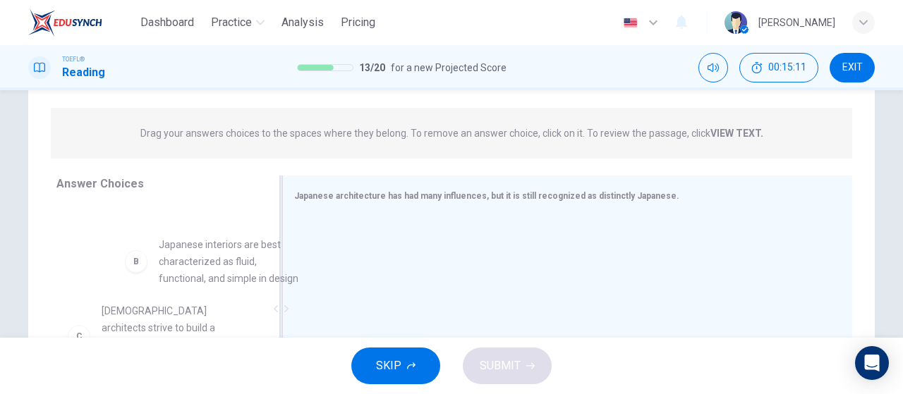
scroll to position [69, 0]
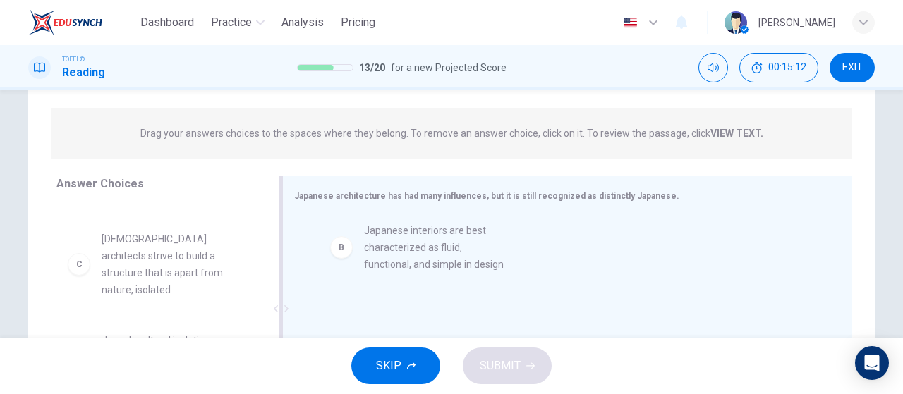
drag, startPoint x: 178, startPoint y: 275, endPoint x: 443, endPoint y: 267, distance: 265.4
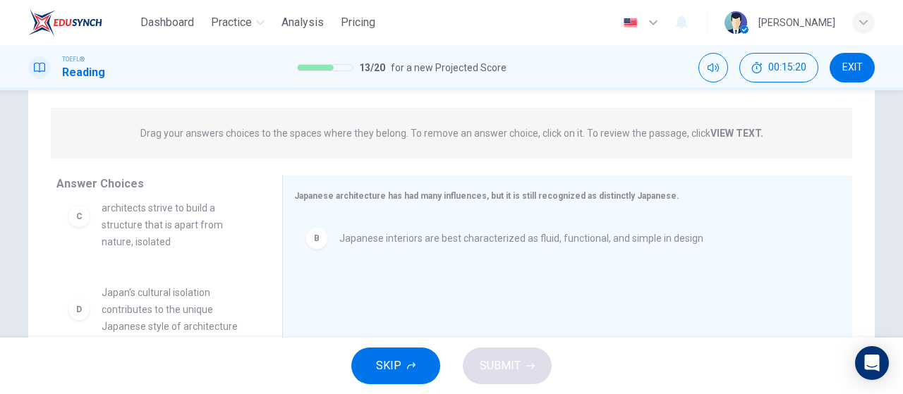
scroll to position [140, 0]
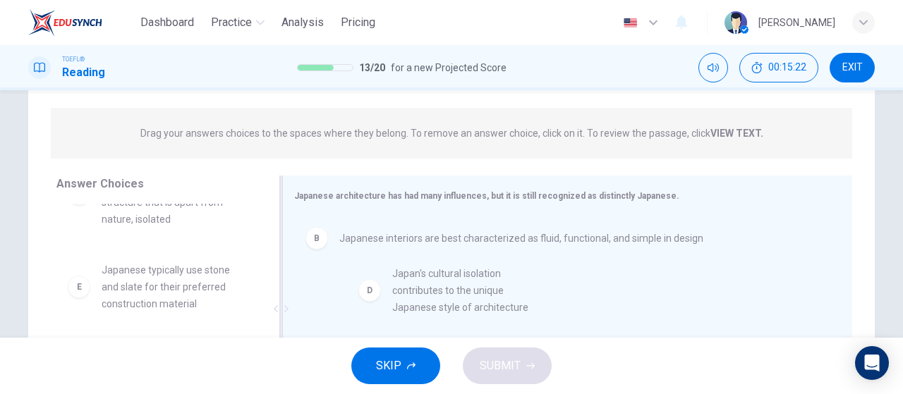
drag, startPoint x: 157, startPoint y: 277, endPoint x: 445, endPoint y: 296, distance: 288.5
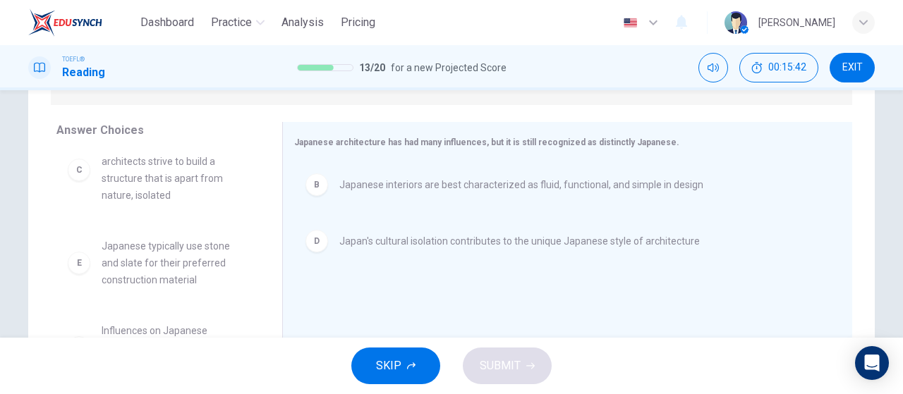
scroll to position [282, 0]
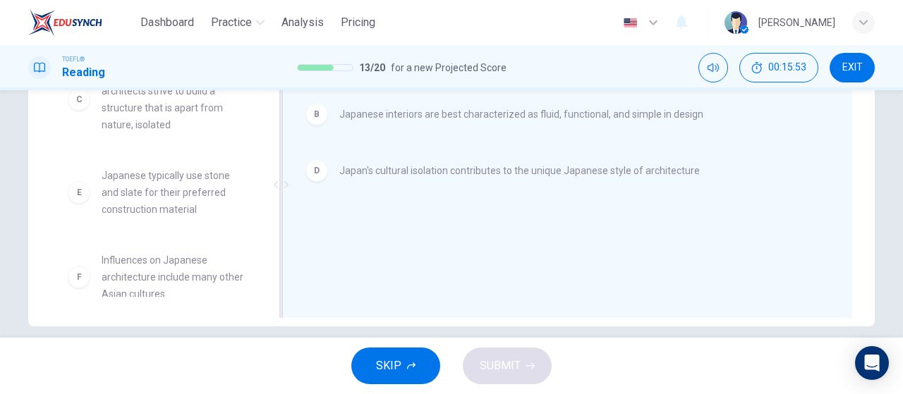
click at [310, 178] on div "D" at bounding box center [317, 170] width 23 height 23
click at [192, 256] on span "Influences on Japanese architecture include many other Asian cultures" at bounding box center [175, 277] width 147 height 51
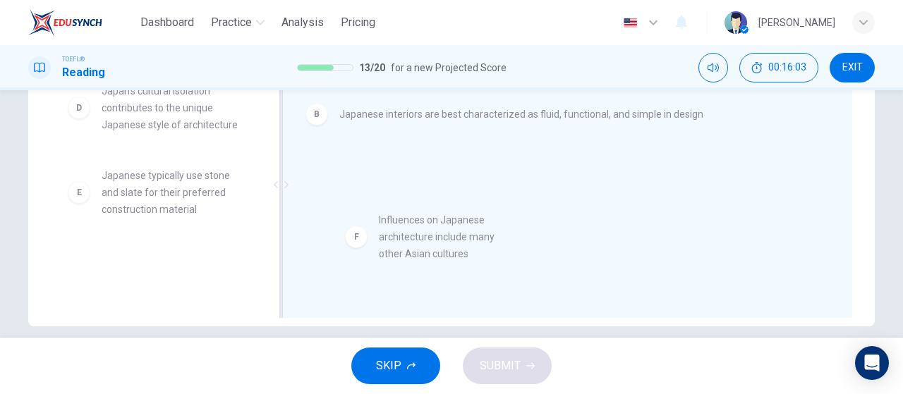
drag, startPoint x: 209, startPoint y: 256, endPoint x: 500, endPoint y: 233, distance: 291.7
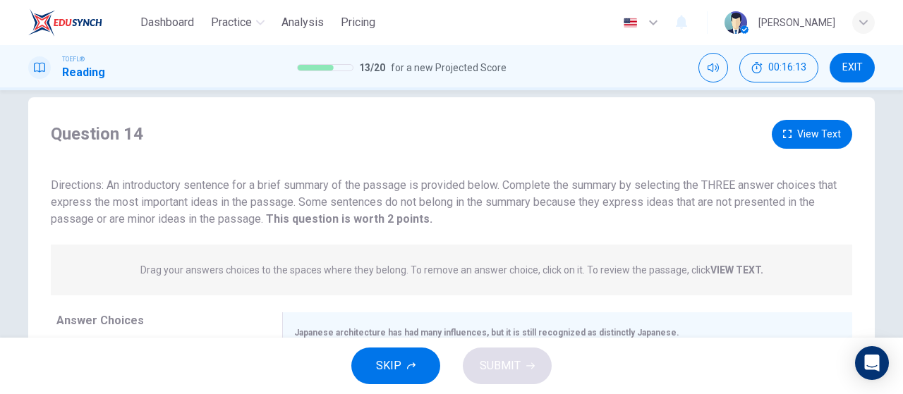
scroll to position [0, 0]
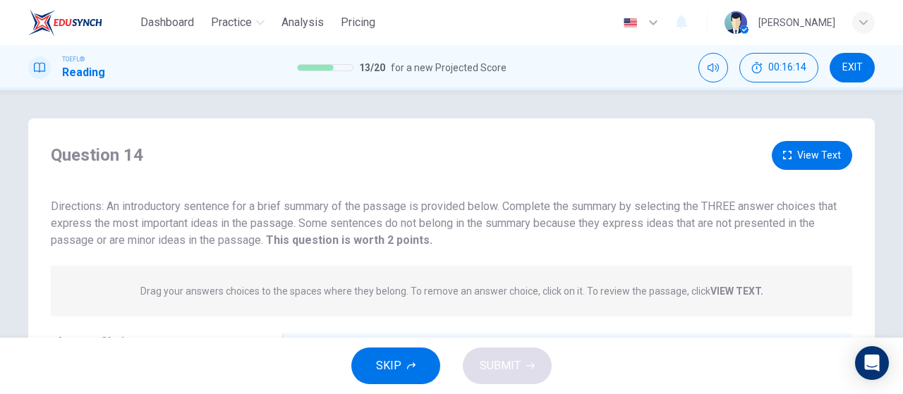
click at [829, 165] on button "View Text" at bounding box center [812, 155] width 80 height 29
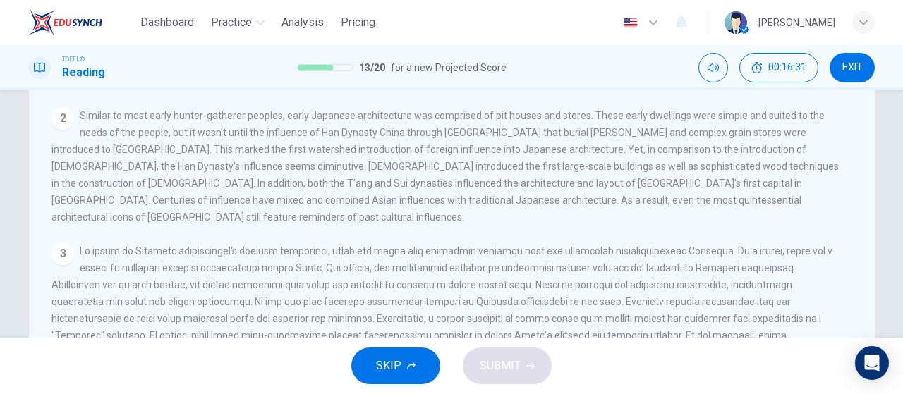
scroll to position [17, 0]
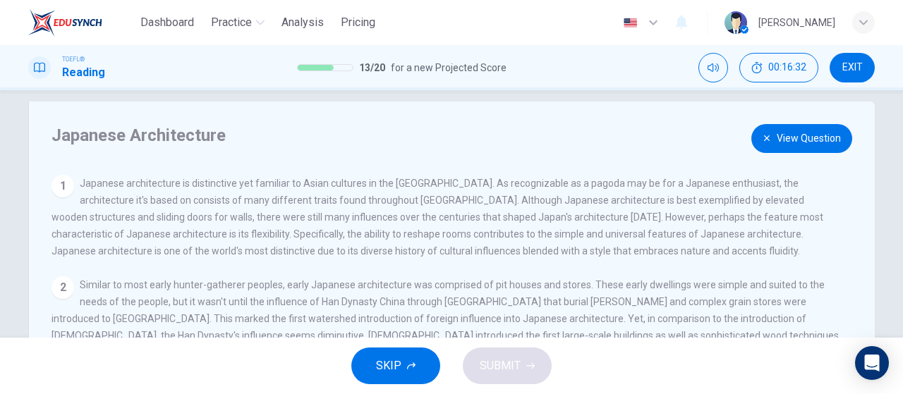
click at [807, 135] on button "View Question" at bounding box center [802, 138] width 101 height 29
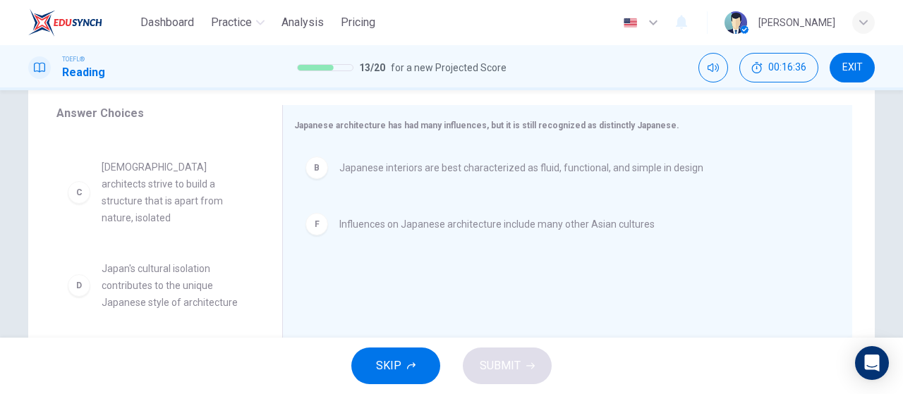
scroll to position [110, 0]
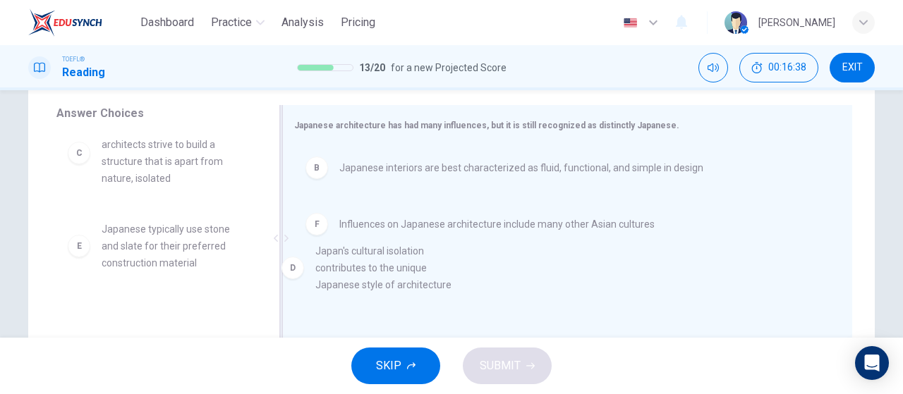
drag, startPoint x: 189, startPoint y: 243, endPoint x: 395, endPoint y: 281, distance: 209.4
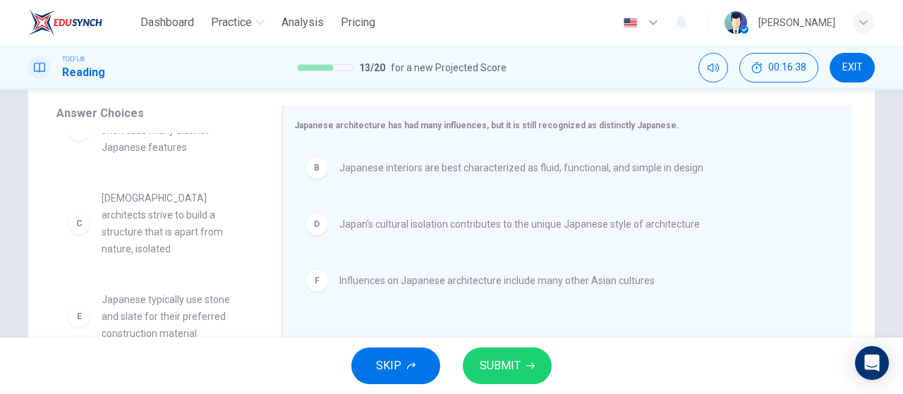
scroll to position [25, 0]
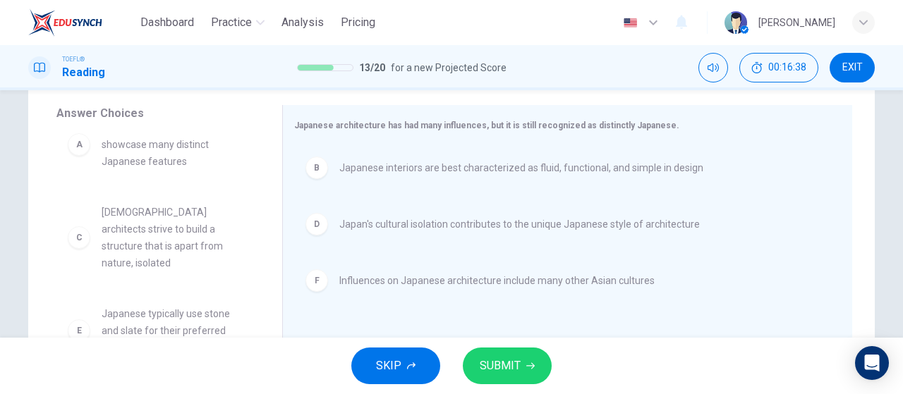
click at [510, 362] on span "SUBMIT" at bounding box center [500, 366] width 41 height 20
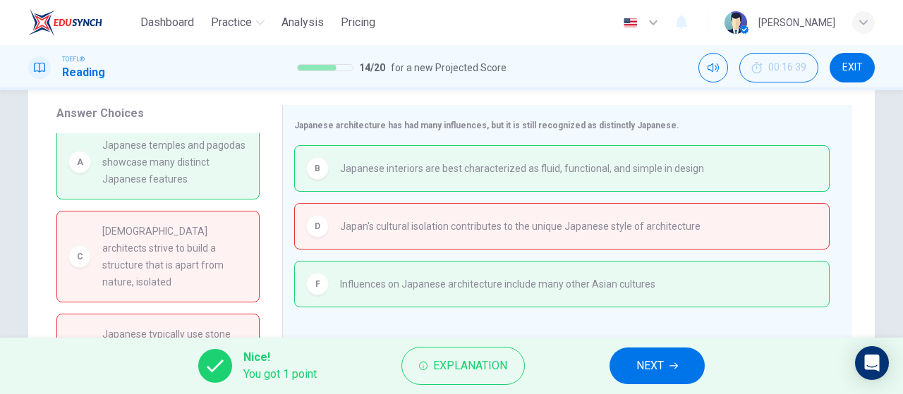
scroll to position [0, 0]
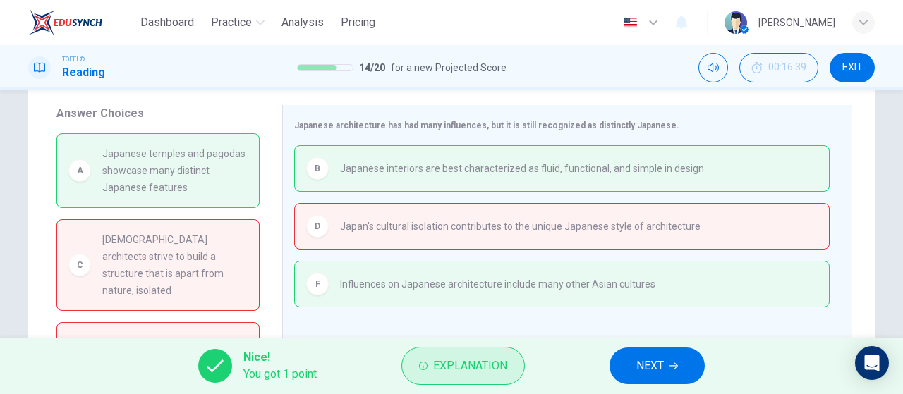
click at [479, 368] on span "Explanation" at bounding box center [470, 366] width 74 height 20
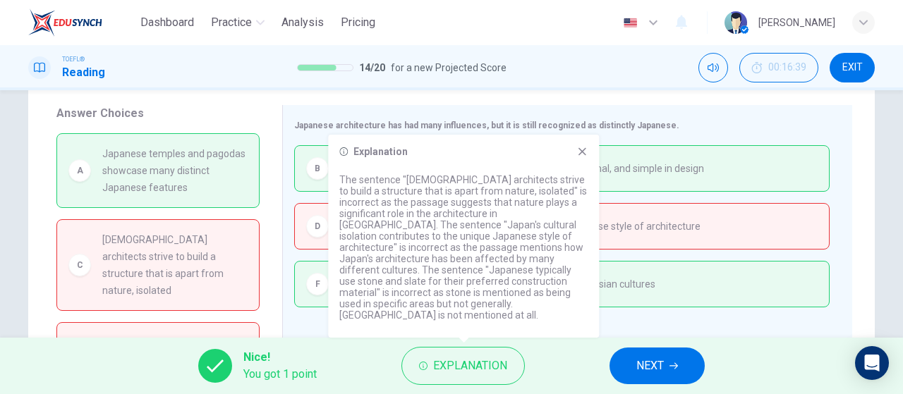
click at [583, 157] on icon at bounding box center [582, 151] width 11 height 11
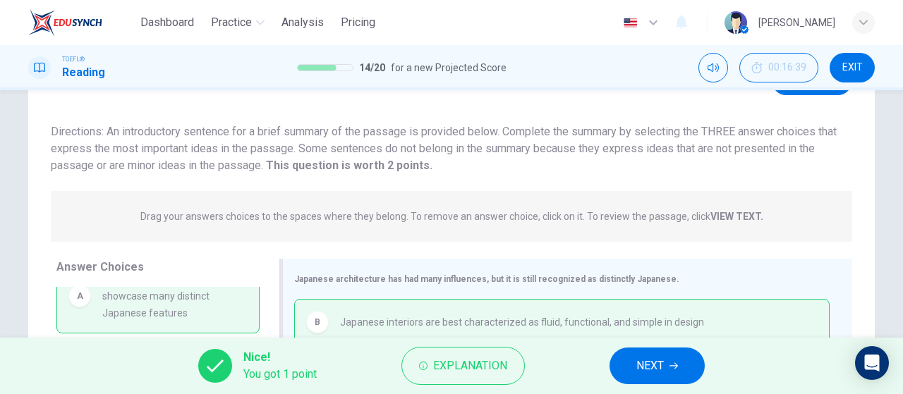
scroll to position [299, 0]
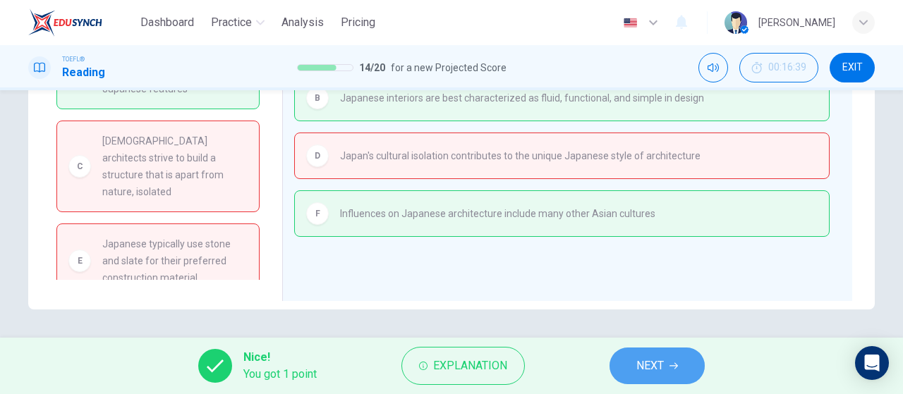
click at [646, 361] on span "NEXT" at bounding box center [651, 366] width 28 height 20
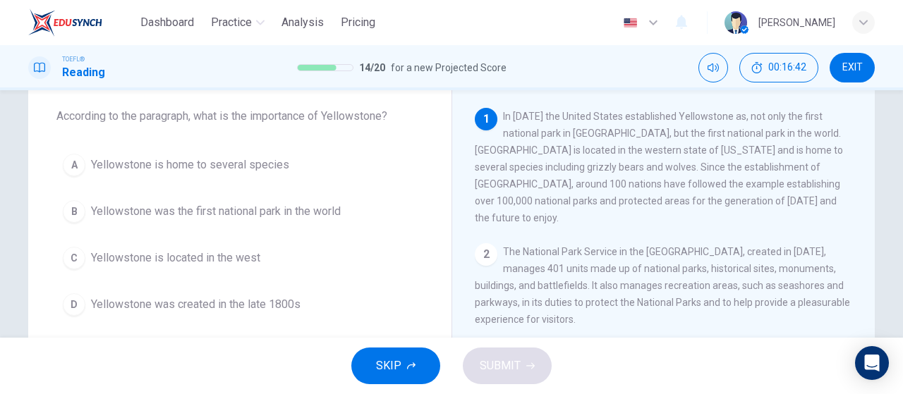
scroll to position [17, 0]
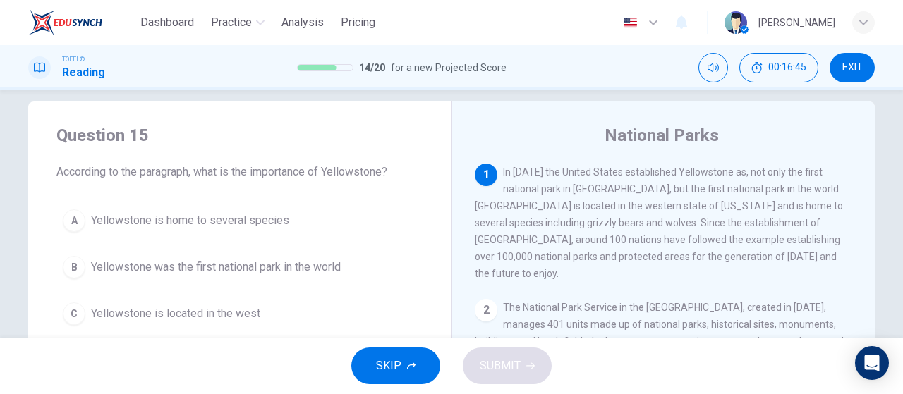
click at [841, 71] on button "EXIT" at bounding box center [852, 68] width 45 height 30
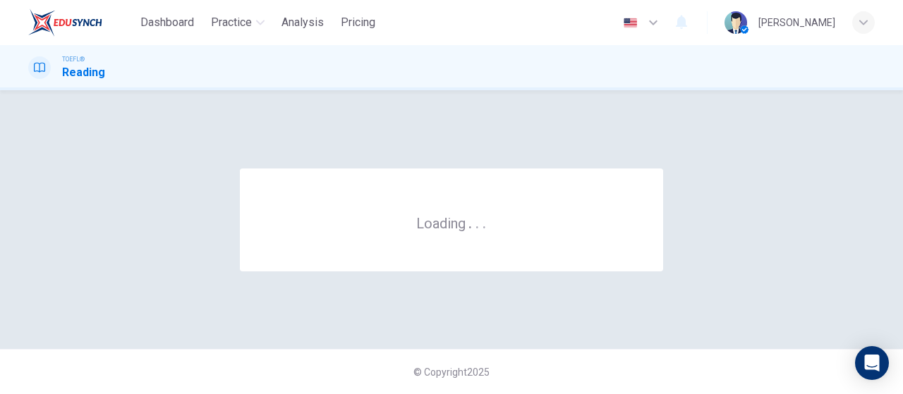
scroll to position [0, 0]
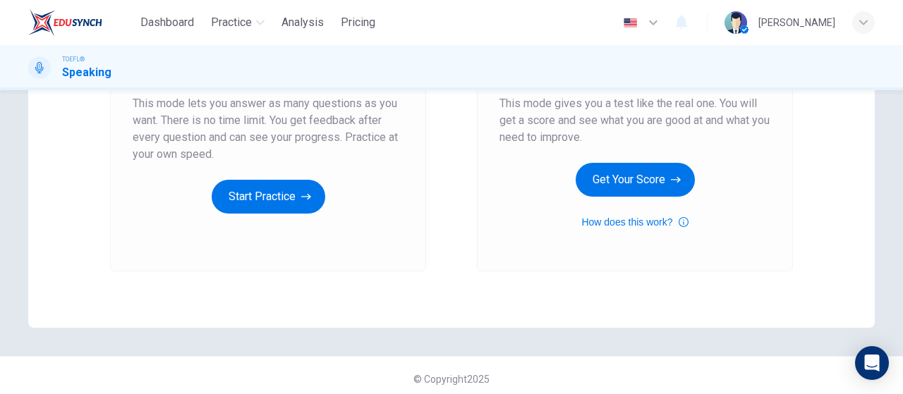
scroll to position [282, 0]
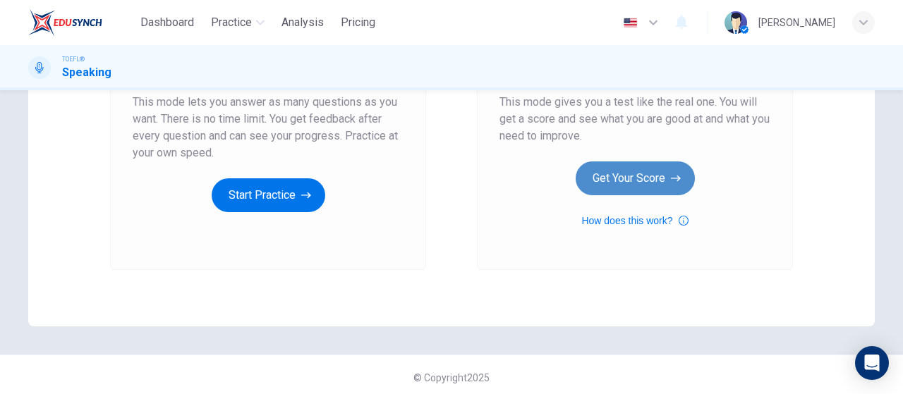
click at [666, 188] on button "Get Your Score" at bounding box center [635, 179] width 119 height 34
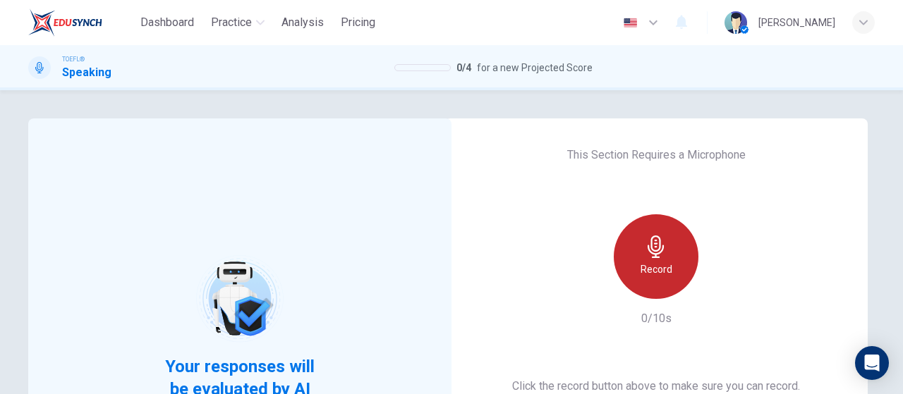
click at [628, 241] on div "Record" at bounding box center [656, 257] width 85 height 85
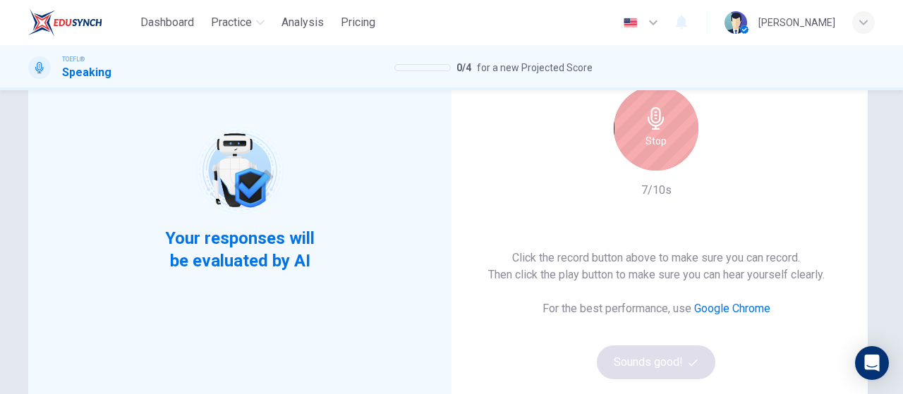
scroll to position [141, 0]
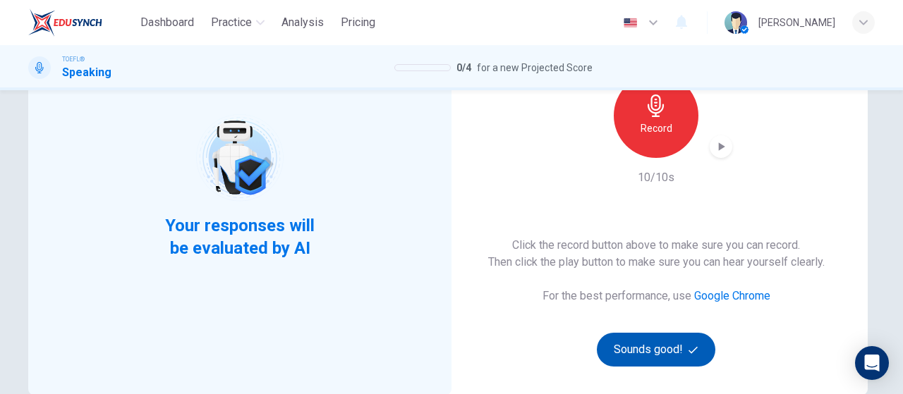
click at [663, 359] on button "Sounds good!" at bounding box center [656, 350] width 119 height 34
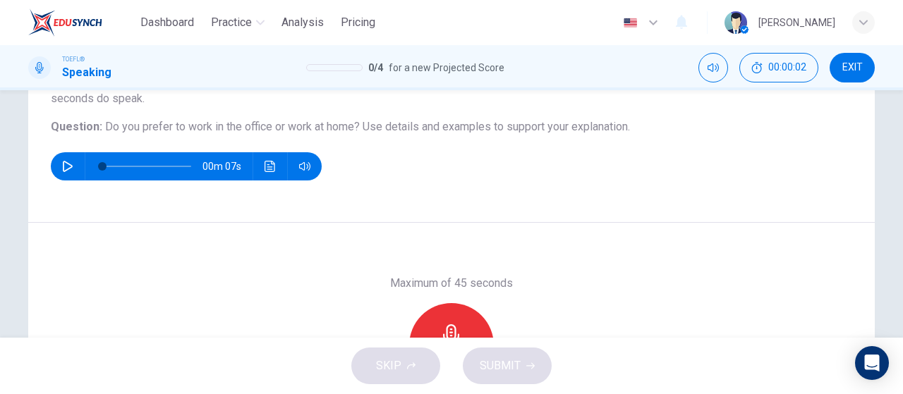
click at [62, 170] on icon "button" at bounding box center [67, 166] width 11 height 11
type input "0"
click at [460, 318] on div "Record" at bounding box center [451, 345] width 85 height 85
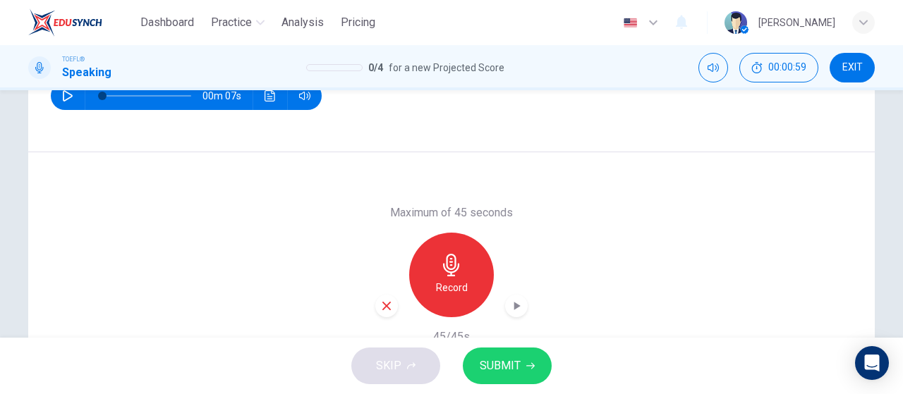
click at [505, 306] on div "button" at bounding box center [516, 306] width 23 height 23
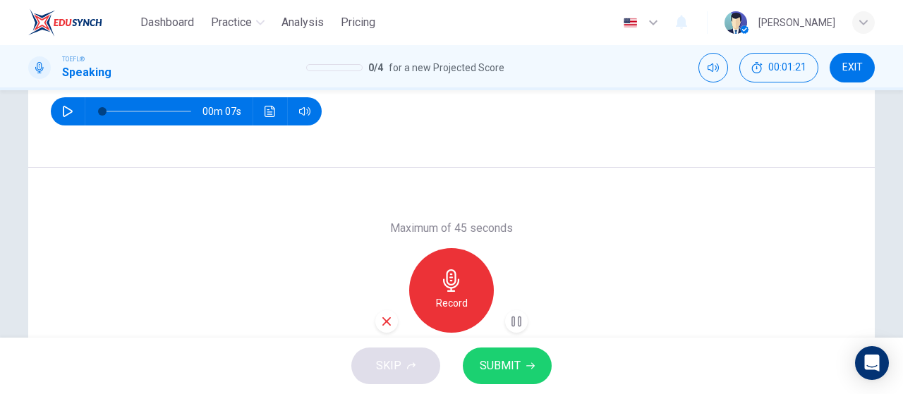
scroll to position [229, 0]
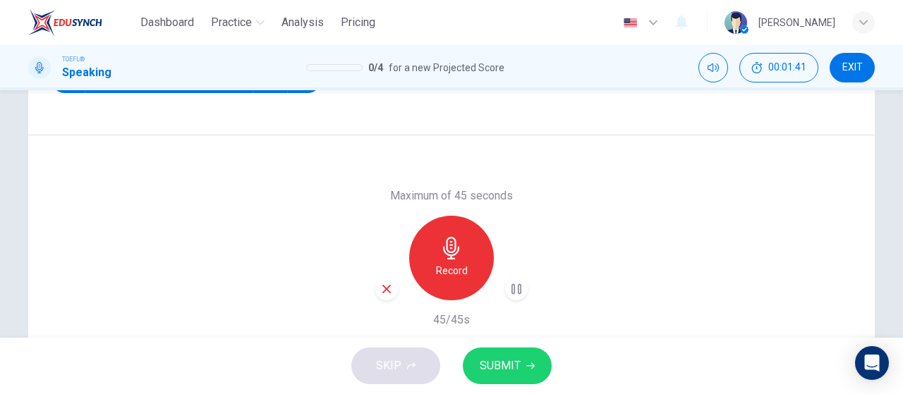
click at [531, 368] on icon "button" at bounding box center [530, 366] width 8 height 6
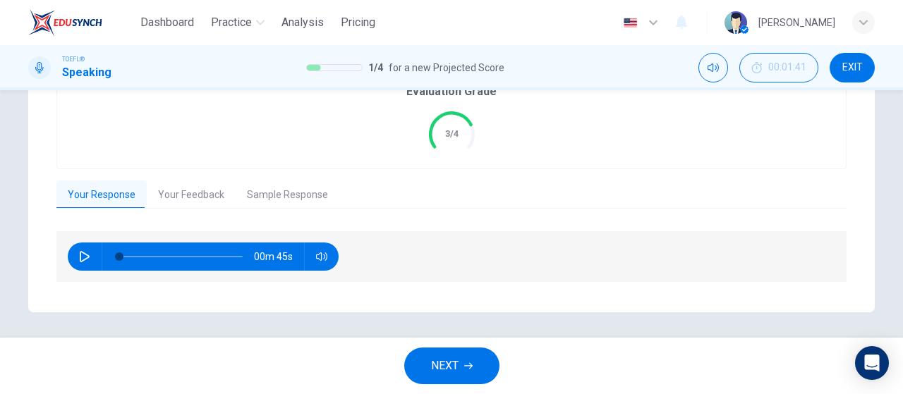
scroll to position [314, 0]
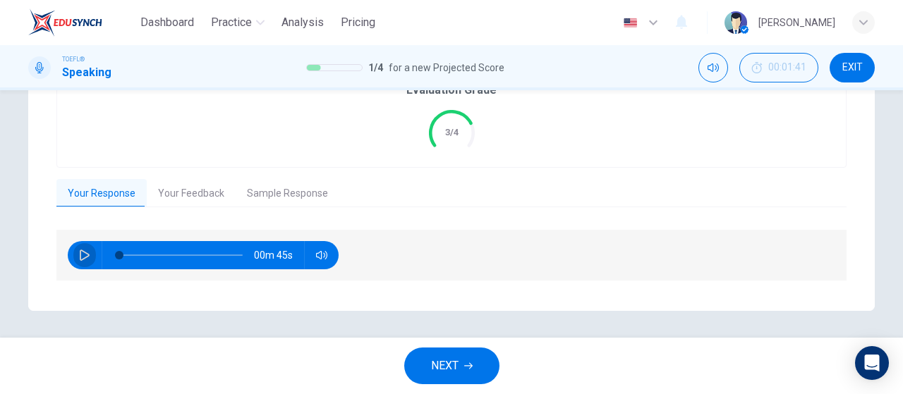
click at [74, 258] on button "button" at bounding box center [84, 255] width 23 height 28
type input "0"
click at [181, 191] on button "Your Feedback" at bounding box center [191, 194] width 89 height 30
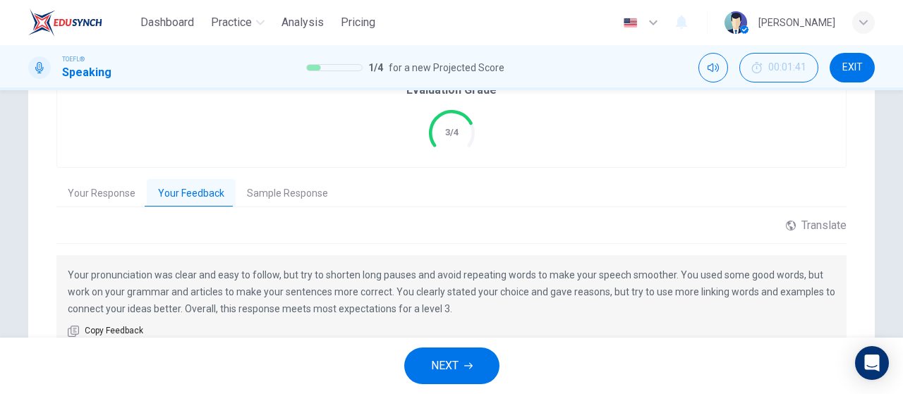
click at [318, 183] on button "Sample Response" at bounding box center [288, 194] width 104 height 30
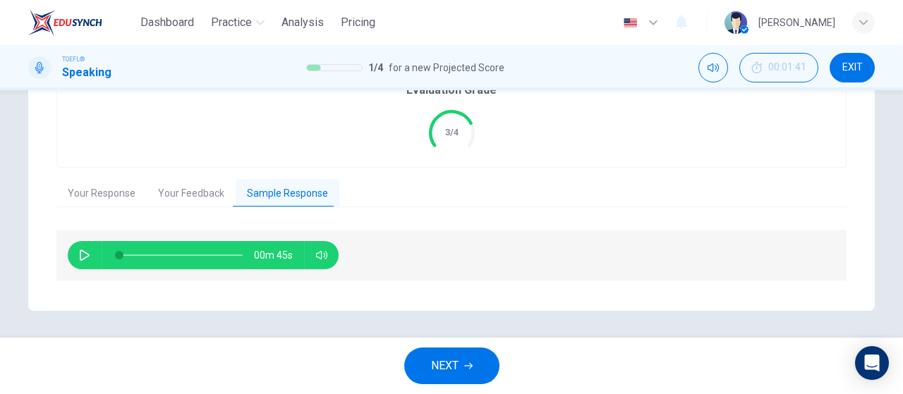
click at [79, 258] on icon "button" at bounding box center [84, 255] width 11 height 11
drag, startPoint x: 135, startPoint y: 252, endPoint x: 115, endPoint y: 249, distance: 20.7
click at [115, 251] on span at bounding box center [119, 255] width 8 height 8
click at [80, 258] on icon "button" at bounding box center [84, 255] width 8 height 8
type input "9"
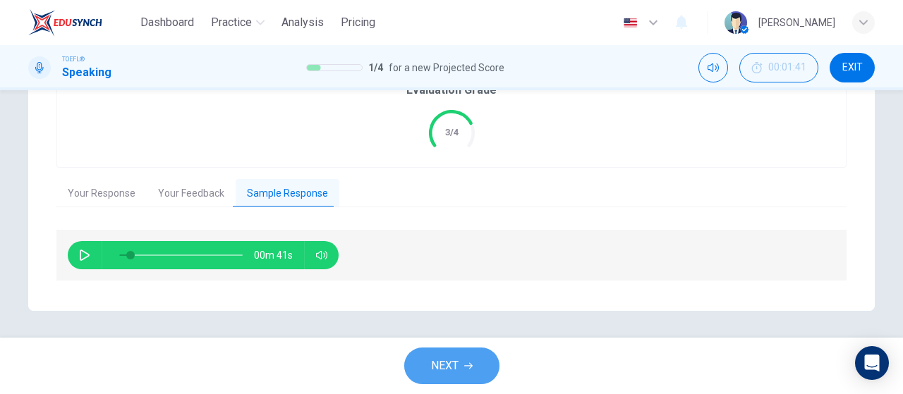
click at [471, 378] on button "NEXT" at bounding box center [451, 366] width 95 height 37
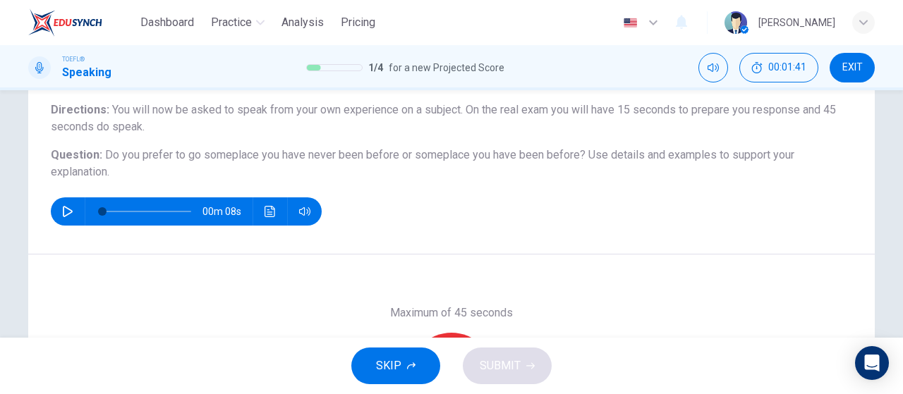
scroll to position [141, 0]
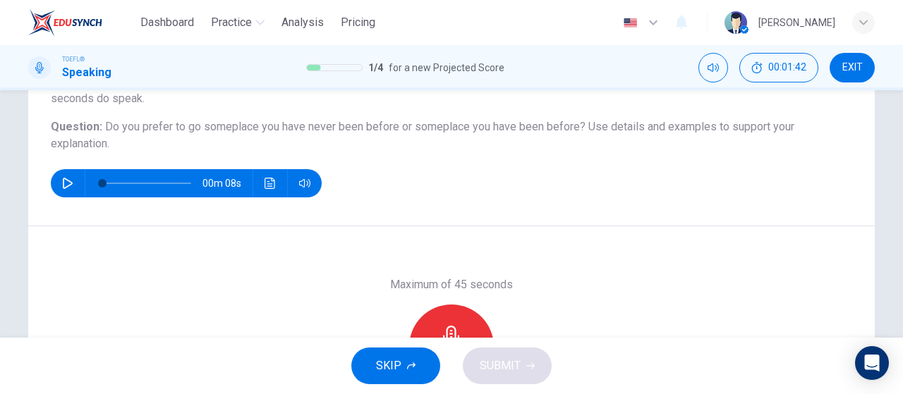
click at [68, 190] on button "button" at bounding box center [67, 183] width 23 height 28
type input "0"
click at [439, 314] on div "Record" at bounding box center [451, 347] width 85 height 85
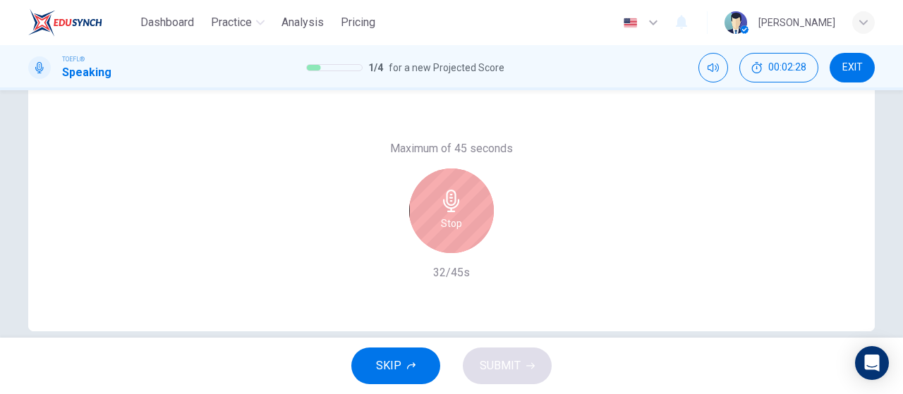
scroll to position [282, 0]
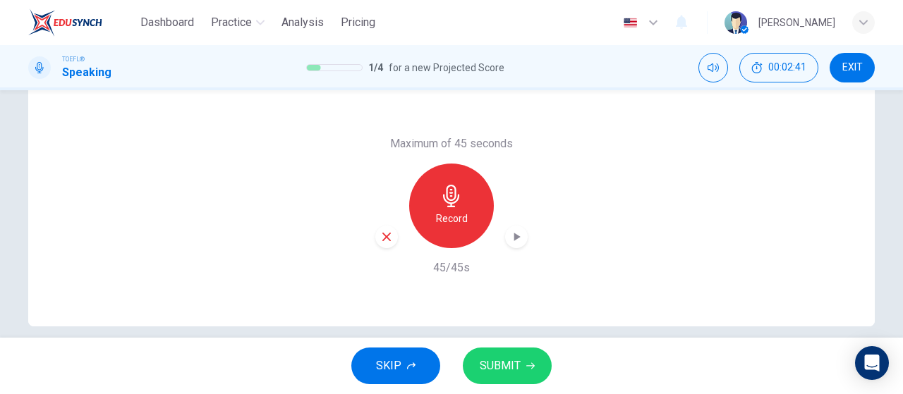
click at [505, 368] on span "SUBMIT" at bounding box center [500, 366] width 41 height 20
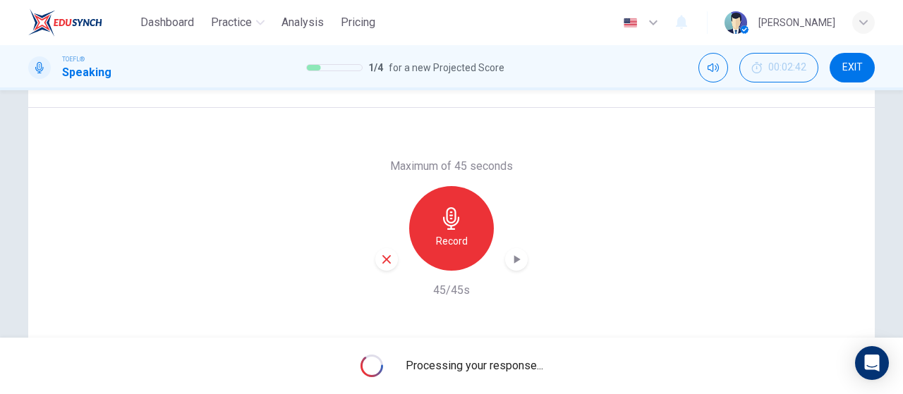
scroll to position [299, 0]
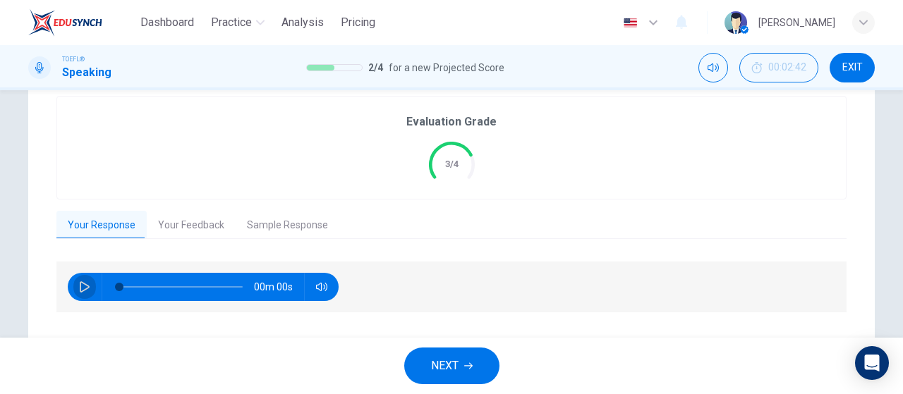
click at [79, 286] on icon "button" at bounding box center [84, 287] width 11 height 11
type input "7"
click at [171, 214] on button "Your Feedback" at bounding box center [191, 226] width 89 height 30
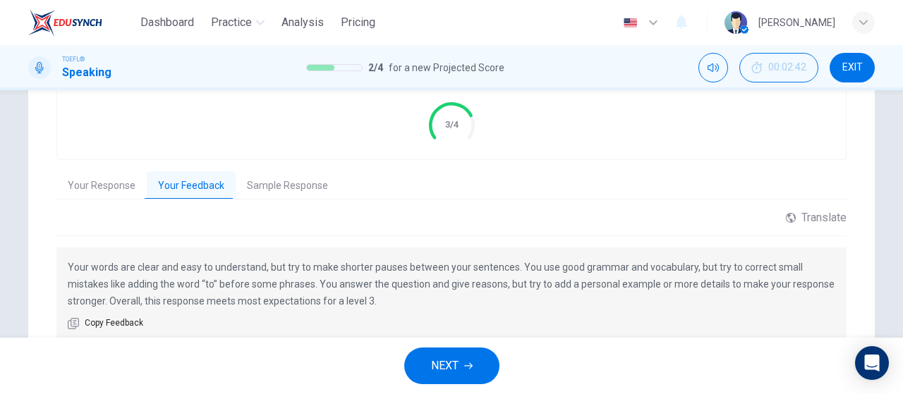
scroll to position [370, 0]
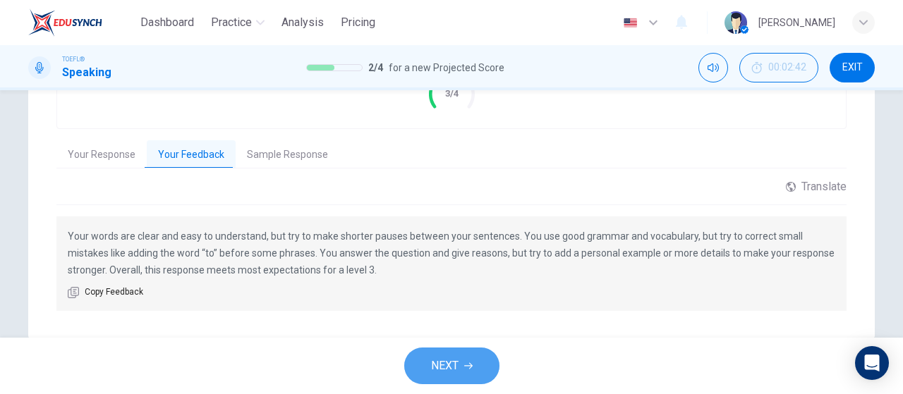
click at [442, 361] on span "NEXT" at bounding box center [445, 366] width 28 height 20
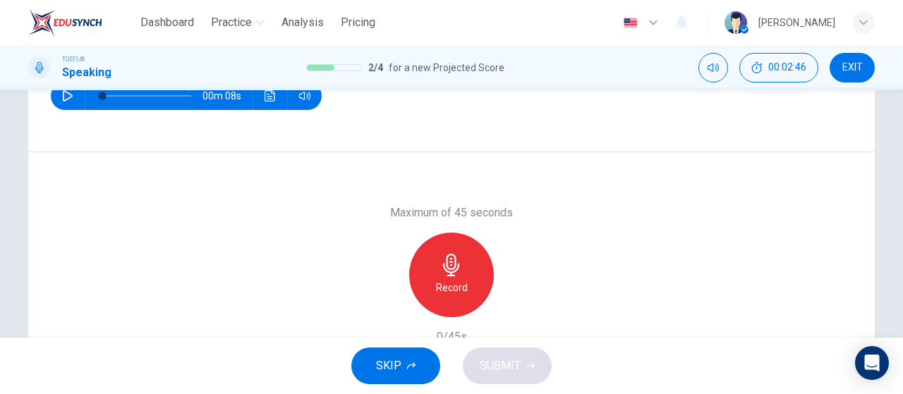
scroll to position [141, 0]
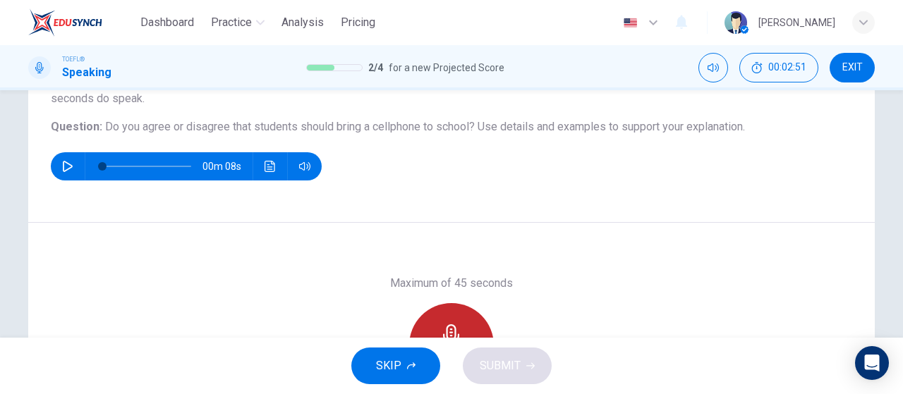
click at [449, 312] on div "Record" at bounding box center [451, 345] width 85 height 85
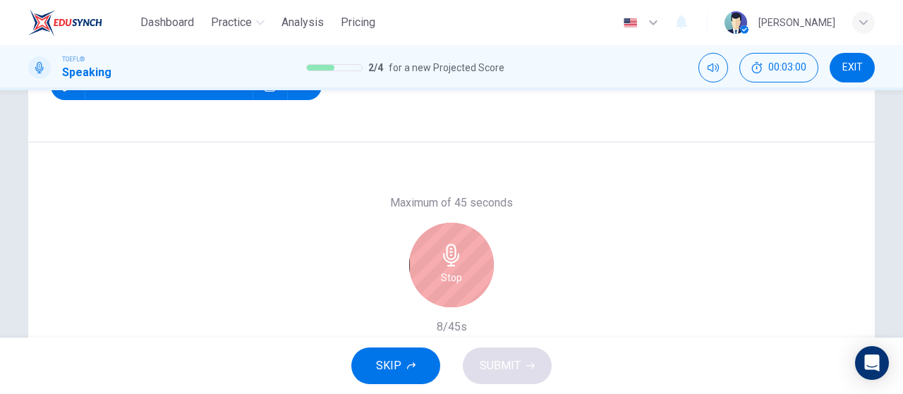
scroll to position [299, 0]
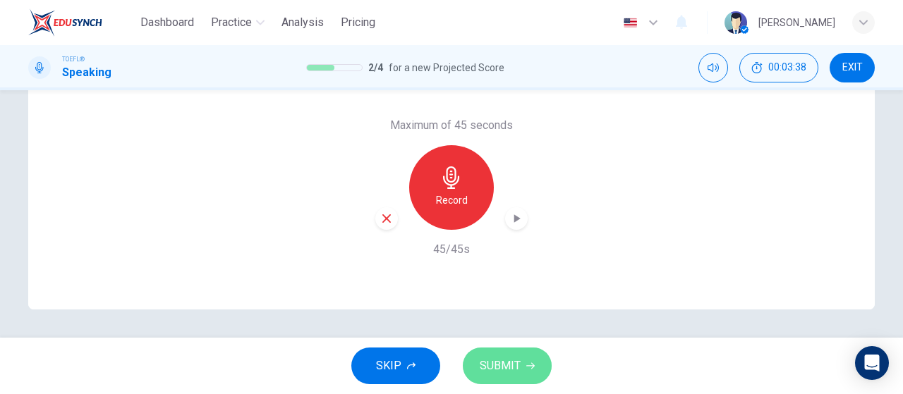
click at [512, 357] on span "SUBMIT" at bounding box center [500, 366] width 41 height 20
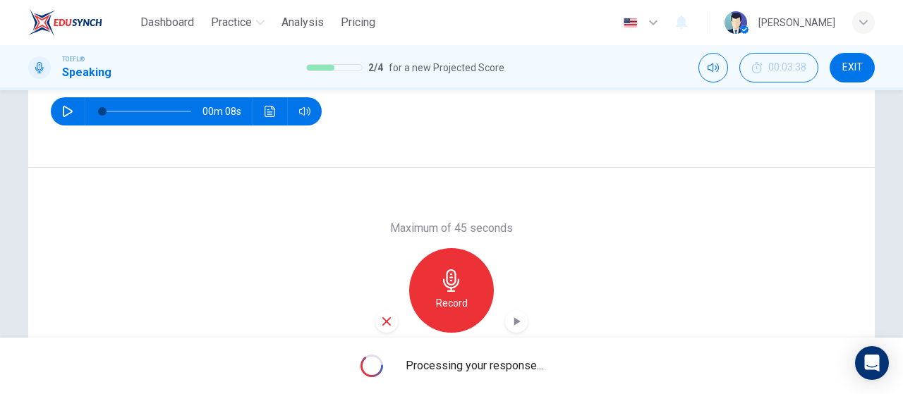
scroll to position [229, 0]
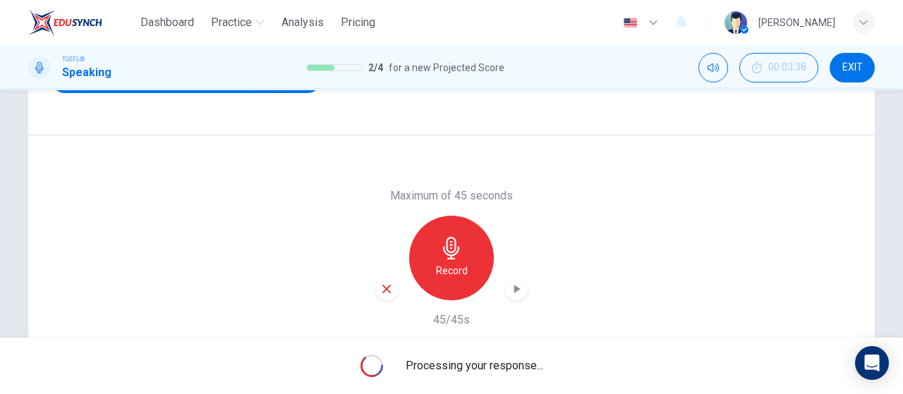
click at [742, 270] on div "Maximum of 45 seconds Record 45/45s" at bounding box center [451, 257] width 847 height 245
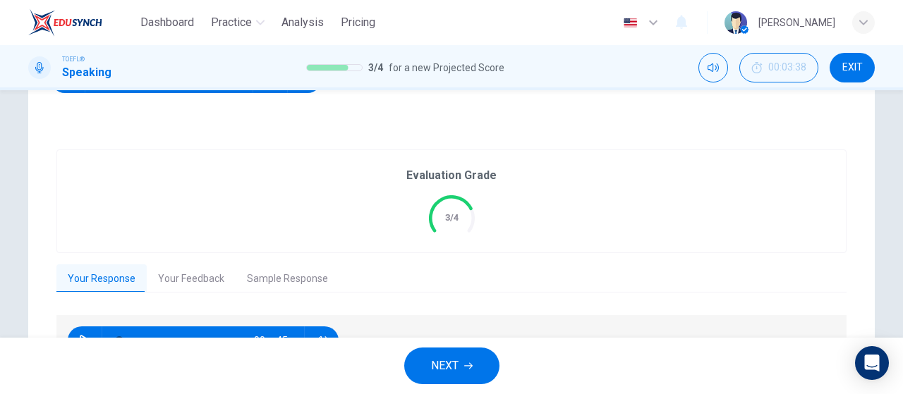
scroll to position [299, 0]
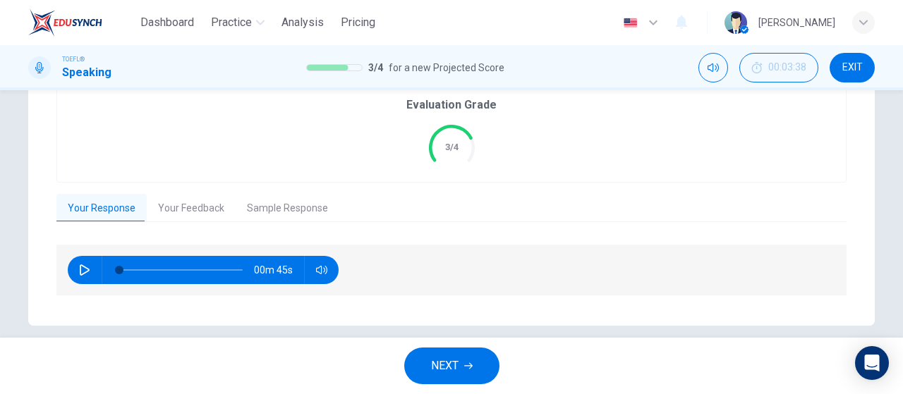
click at [79, 269] on icon "button" at bounding box center [84, 270] width 11 height 11
type input "9"
click at [191, 211] on button "Your Feedback" at bounding box center [191, 209] width 89 height 30
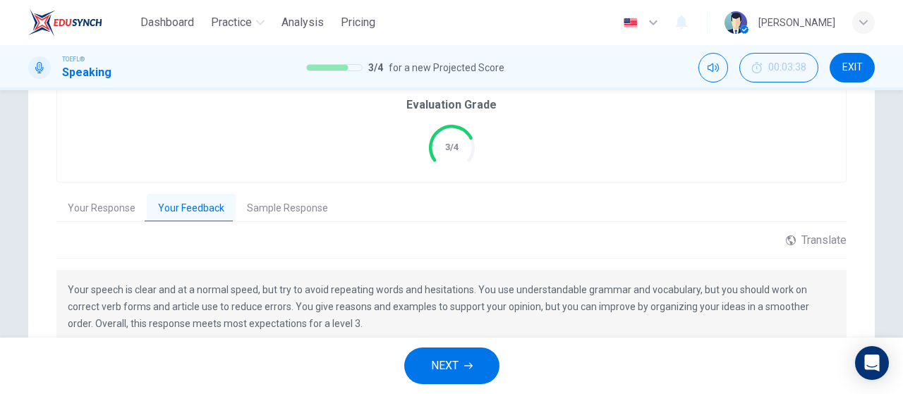
click at [476, 366] on button "NEXT" at bounding box center [451, 366] width 95 height 37
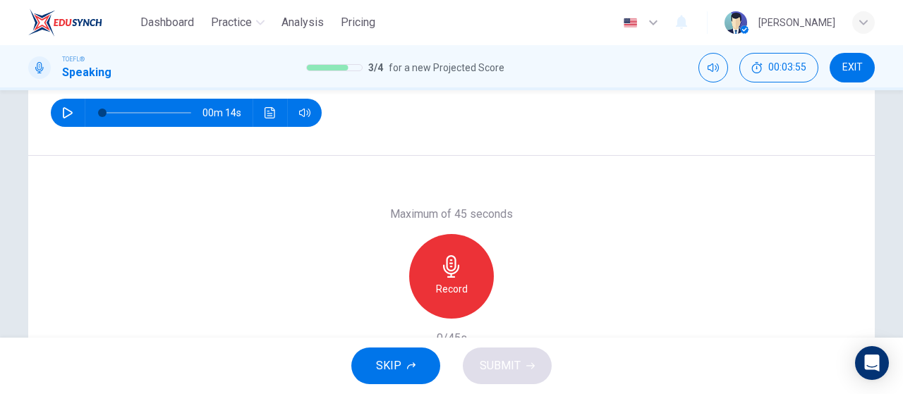
scroll to position [141, 0]
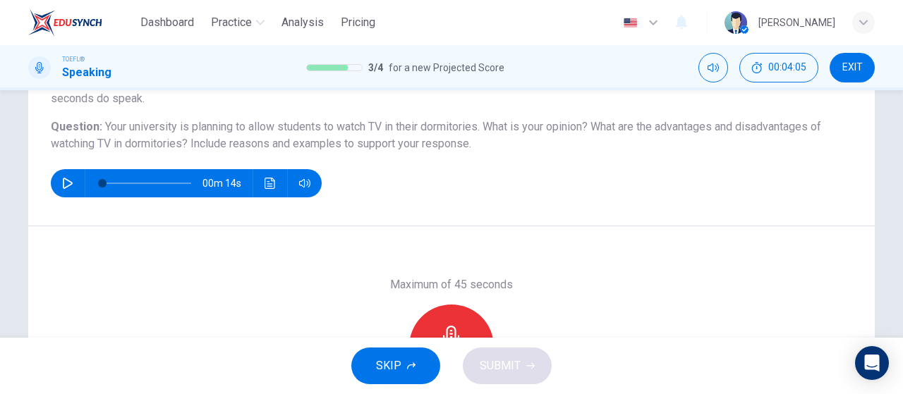
click at [454, 315] on div "Record" at bounding box center [451, 347] width 85 height 85
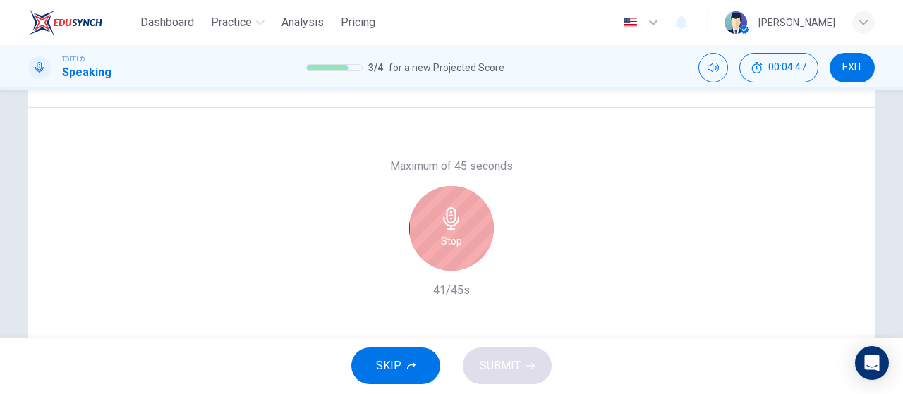
scroll to position [282, 0]
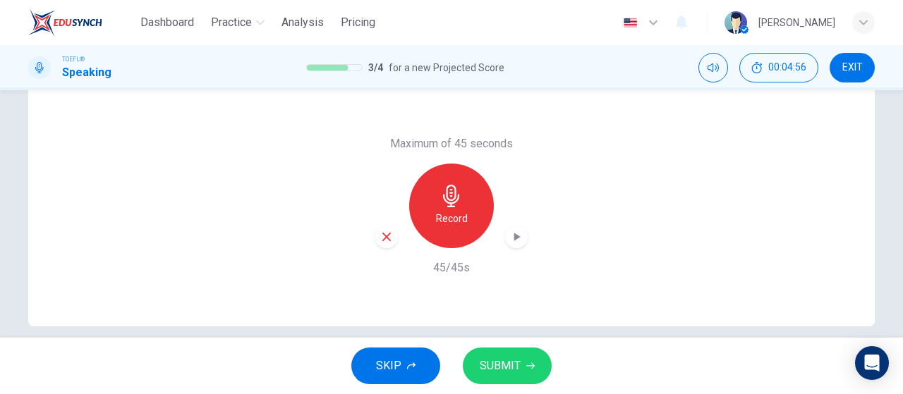
click at [511, 241] on icon "button" at bounding box center [517, 237] width 14 height 14
click at [500, 363] on span "SUBMIT" at bounding box center [500, 366] width 41 height 20
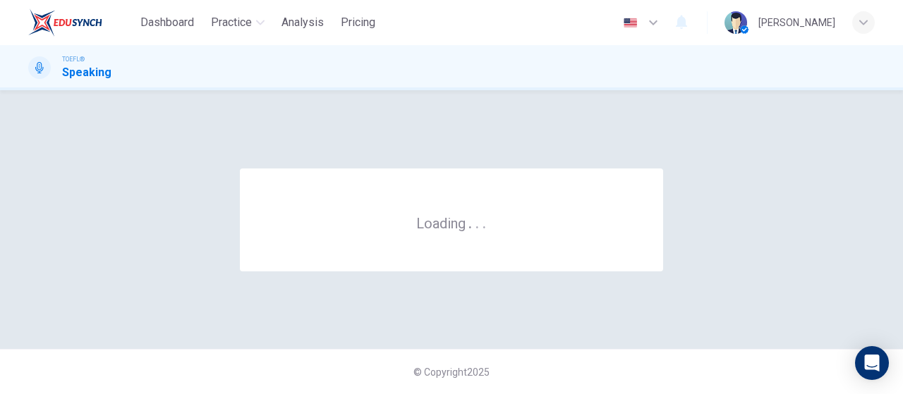
scroll to position [0, 0]
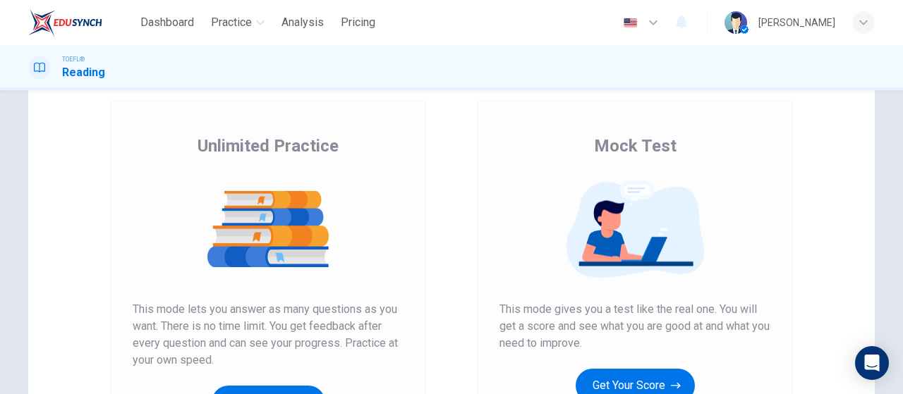
scroll to position [141, 0]
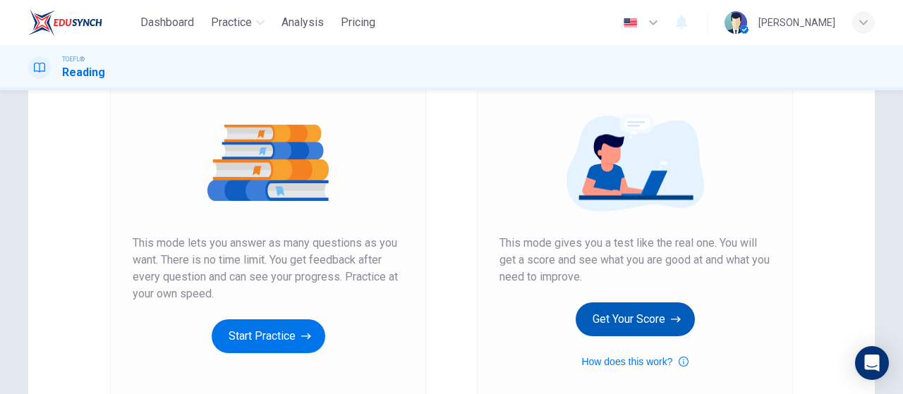
click at [614, 317] on button "Get Your Score" at bounding box center [635, 320] width 119 height 34
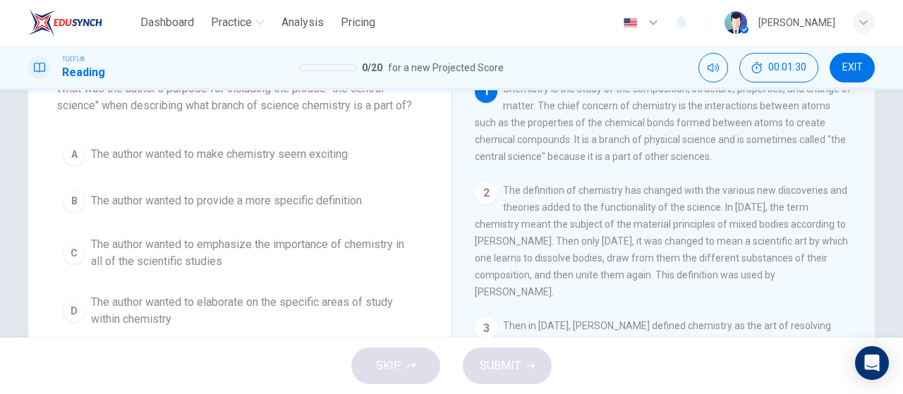
scroll to position [71, 0]
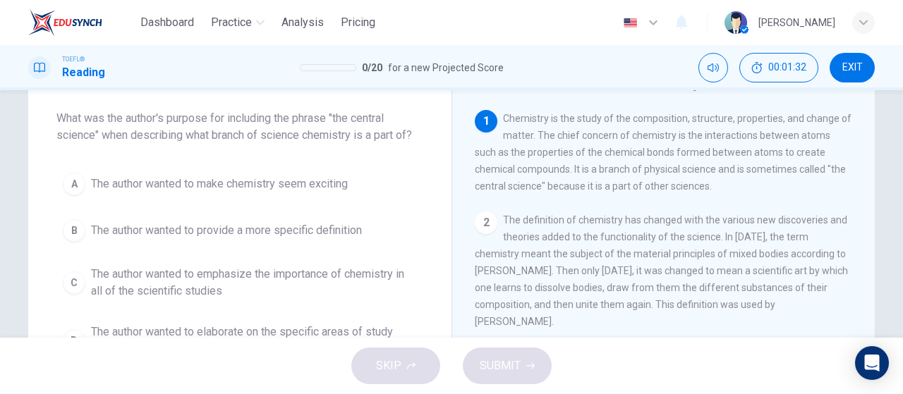
click at [120, 291] on span "The author wanted to emphasize the importance of chemistry in all of the scient…" at bounding box center [254, 283] width 326 height 34
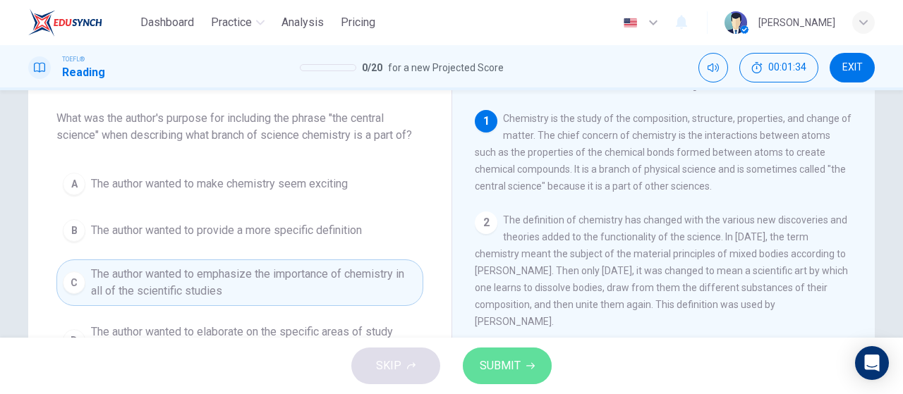
click at [524, 363] on button "SUBMIT" at bounding box center [507, 366] width 89 height 37
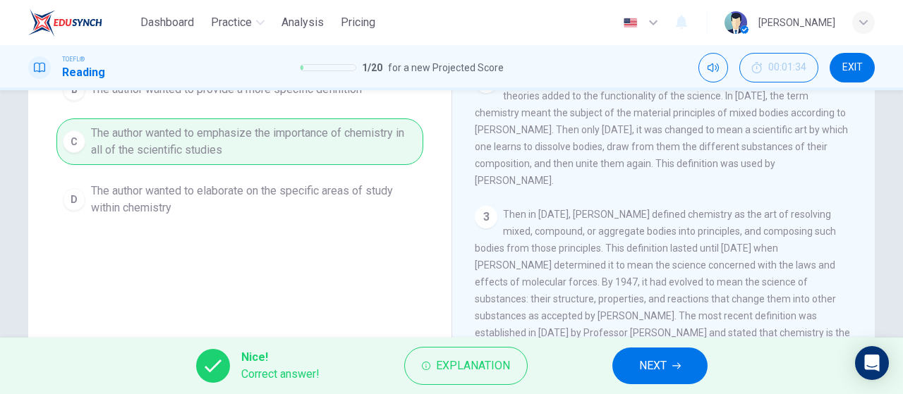
scroll to position [141, 0]
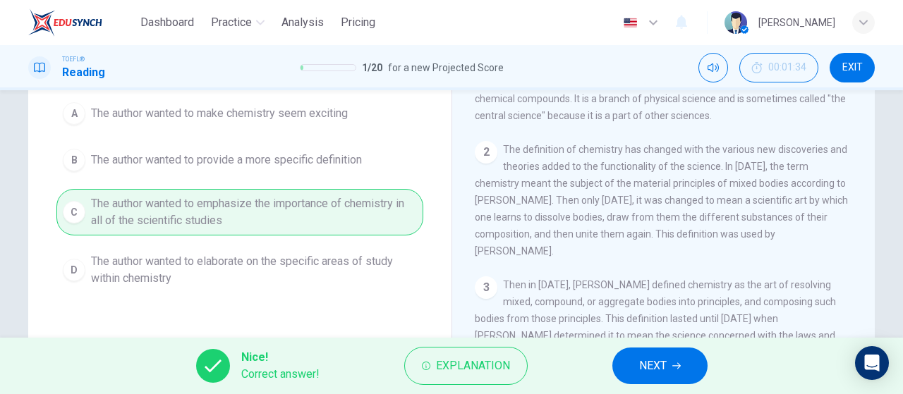
click at [686, 361] on button "NEXT" at bounding box center [660, 366] width 95 height 37
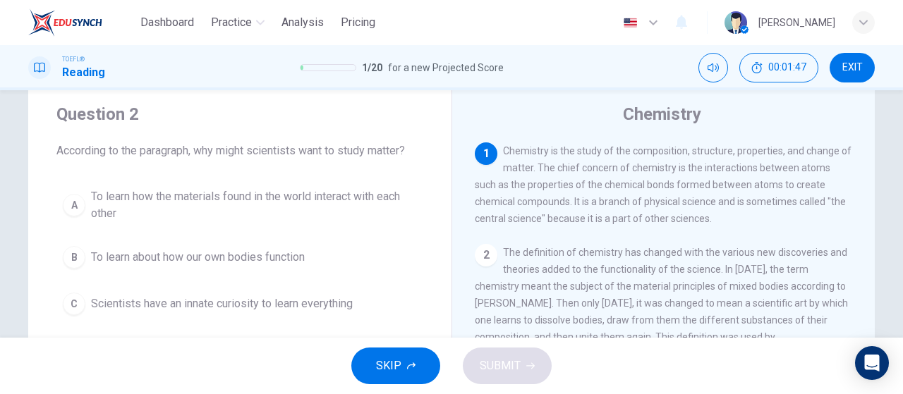
scroll to position [71, 0]
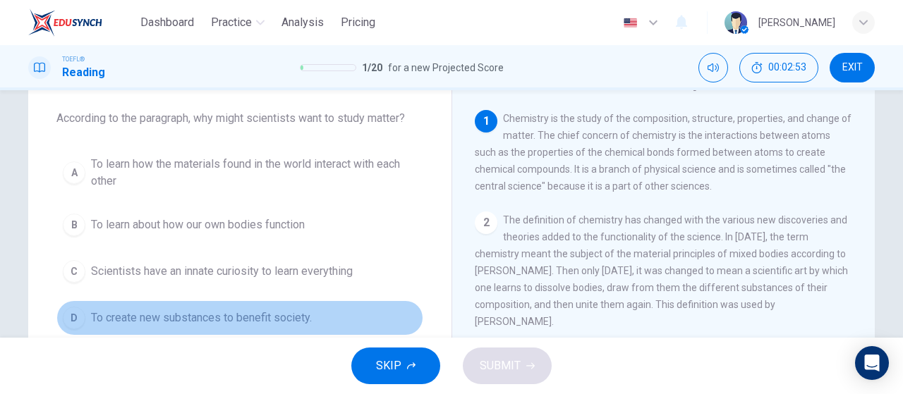
click at [160, 318] on span "To create new substances to benefit society." at bounding box center [201, 318] width 221 height 17
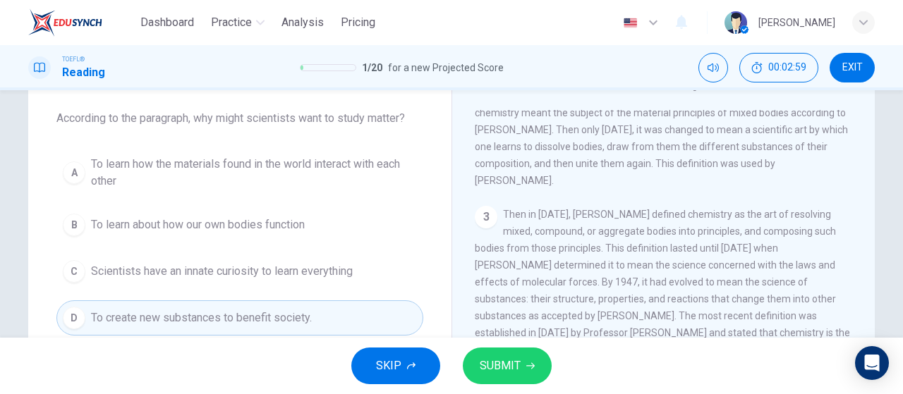
click at [265, 173] on span "To learn how the materials found in the world interact with each other" at bounding box center [254, 173] width 326 height 34
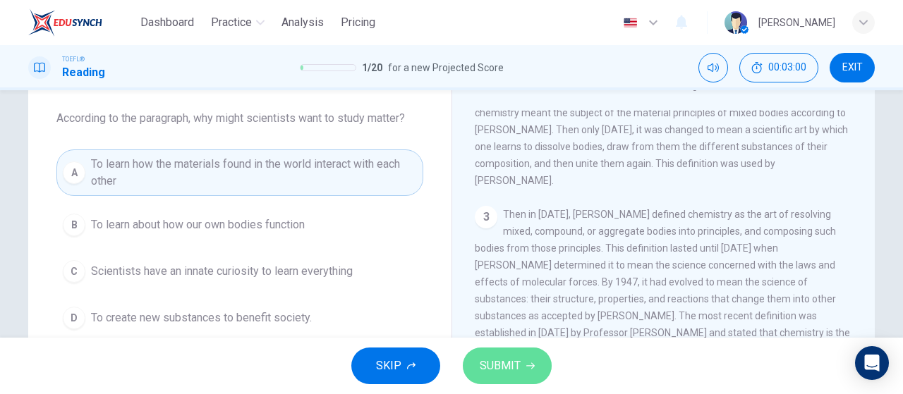
click at [531, 370] on icon "button" at bounding box center [530, 366] width 8 height 8
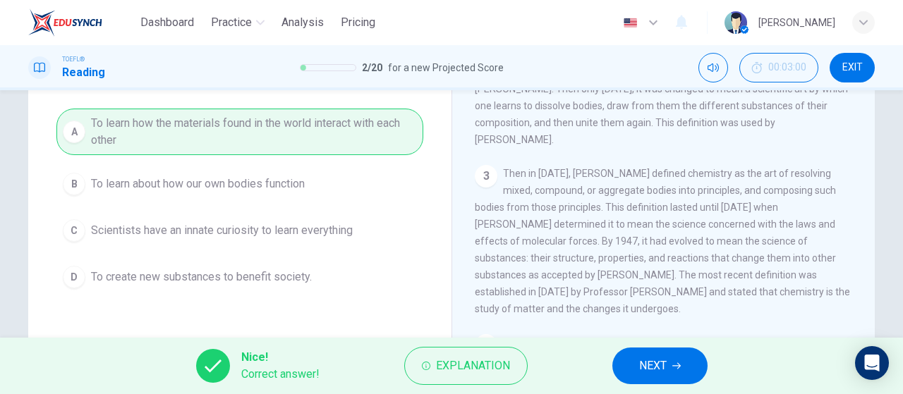
scroll to position [141, 0]
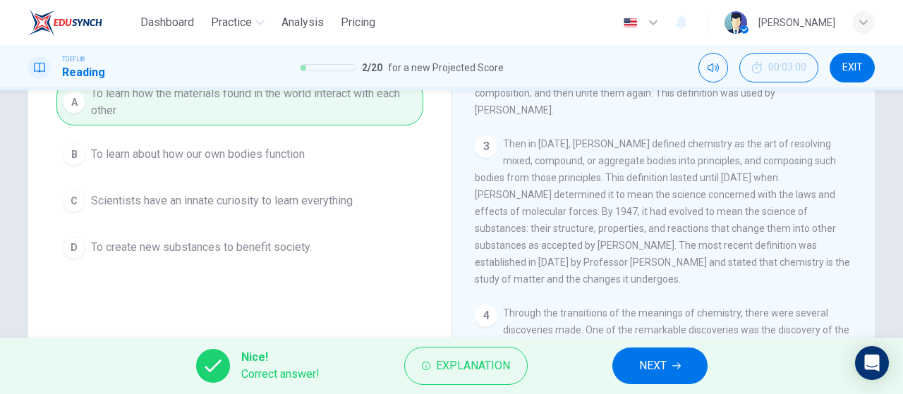
click at [650, 370] on span "NEXT" at bounding box center [653, 366] width 28 height 20
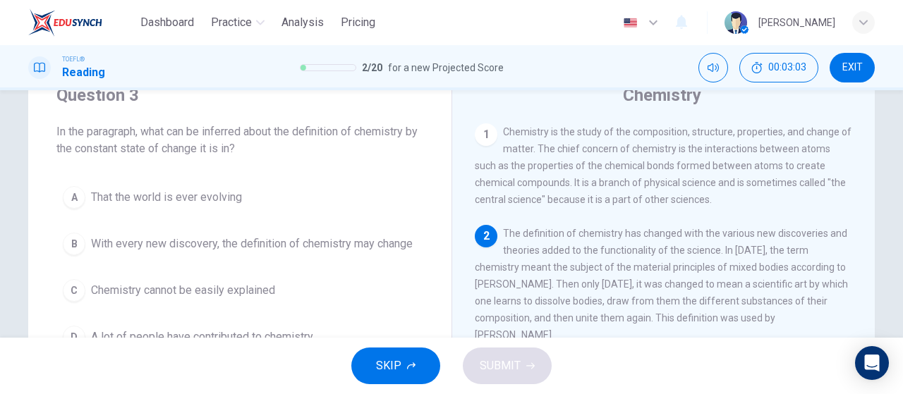
scroll to position [88, 0]
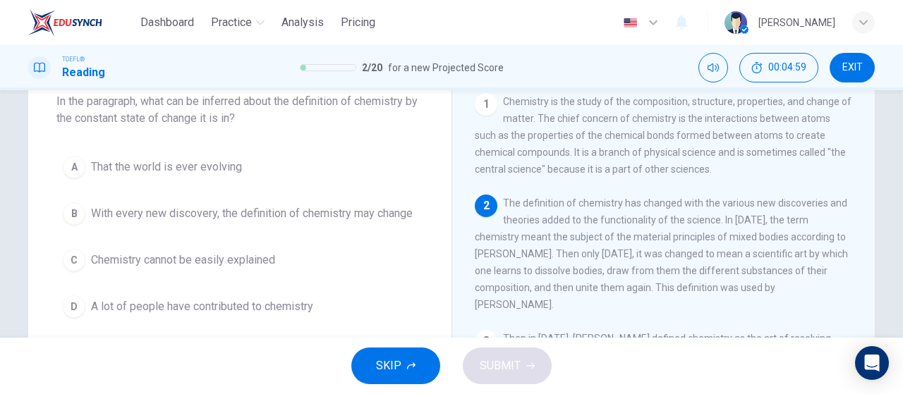
click at [325, 227] on button "B With every new discovery, the definition of chemistry may change" at bounding box center [239, 213] width 367 height 35
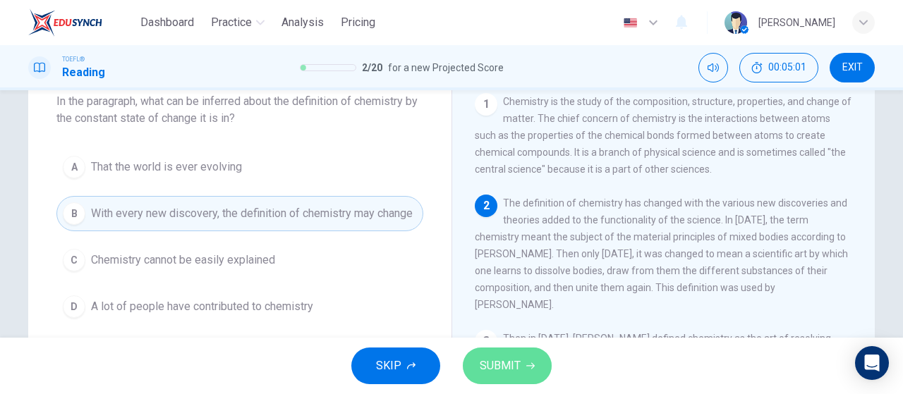
click at [519, 370] on span "SUBMIT" at bounding box center [500, 366] width 41 height 20
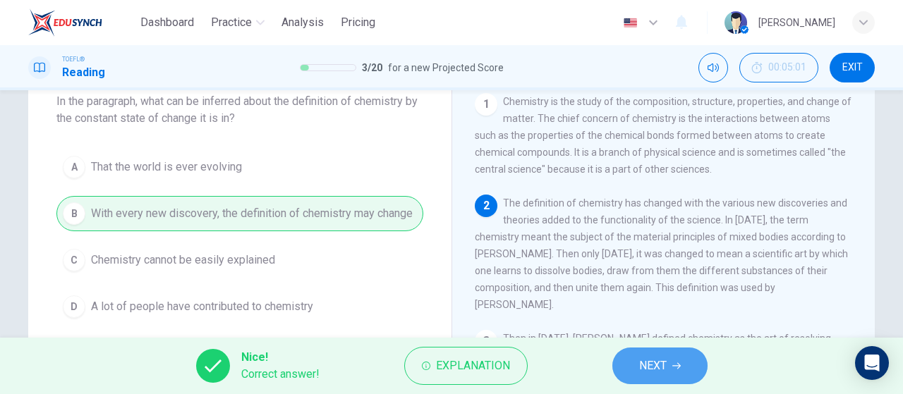
click at [649, 351] on button "NEXT" at bounding box center [660, 366] width 95 height 37
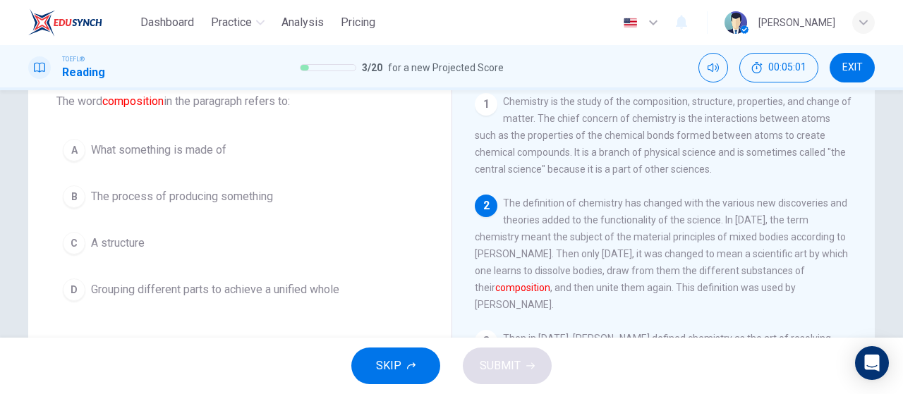
scroll to position [104, 0]
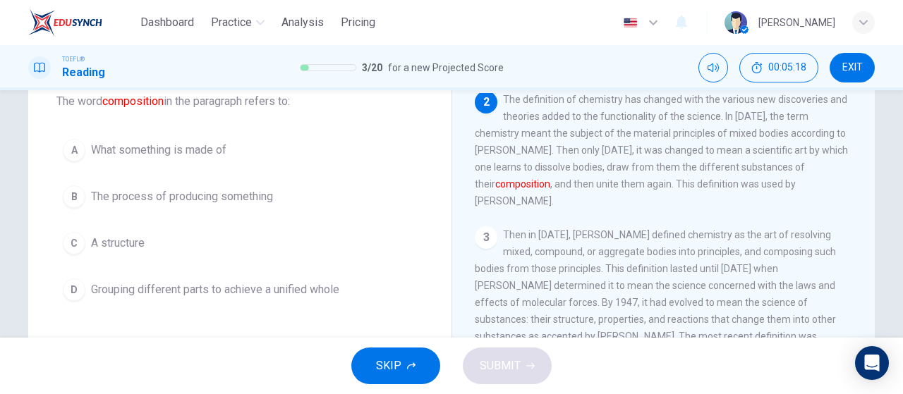
click at [234, 194] on span "The process of producing something" at bounding box center [182, 196] width 182 height 17
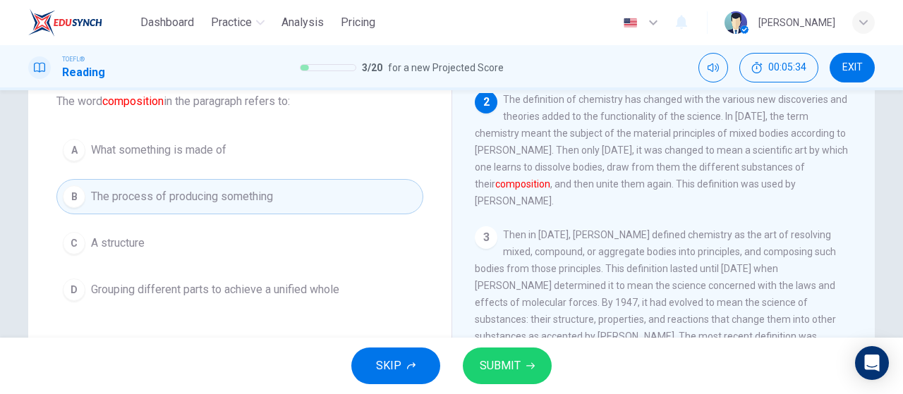
click at [498, 375] on span "SUBMIT" at bounding box center [500, 366] width 41 height 20
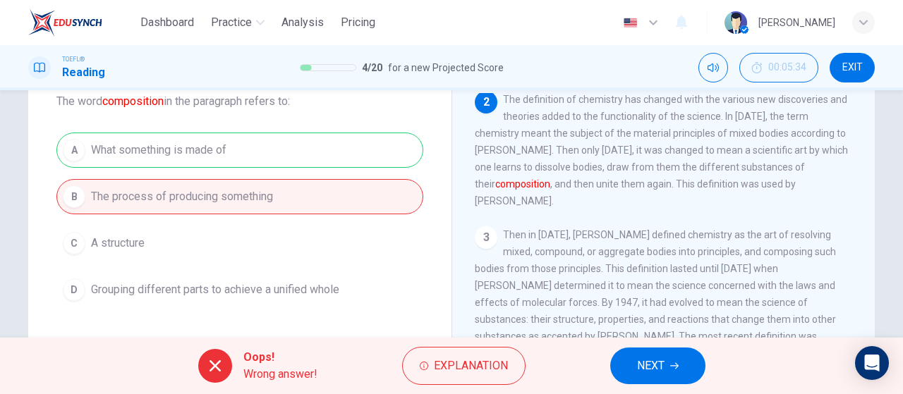
scroll to position [174, 0]
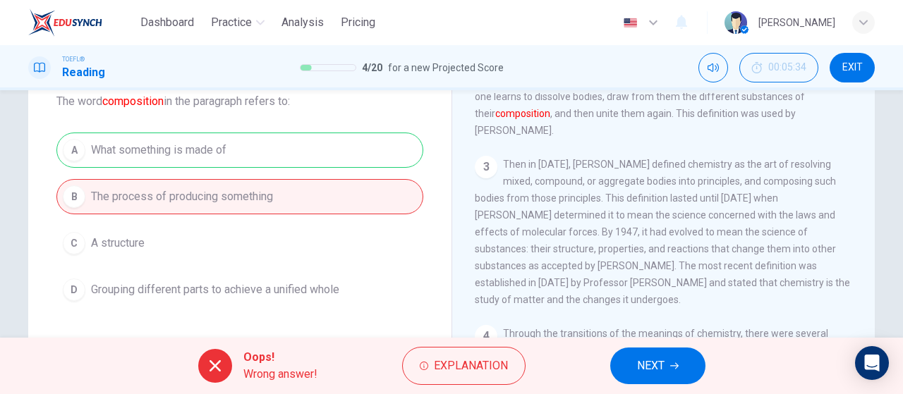
click at [666, 365] on button "NEXT" at bounding box center [657, 366] width 95 height 37
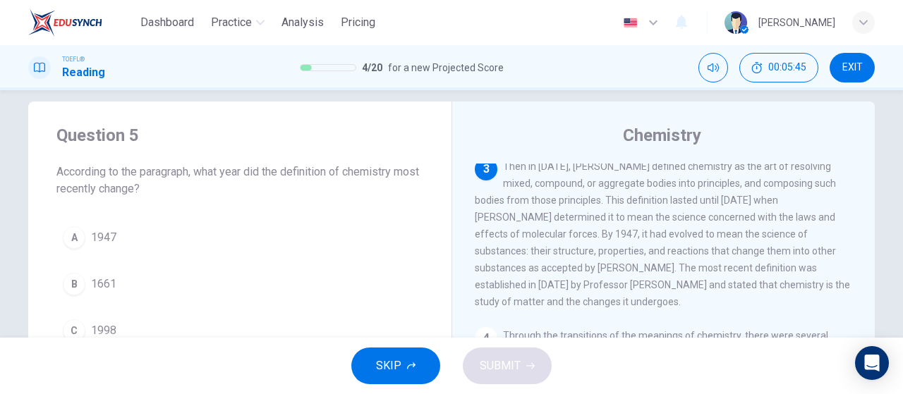
scroll to position [88, 0]
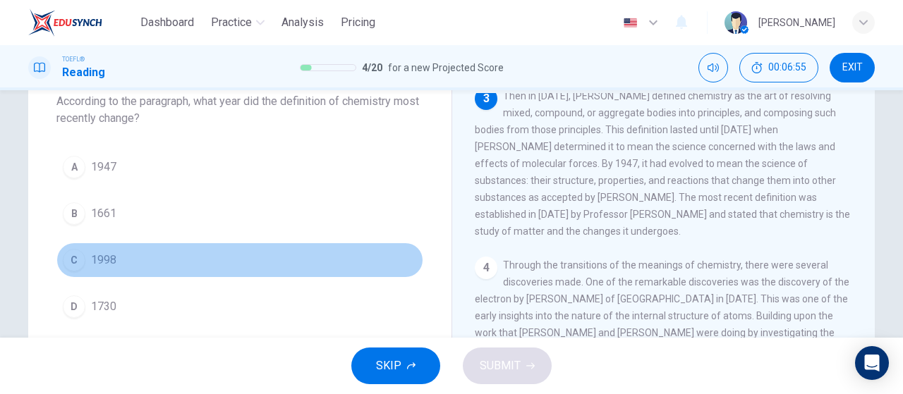
drag, startPoint x: 71, startPoint y: 275, endPoint x: 78, endPoint y: 260, distance: 16.7
click at [72, 271] on button "C 1998" at bounding box center [239, 260] width 367 height 35
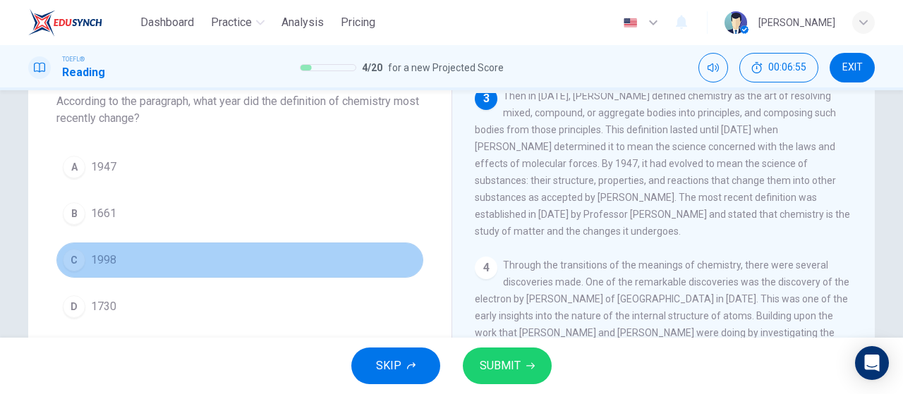
click at [78, 259] on div "C" at bounding box center [74, 260] width 23 height 23
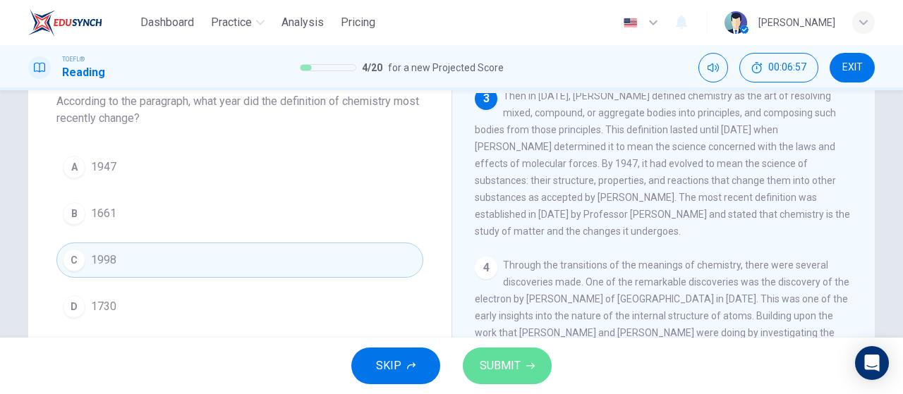
click at [518, 365] on span "SUBMIT" at bounding box center [500, 366] width 41 height 20
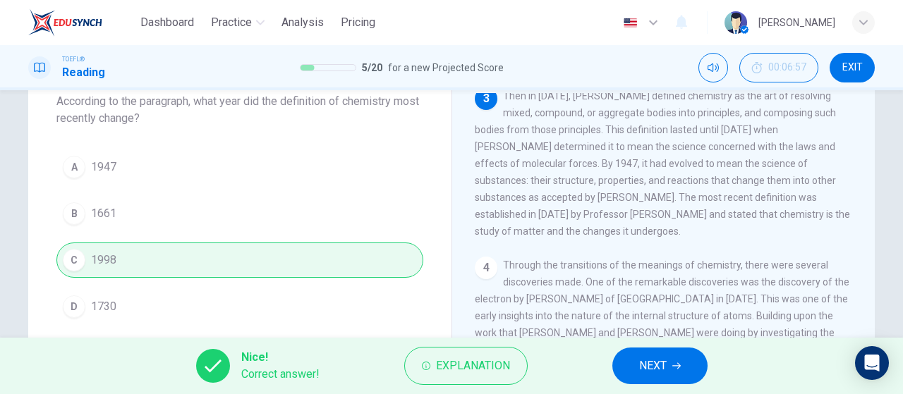
click at [707, 378] on div "Nice! Correct answer! Explanation NEXT" at bounding box center [451, 366] width 903 height 56
click at [691, 370] on button "NEXT" at bounding box center [660, 366] width 95 height 37
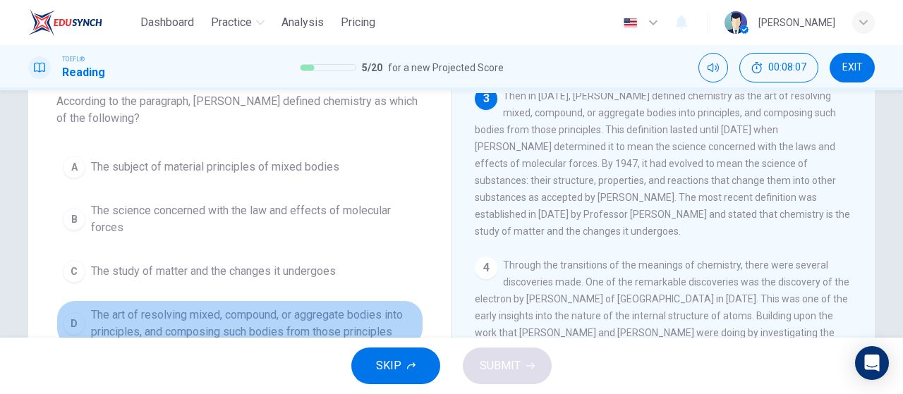
click at [219, 317] on span "The art of resolving mixed, compound, or aggregate bodies into principles, and …" at bounding box center [254, 324] width 326 height 34
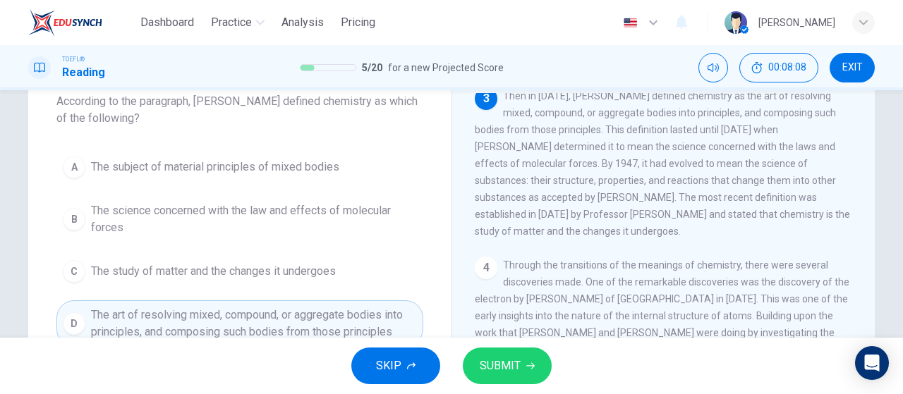
click at [521, 375] on button "SUBMIT" at bounding box center [507, 366] width 89 height 37
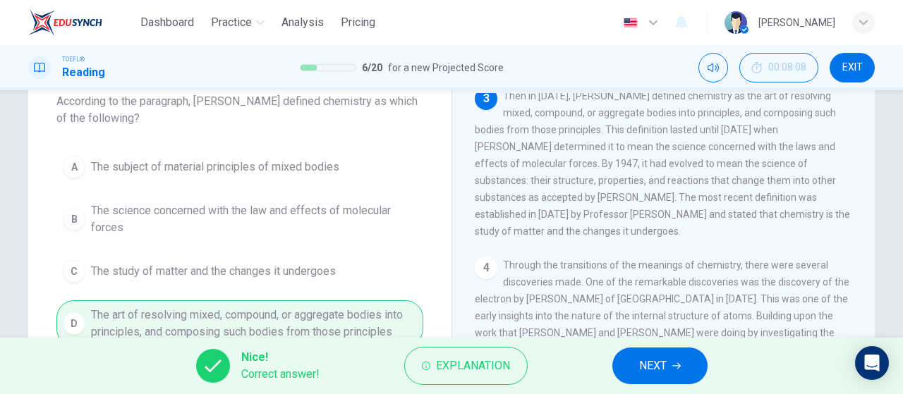
scroll to position [253, 0]
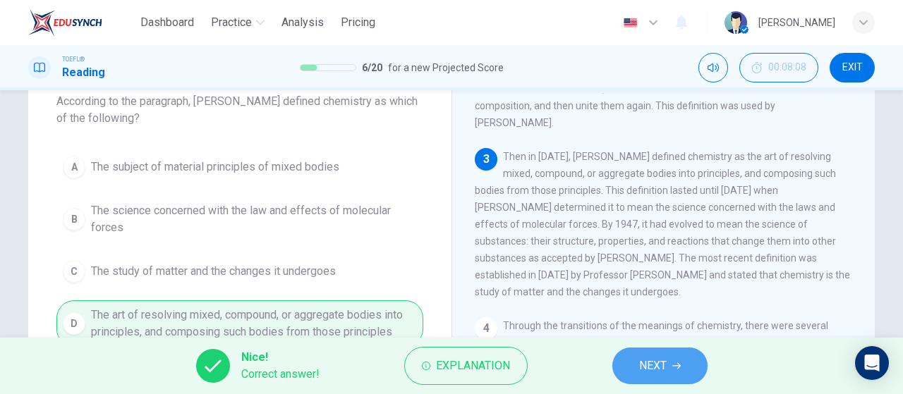
click at [679, 378] on button "NEXT" at bounding box center [660, 366] width 95 height 37
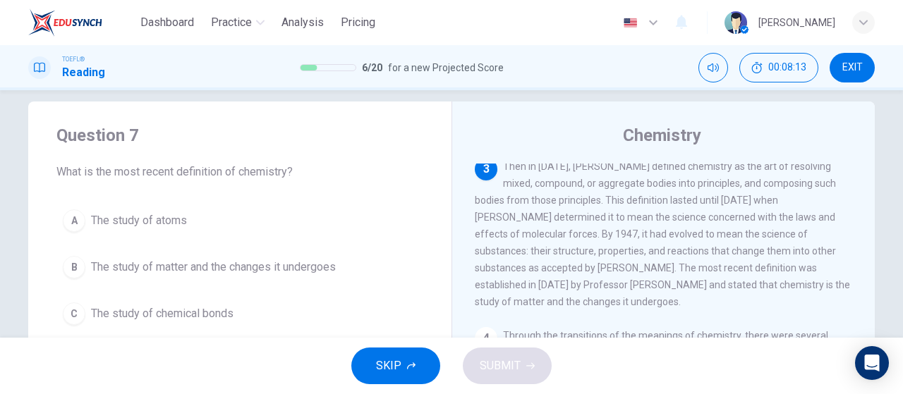
scroll to position [88, 0]
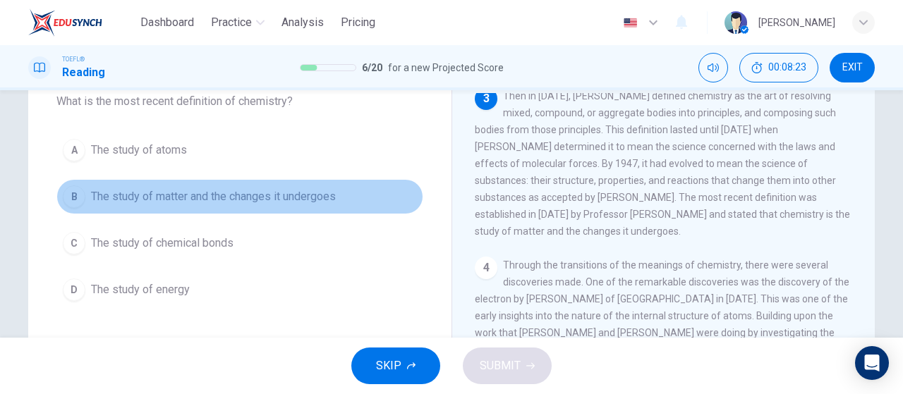
click at [323, 210] on button "B The study of matter and the changes it undergoes" at bounding box center [239, 196] width 367 height 35
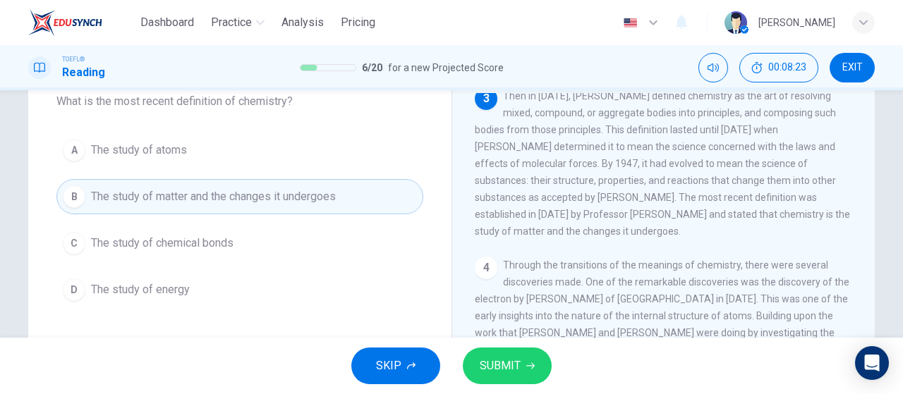
click at [506, 376] on span "SUBMIT" at bounding box center [500, 366] width 41 height 20
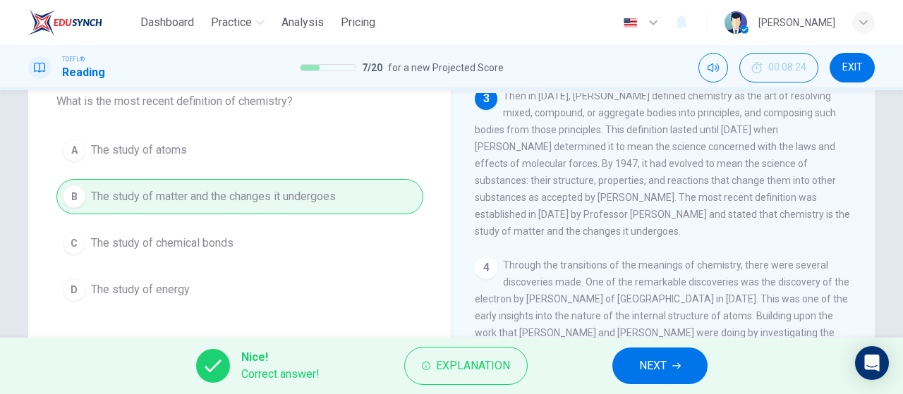
click at [682, 358] on button "NEXT" at bounding box center [660, 366] width 95 height 37
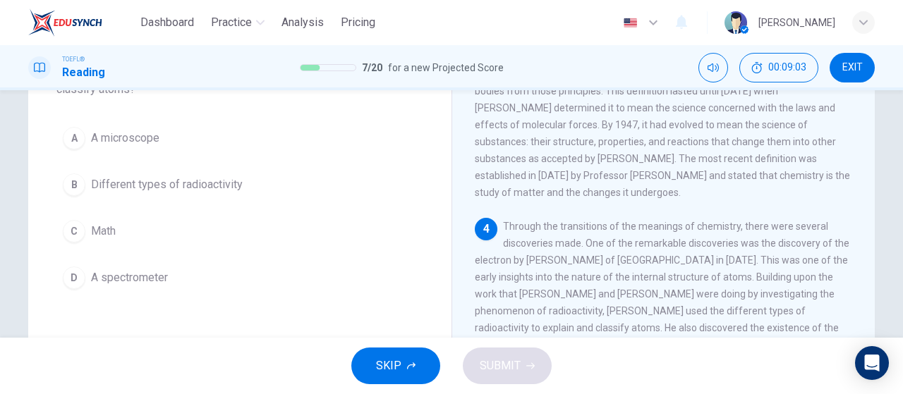
scroll to position [158, 0]
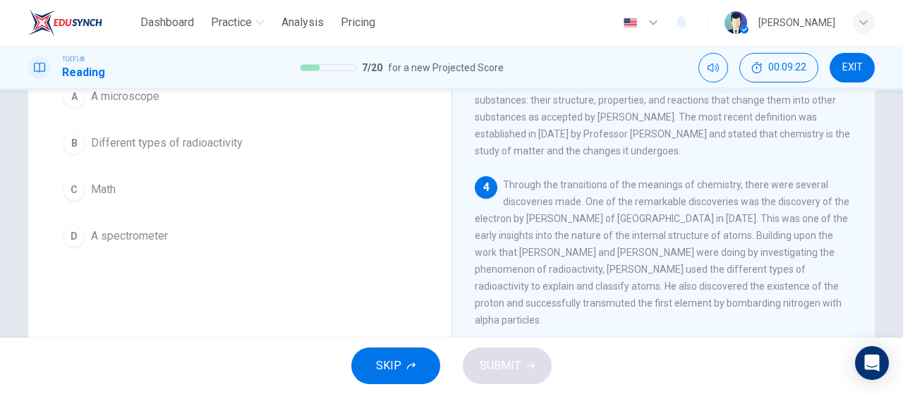
click at [194, 147] on span "Different types of radioactivity" at bounding box center [167, 143] width 152 height 17
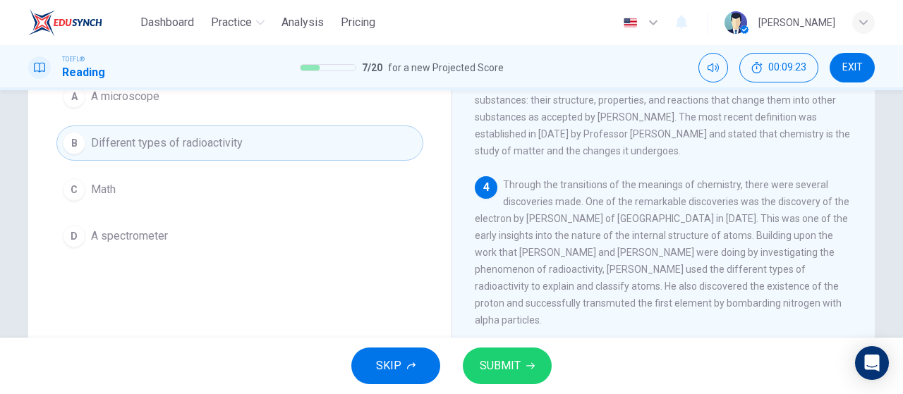
click at [493, 370] on span "SUBMIT" at bounding box center [500, 366] width 41 height 20
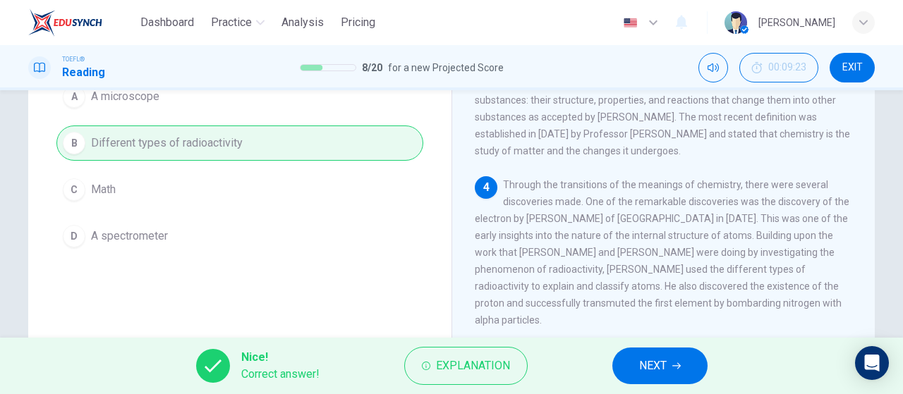
click at [646, 378] on button "NEXT" at bounding box center [660, 366] width 95 height 37
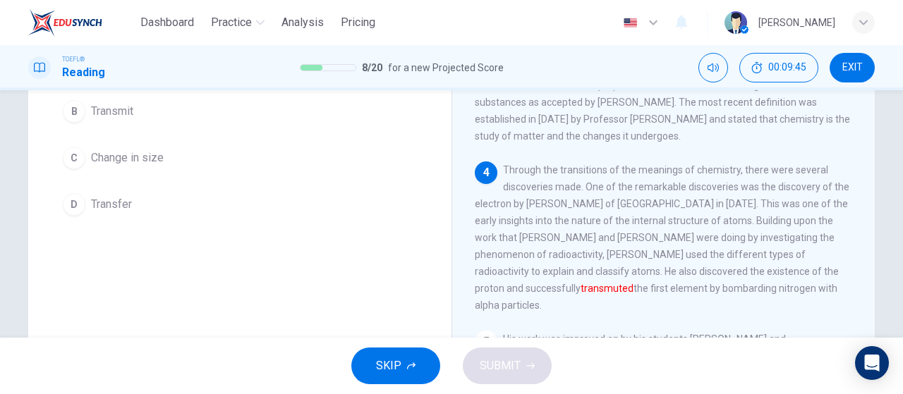
scroll to position [141, 0]
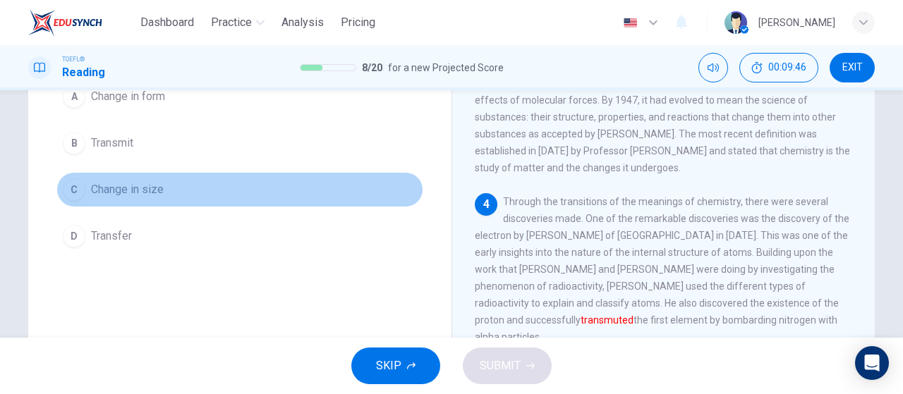
click at [219, 192] on button "C Change in size" at bounding box center [239, 189] width 367 height 35
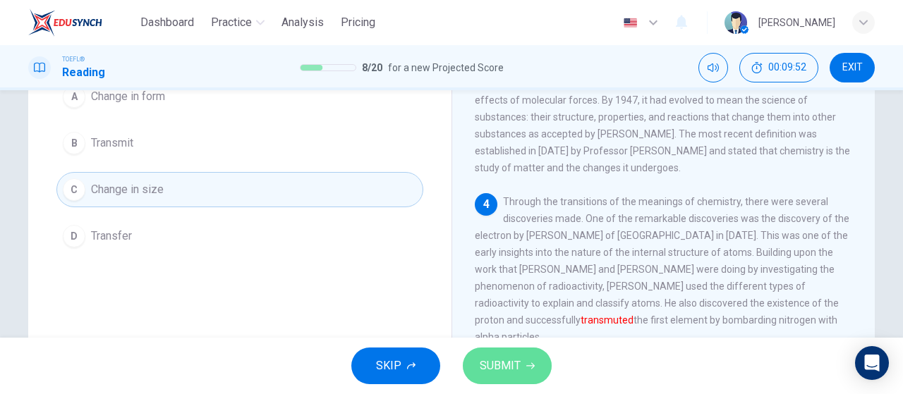
click at [507, 370] on span "SUBMIT" at bounding box center [500, 366] width 41 height 20
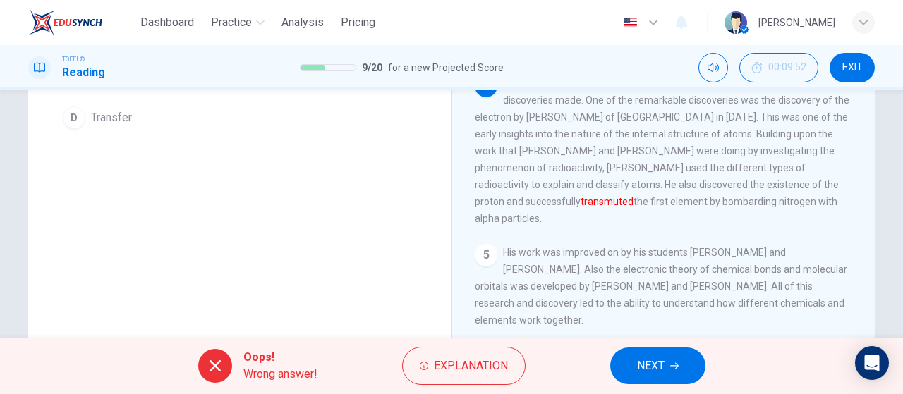
scroll to position [282, 0]
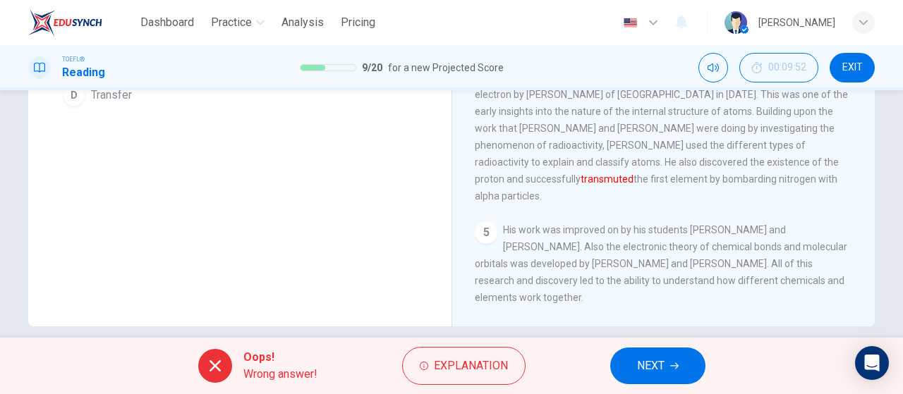
click at [692, 385] on div "Oops! Wrong answer! Explanation NEXT" at bounding box center [451, 366] width 903 height 56
click at [657, 363] on span "NEXT" at bounding box center [651, 366] width 28 height 20
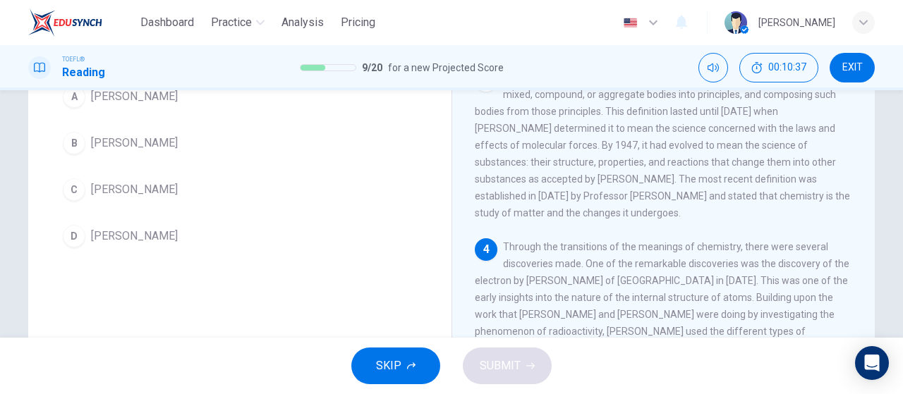
scroll to position [253, 0]
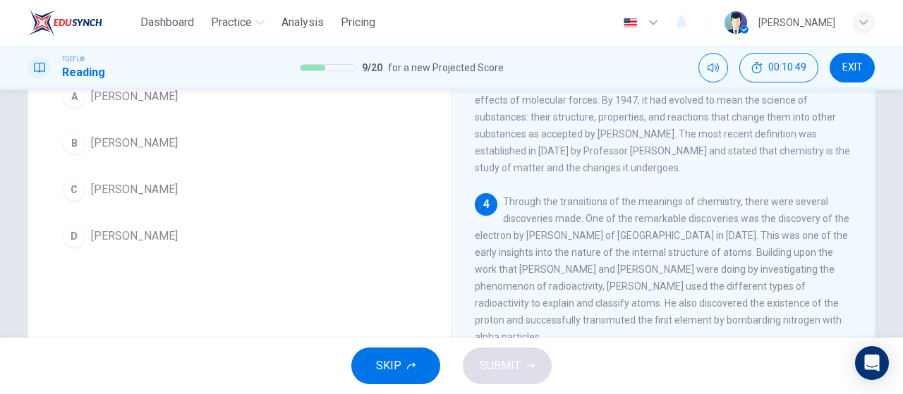
click at [230, 106] on button "A JJ Thomson" at bounding box center [239, 96] width 367 height 35
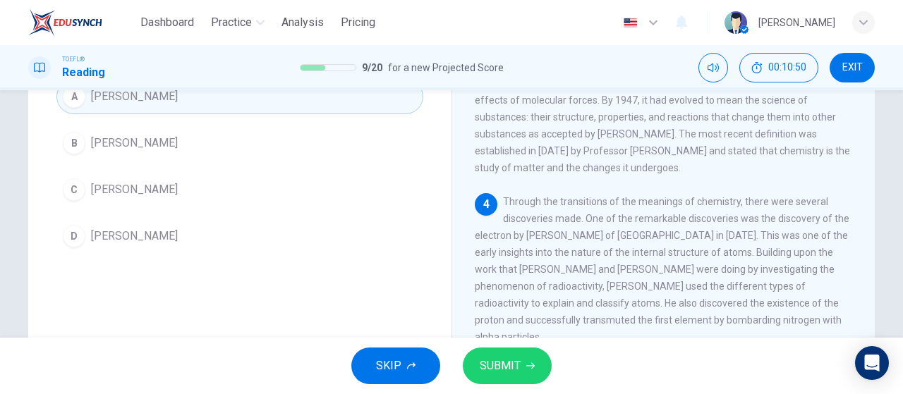
click at [489, 374] on span "SUBMIT" at bounding box center [500, 366] width 41 height 20
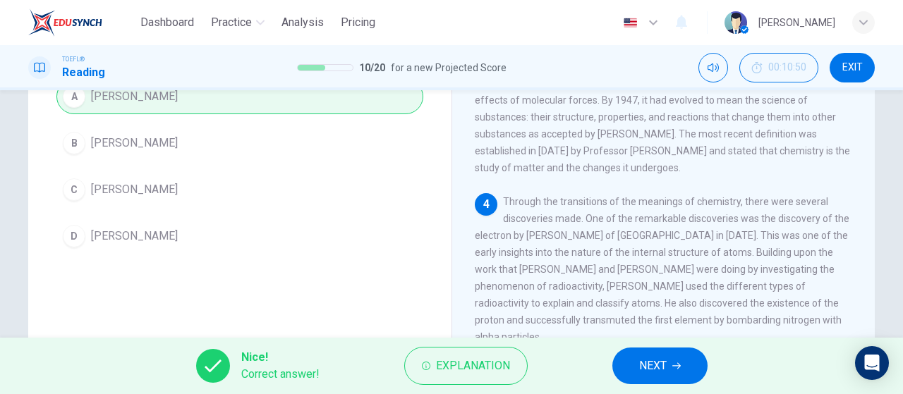
click at [656, 361] on span "NEXT" at bounding box center [653, 366] width 28 height 20
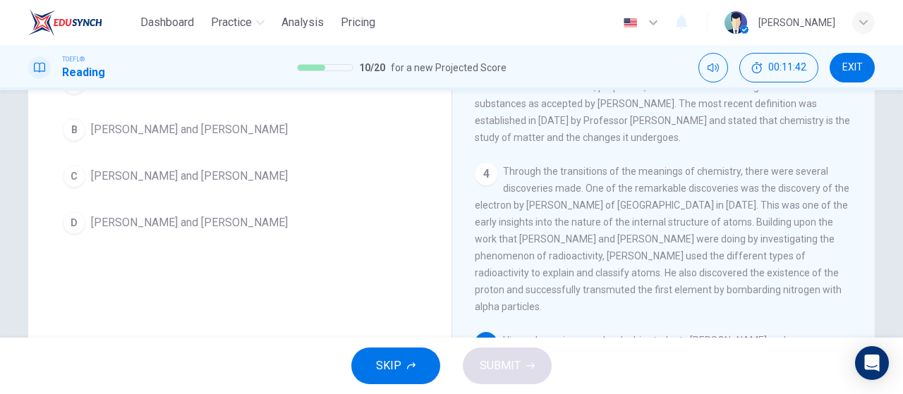
scroll to position [141, 0]
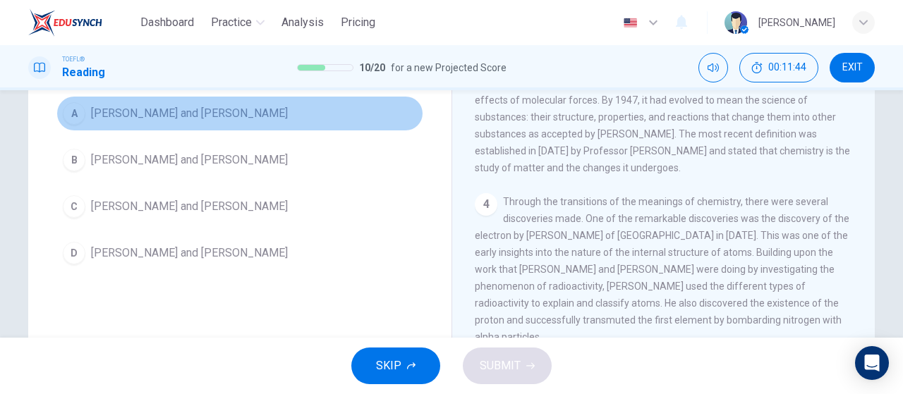
drag, startPoint x: 244, startPoint y: 126, endPoint x: 279, endPoint y: 155, distance: 45.1
click at [244, 125] on button "A Linus Pauling and Gilbert Lewis" at bounding box center [239, 113] width 367 height 35
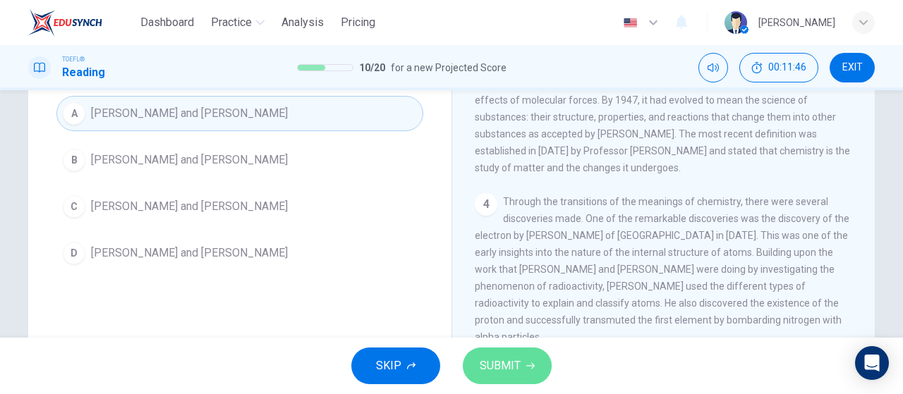
click at [522, 363] on button "SUBMIT" at bounding box center [507, 366] width 89 height 37
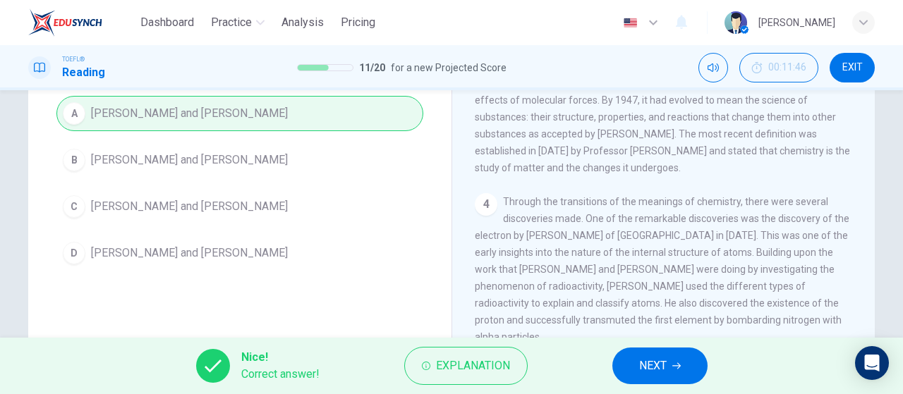
click at [651, 369] on span "NEXT" at bounding box center [653, 366] width 28 height 20
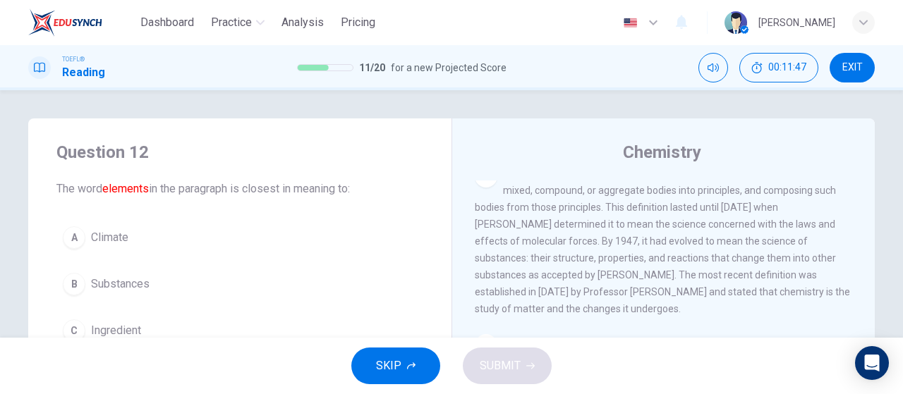
scroll to position [71, 0]
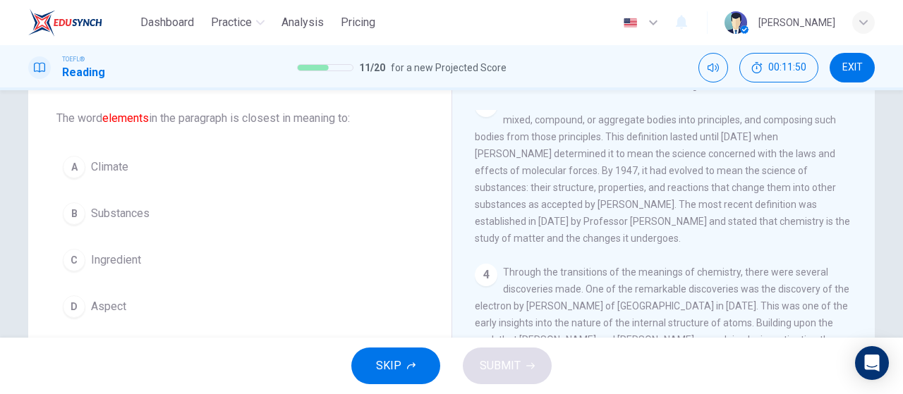
click at [120, 299] on span "Aspect" at bounding box center [108, 307] width 35 height 17
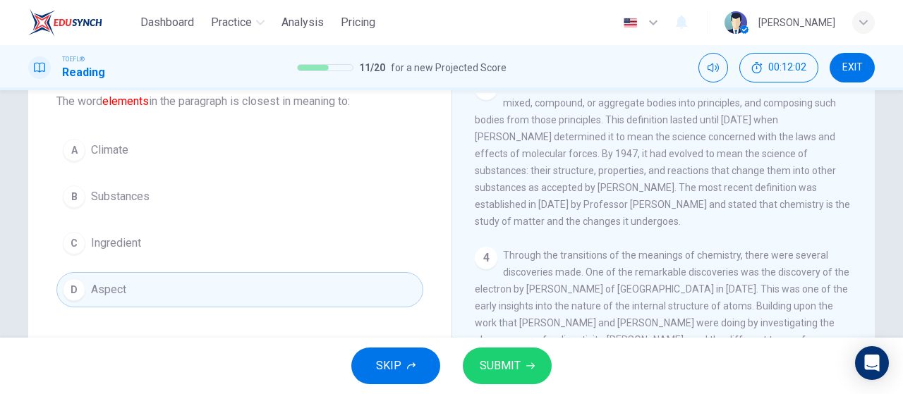
scroll to position [88, 0]
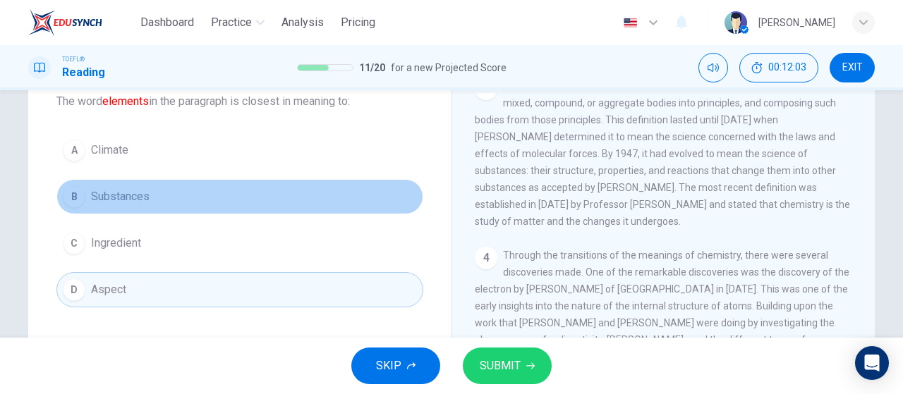
drag, startPoint x: 150, startPoint y: 193, endPoint x: 234, endPoint y: 196, distance: 84.0
click at [152, 192] on button "B Substances" at bounding box center [239, 196] width 367 height 35
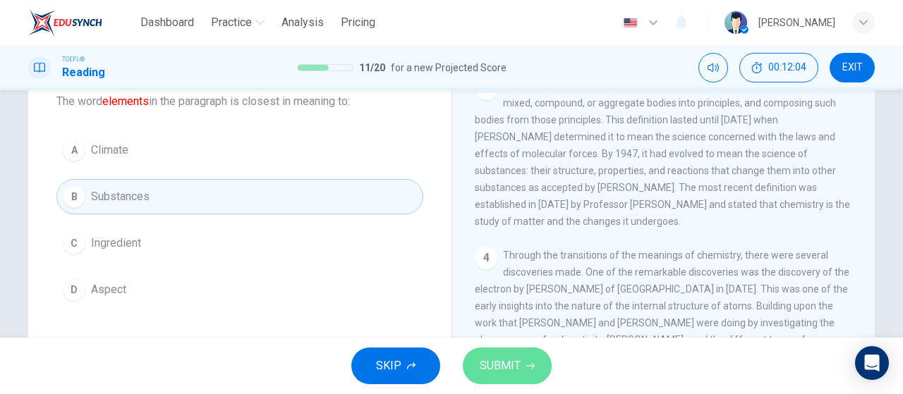
click at [524, 363] on button "SUBMIT" at bounding box center [507, 366] width 89 height 37
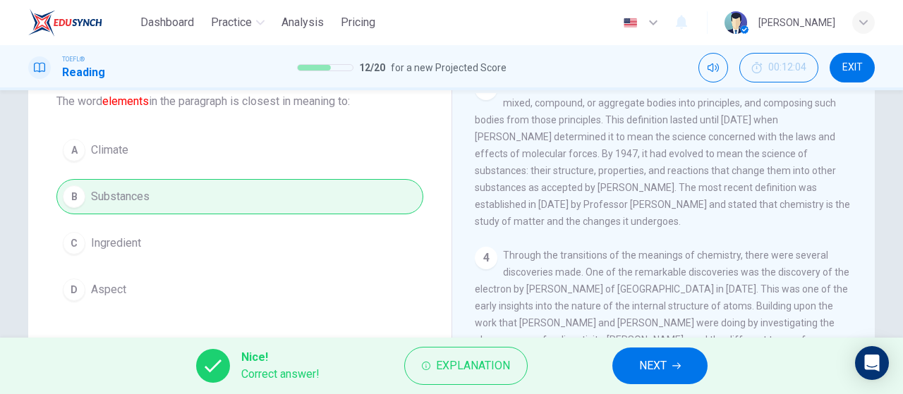
click at [660, 359] on span "NEXT" at bounding box center [653, 366] width 28 height 20
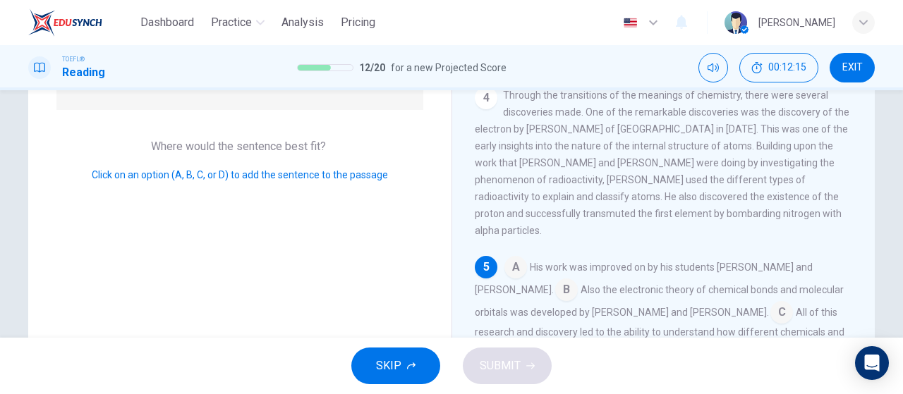
scroll to position [299, 0]
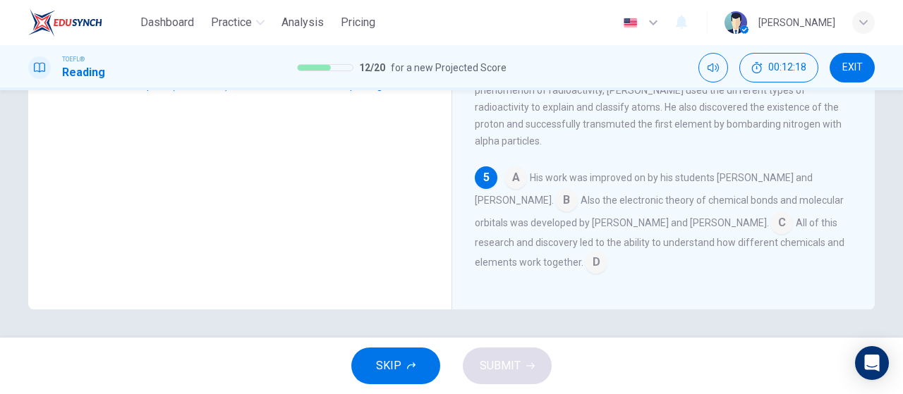
click at [585, 260] on input at bounding box center [596, 264] width 23 height 23
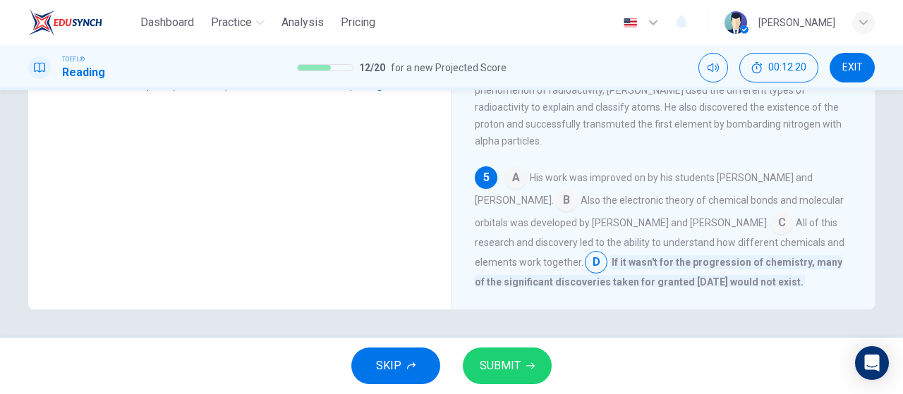
click at [541, 361] on button "SUBMIT" at bounding box center [507, 366] width 89 height 37
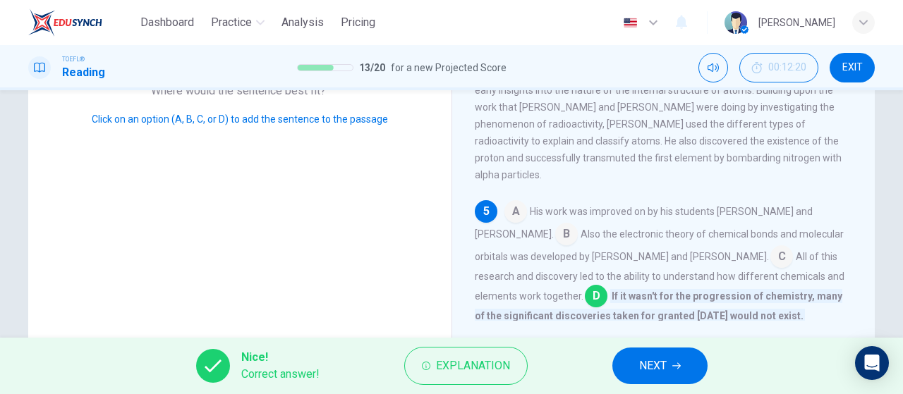
scroll to position [282, 0]
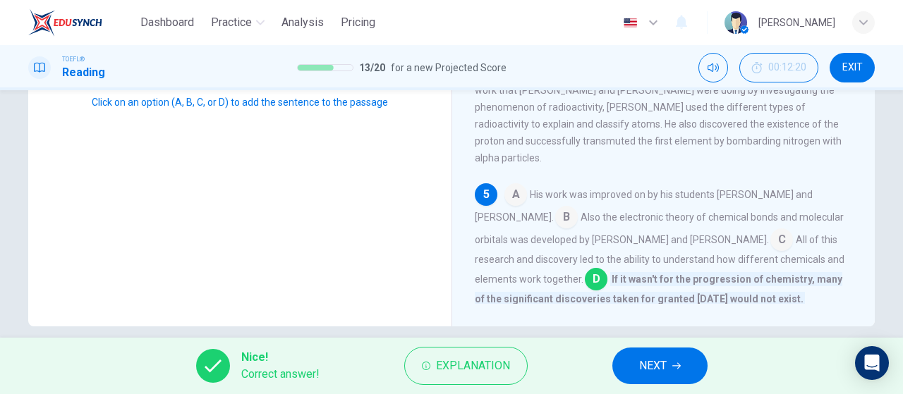
click at [666, 368] on span "NEXT" at bounding box center [653, 366] width 28 height 20
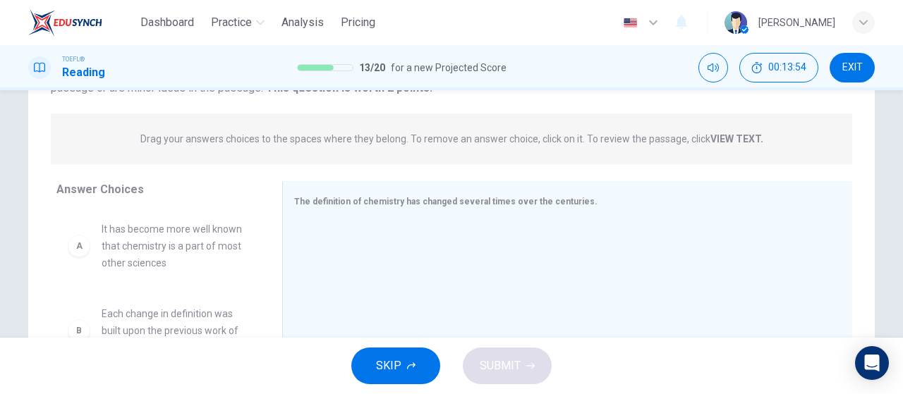
scroll to position [212, 0]
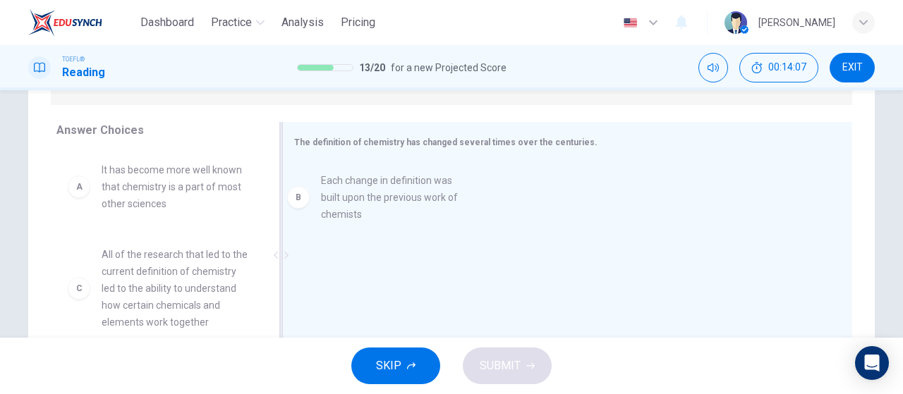
drag, startPoint x: 174, startPoint y: 282, endPoint x: 401, endPoint y: 207, distance: 239.0
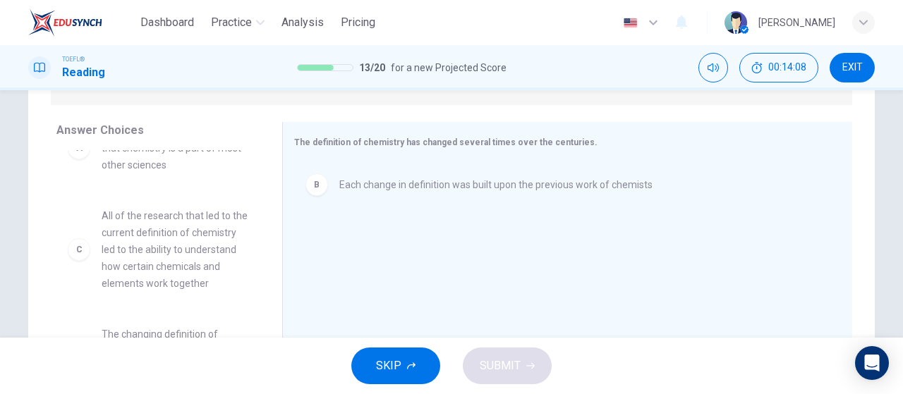
scroll to position [71, 0]
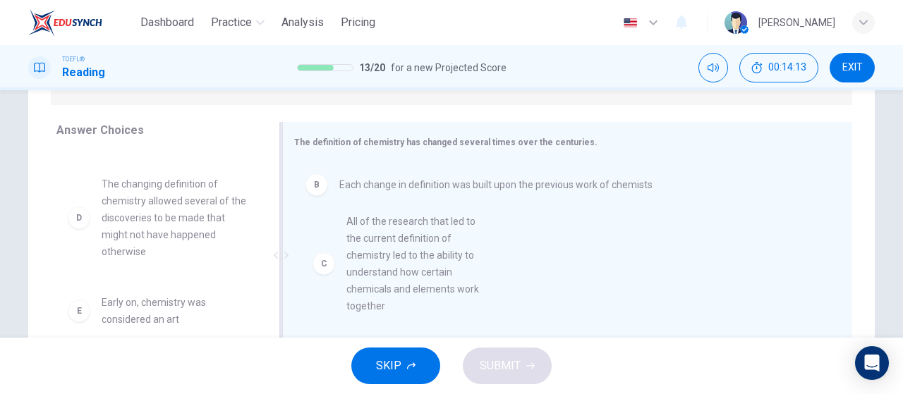
drag, startPoint x: 167, startPoint y: 248, endPoint x: 420, endPoint y: 284, distance: 256.0
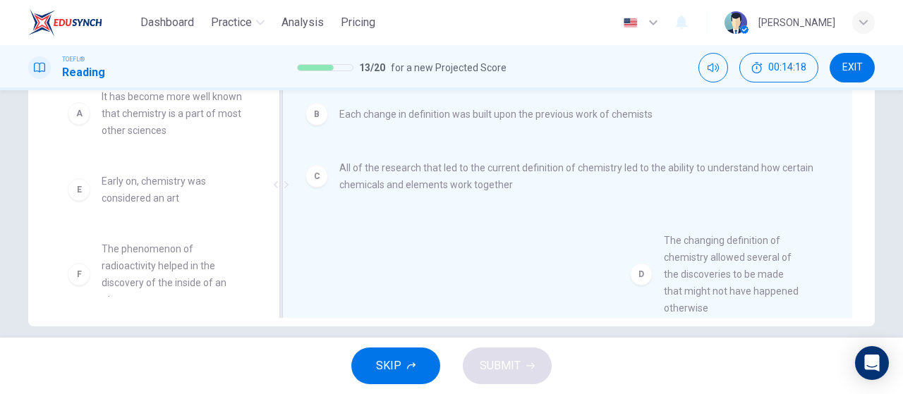
scroll to position [25, 0]
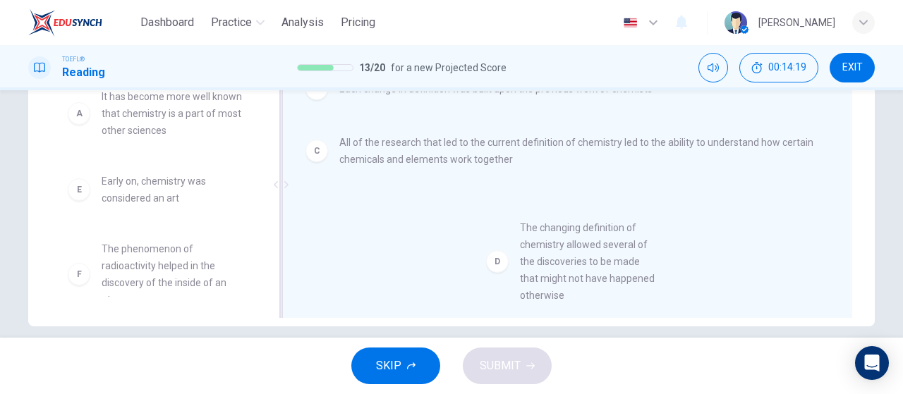
drag, startPoint x: 192, startPoint y: 229, endPoint x: 621, endPoint y: 287, distance: 433.0
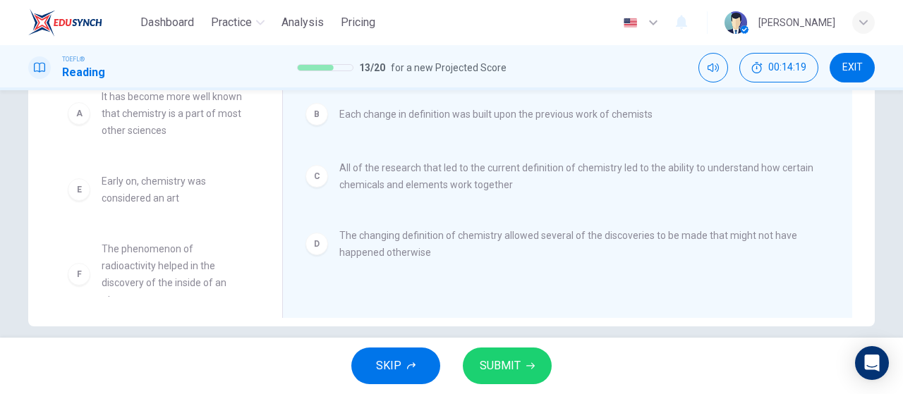
scroll to position [0, 0]
drag, startPoint x: 502, startPoint y: 375, endPoint x: 507, endPoint y: 251, distance: 124.3
click at [502, 375] on span "SUBMIT" at bounding box center [500, 366] width 41 height 20
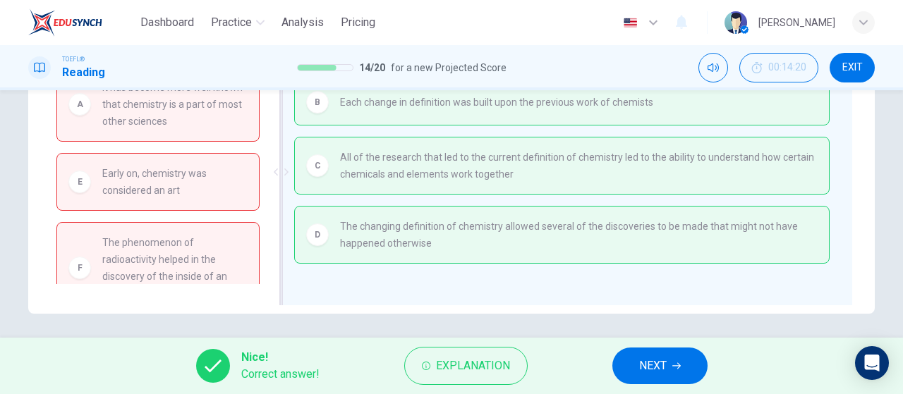
scroll to position [299, 0]
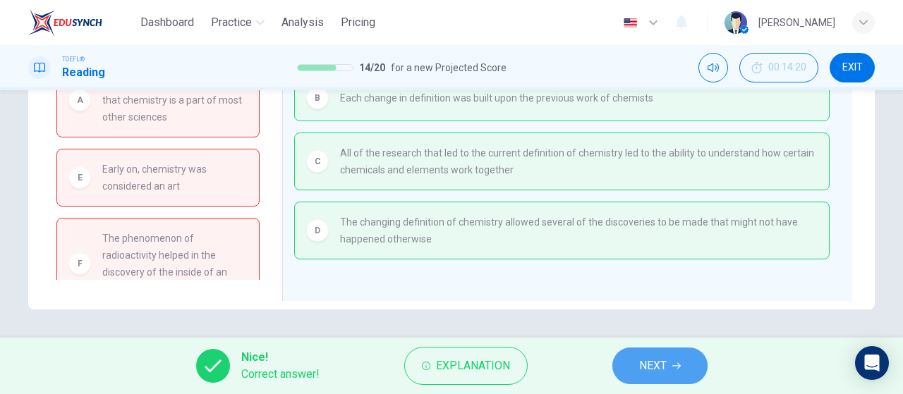
click at [658, 358] on span "NEXT" at bounding box center [653, 366] width 28 height 20
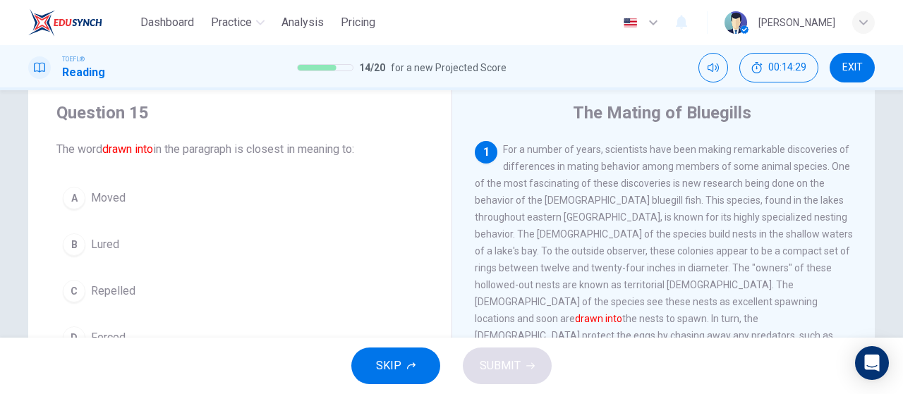
scroll to position [71, 0]
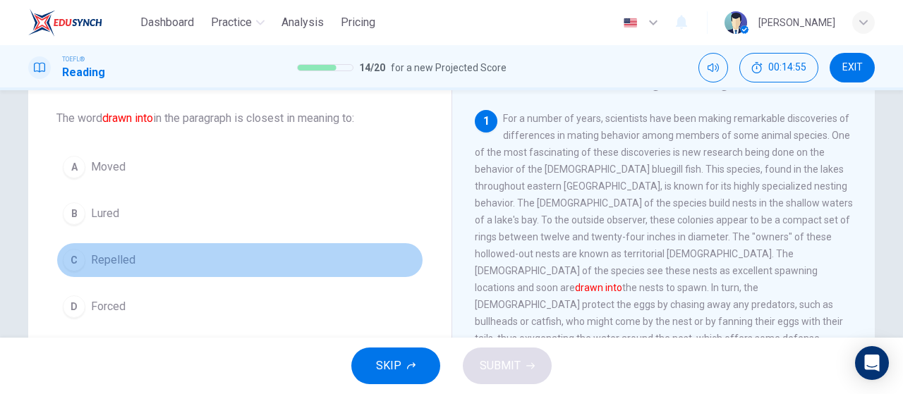
click at [243, 258] on button "C Repelled" at bounding box center [239, 260] width 367 height 35
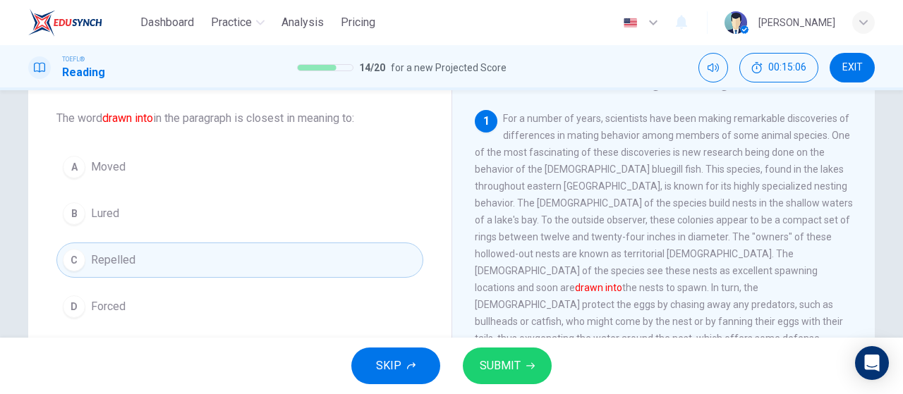
click at [179, 314] on button "D Forced" at bounding box center [239, 306] width 367 height 35
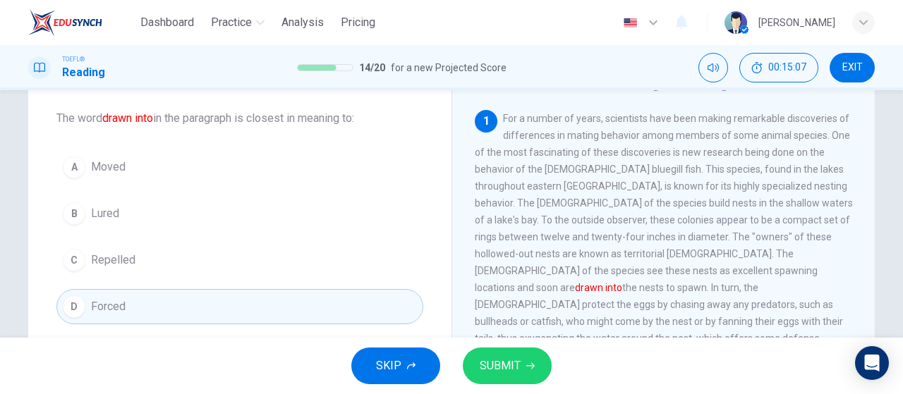
click at [301, 166] on button "A Moved" at bounding box center [239, 167] width 367 height 35
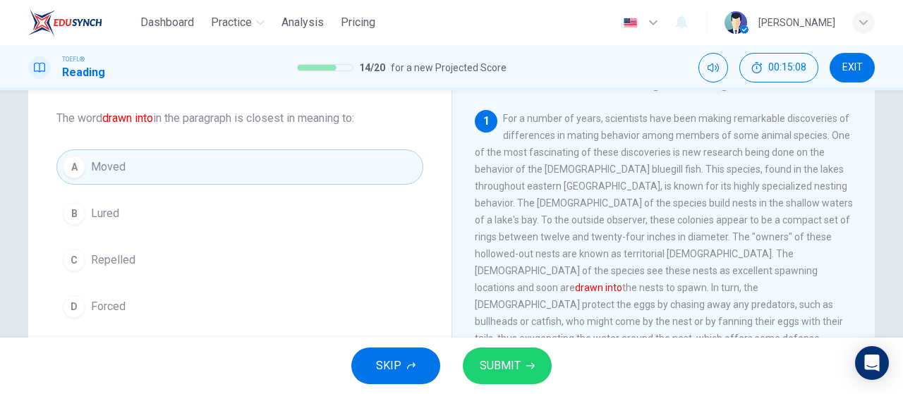
click at [505, 366] on span "SUBMIT" at bounding box center [500, 366] width 41 height 20
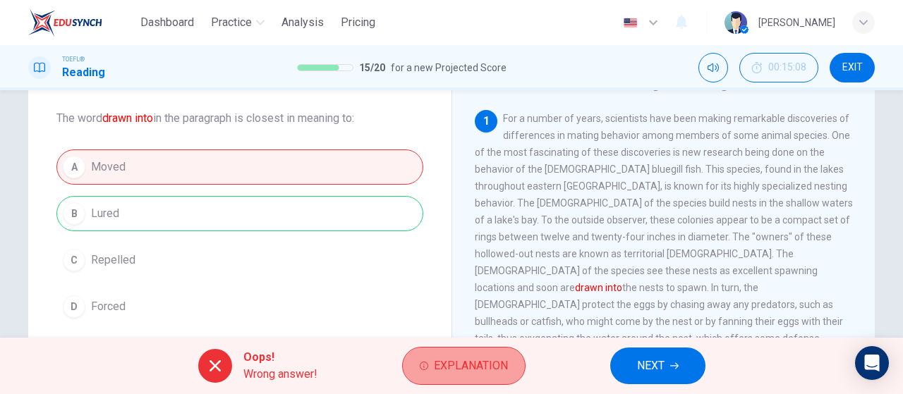
click at [513, 367] on button "Explanation" at bounding box center [463, 366] width 123 height 38
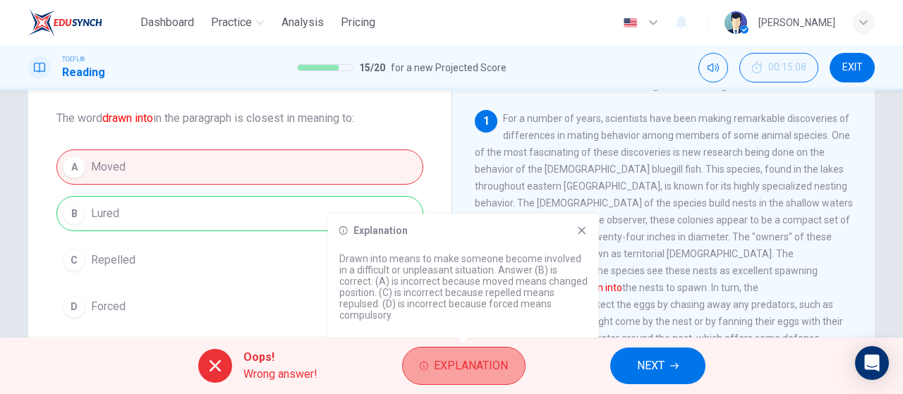
click at [508, 366] on button "Explanation" at bounding box center [463, 366] width 123 height 38
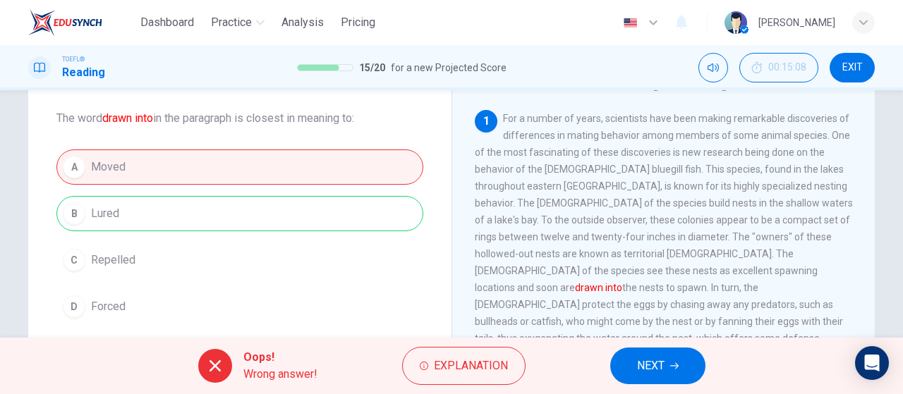
click at [629, 362] on button "NEXT" at bounding box center [657, 366] width 95 height 37
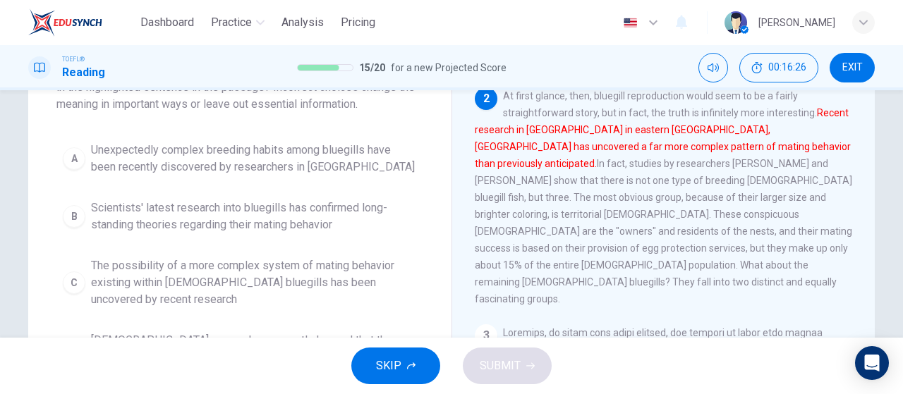
scroll to position [141, 0]
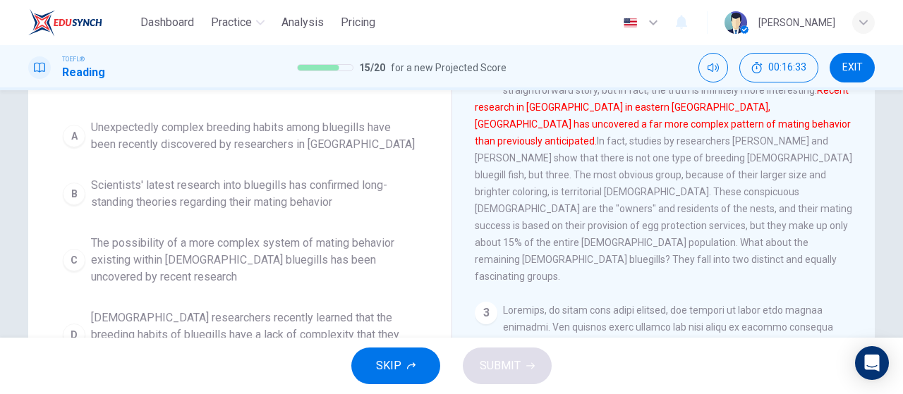
click at [282, 263] on span "The possibility of a more complex system of mating behavior existing within mal…" at bounding box center [254, 260] width 326 height 51
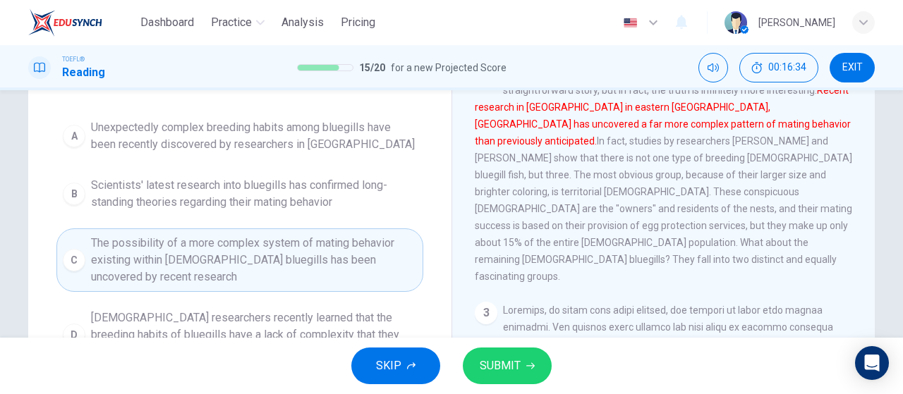
drag, startPoint x: 479, startPoint y: 368, endPoint x: 453, endPoint y: 332, distance: 43.9
click at [480, 367] on span "SUBMIT" at bounding box center [500, 366] width 41 height 20
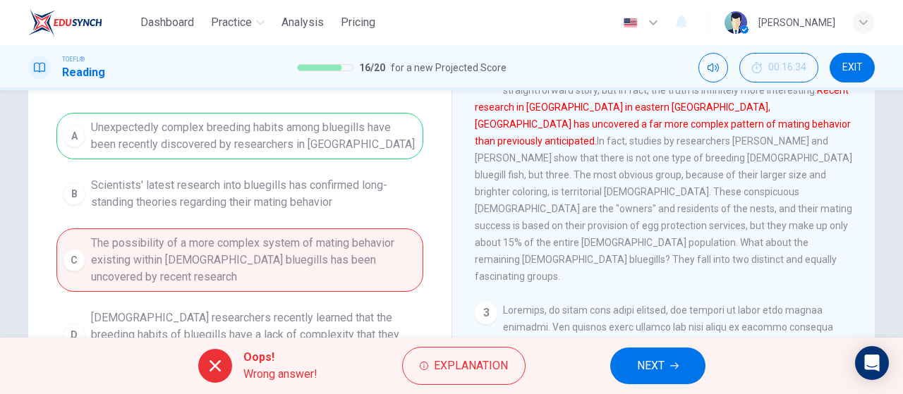
click at [672, 366] on icon "button" at bounding box center [674, 366] width 8 height 6
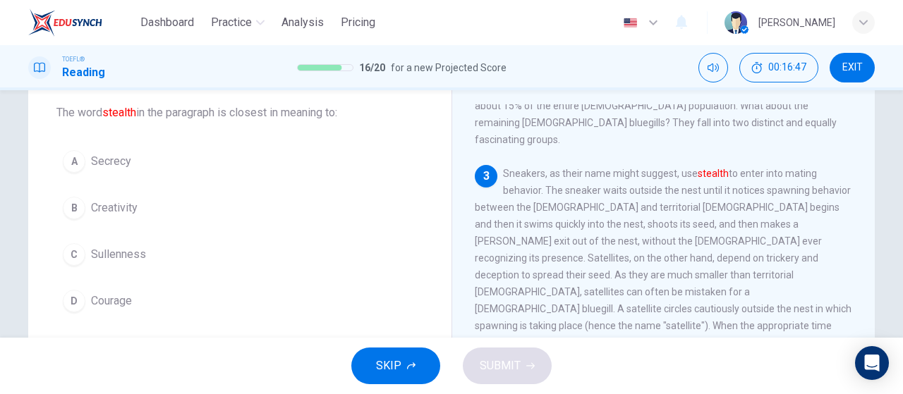
scroll to position [107, 0]
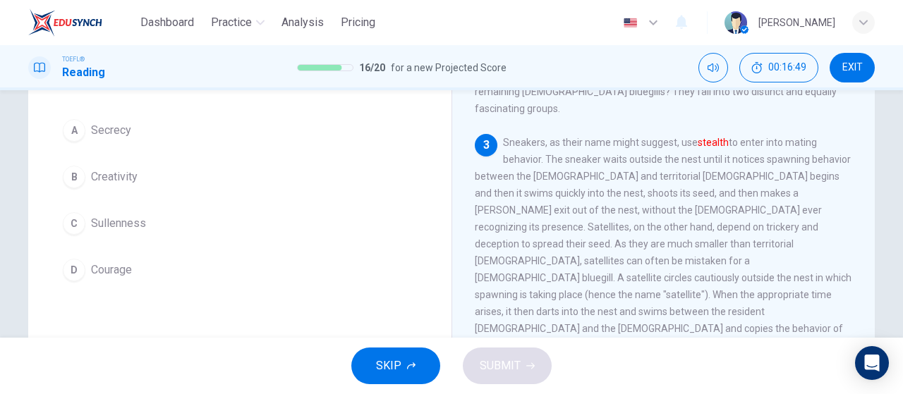
click at [150, 221] on button "C Sullenness" at bounding box center [239, 223] width 367 height 35
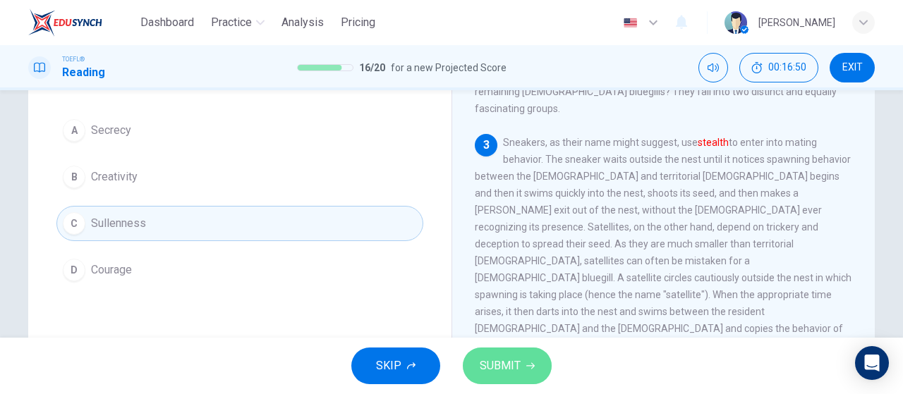
drag, startPoint x: 493, startPoint y: 365, endPoint x: 490, endPoint y: 357, distance: 8.3
click at [493, 363] on span "SUBMIT" at bounding box center [500, 366] width 41 height 20
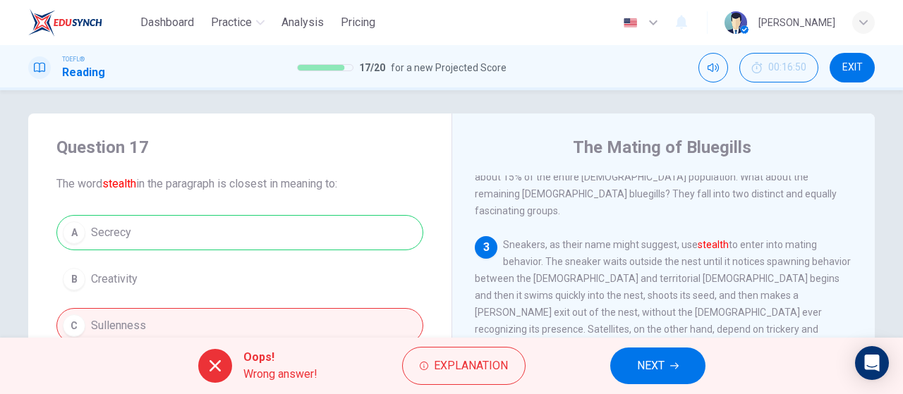
scroll to position [0, 0]
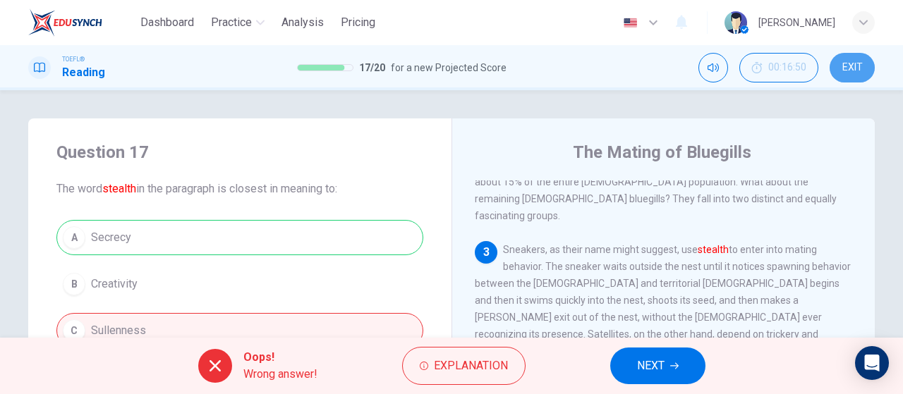
click at [865, 80] on button "EXIT" at bounding box center [852, 68] width 45 height 30
